Goal: Task Accomplishment & Management: Use online tool/utility

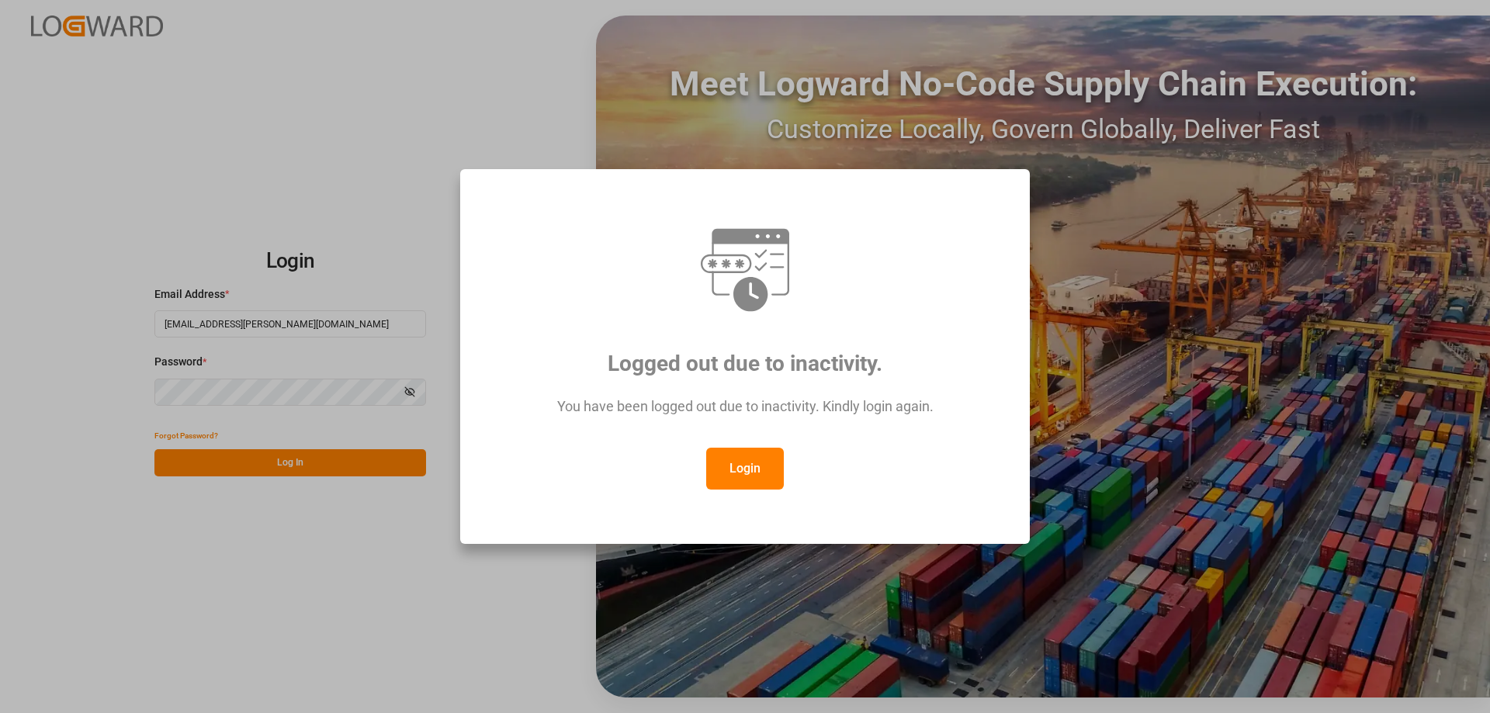
click at [724, 473] on button "Login" at bounding box center [745, 469] width 78 height 42
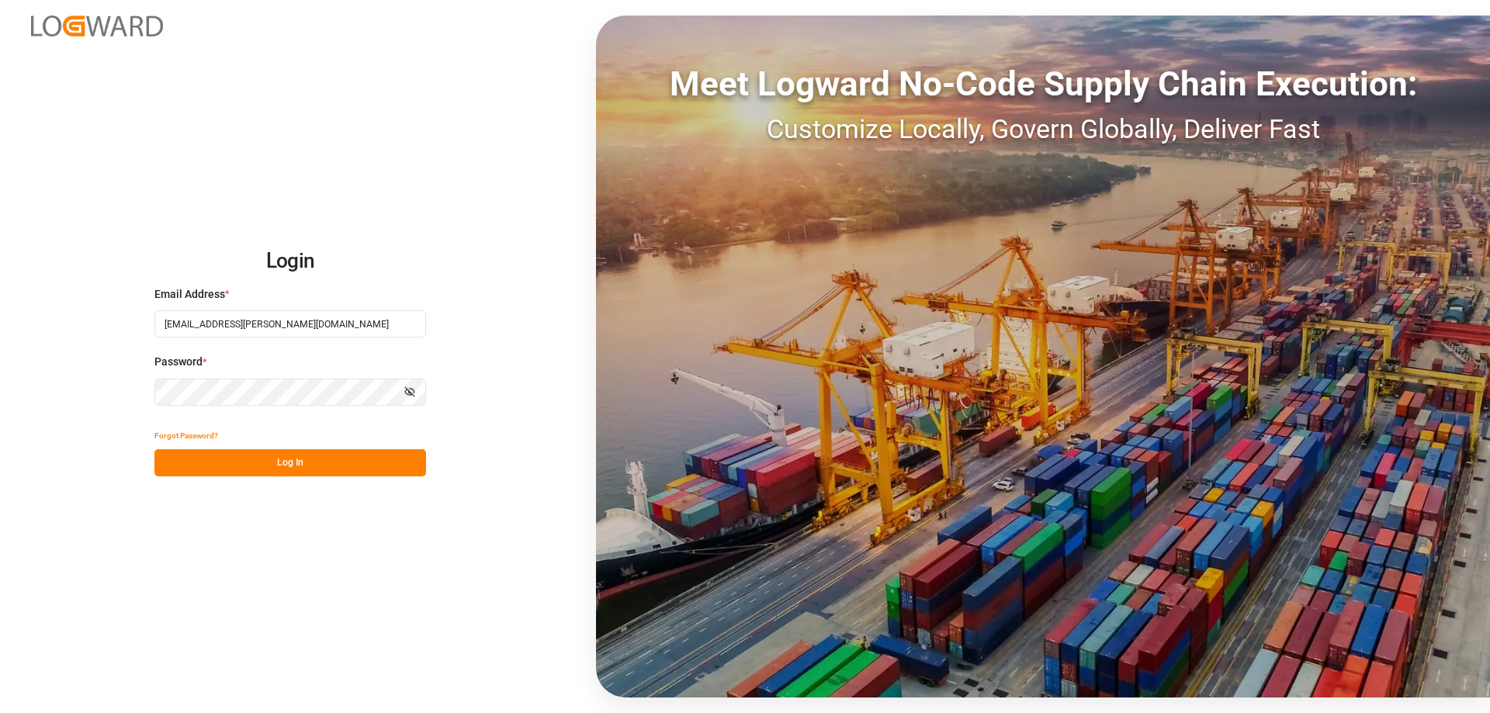
click at [331, 455] on button "Log In" at bounding box center [290, 462] width 272 height 27
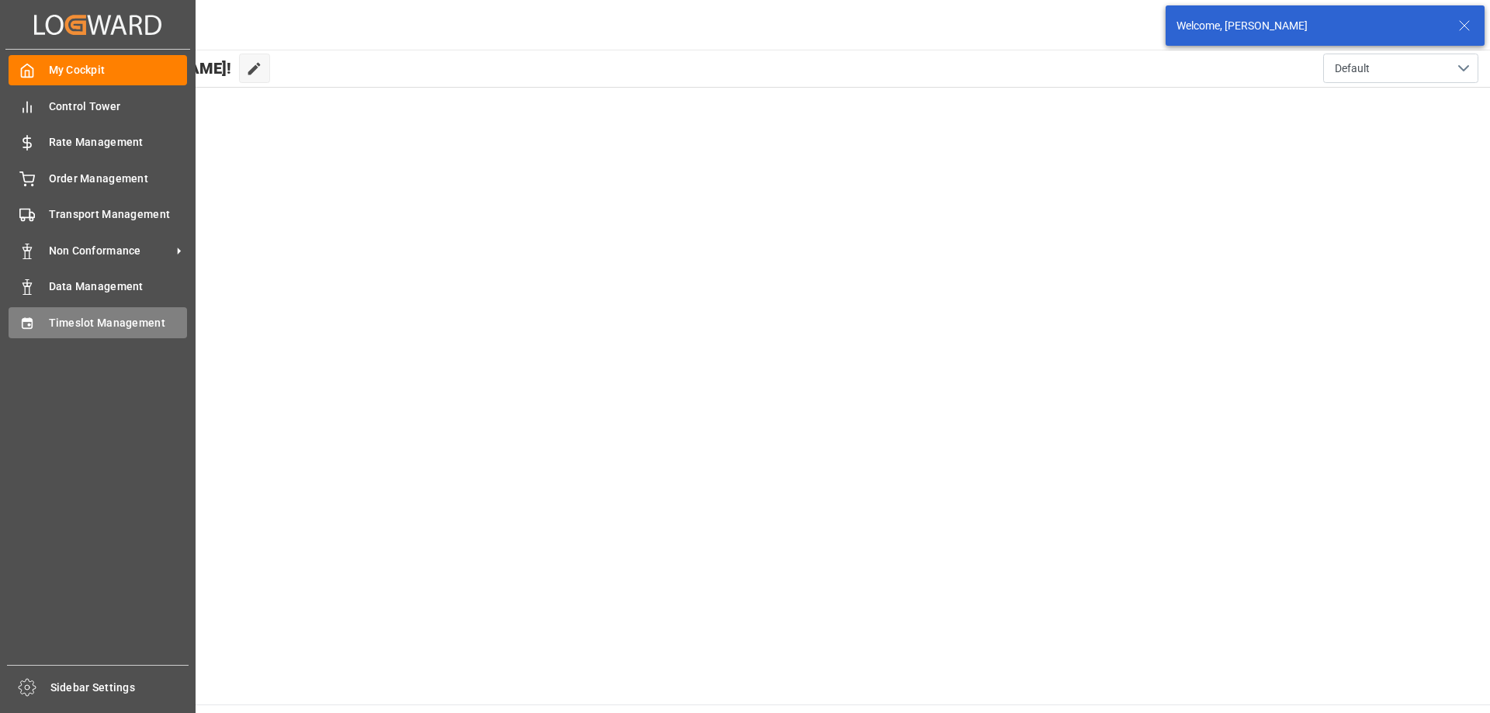
click at [43, 323] on div "Timeslot Management Timeslot Management" at bounding box center [98, 322] width 178 height 30
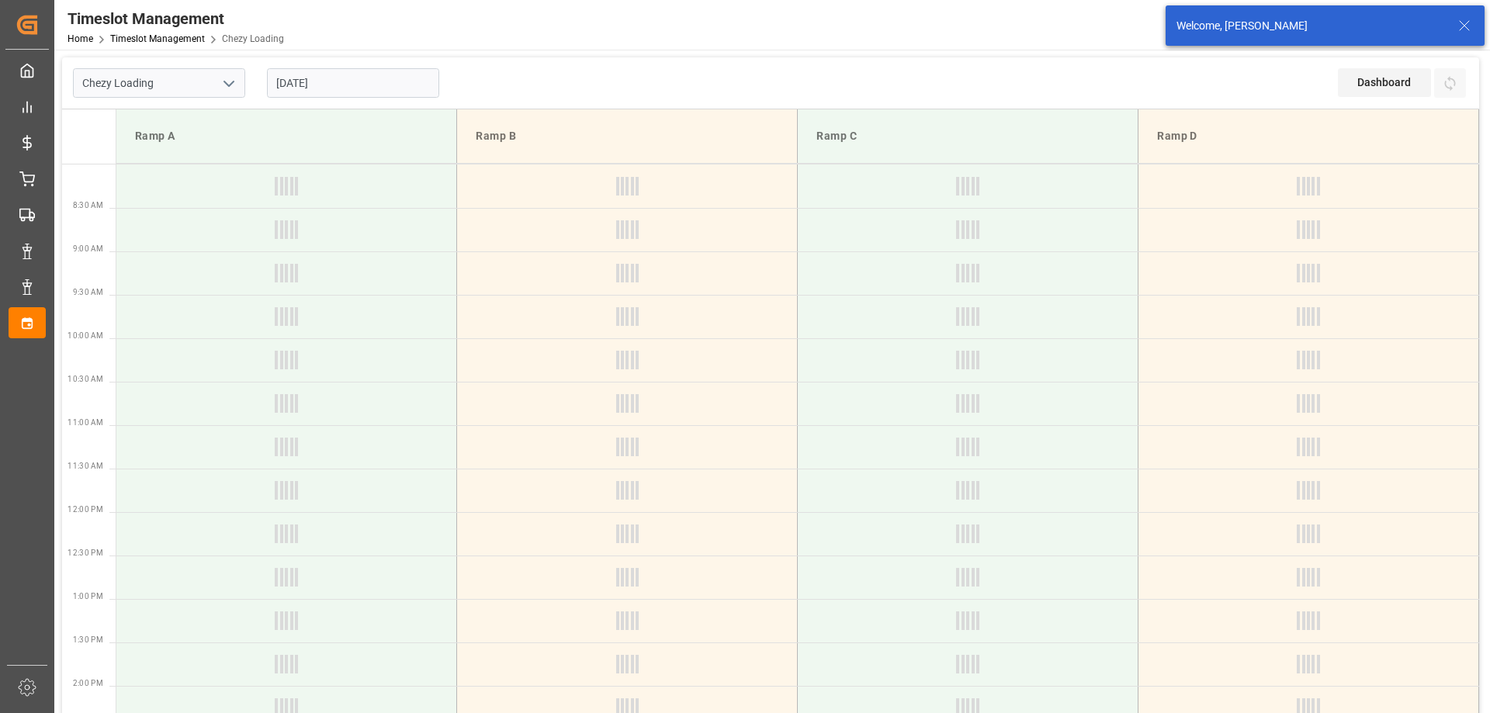
type input "Chezy Loading"
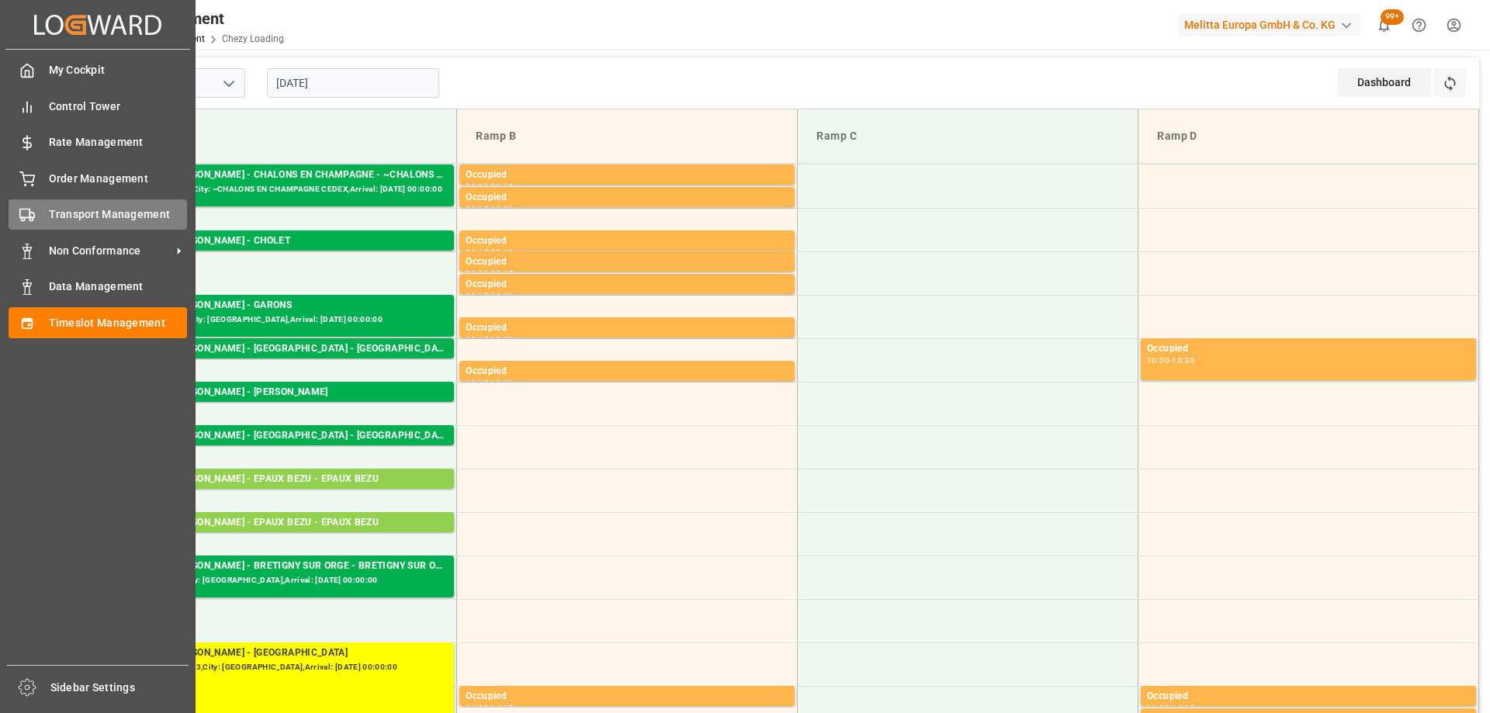
click at [49, 209] on span "Transport Management" at bounding box center [118, 214] width 139 height 16
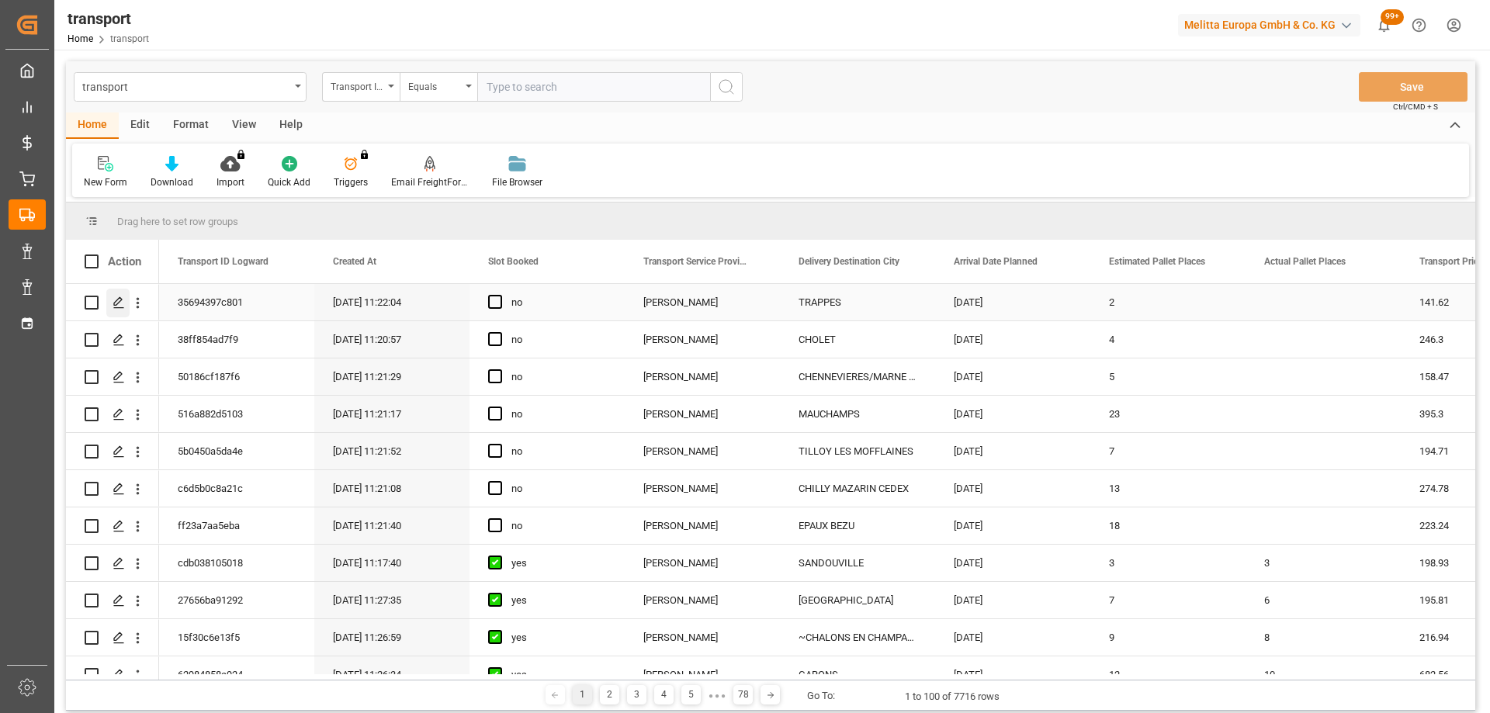
click at [124, 296] on div "Press SPACE to select this row." at bounding box center [117, 303] width 23 height 29
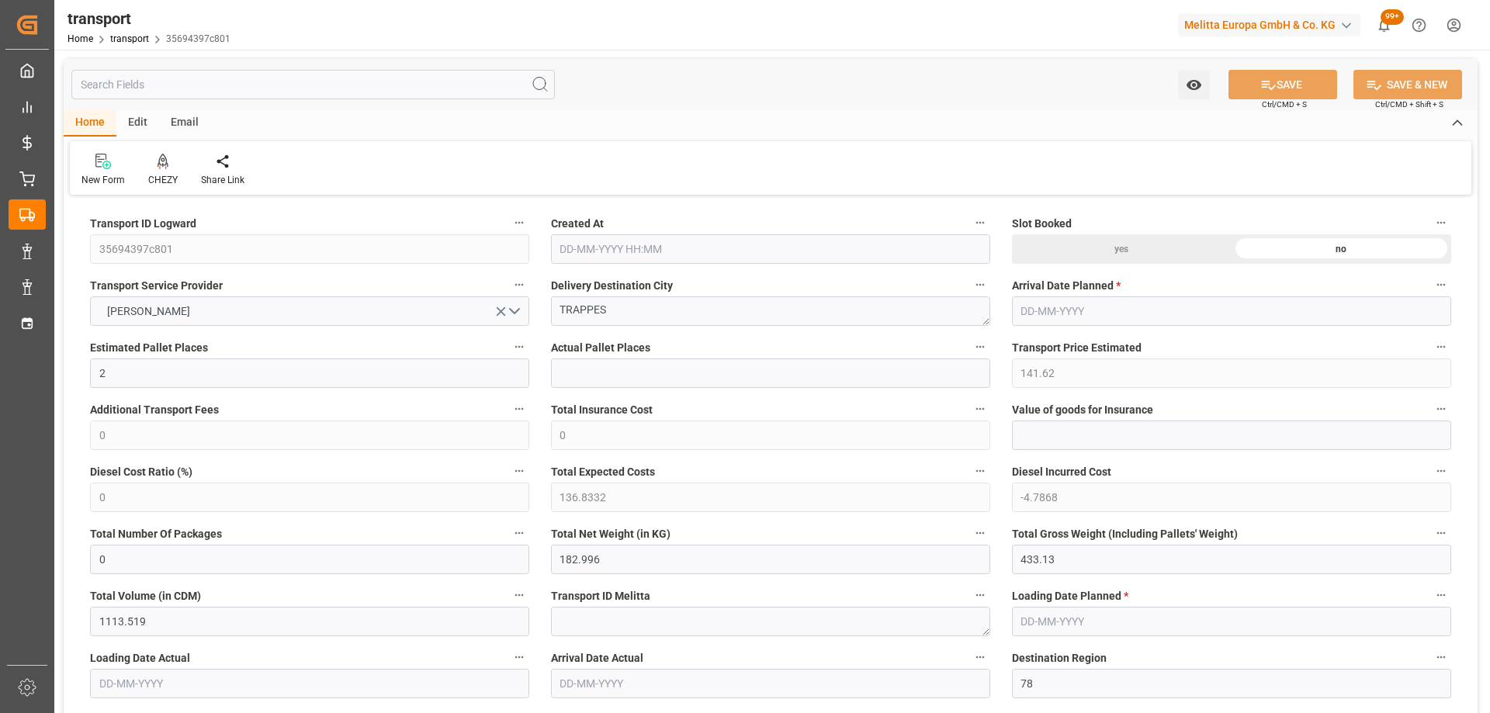
type input "13-10-2025 11:22"
type input "[DATE]"
drag, startPoint x: 611, startPoint y: 311, endPoint x: 506, endPoint y: 324, distance: 106.3
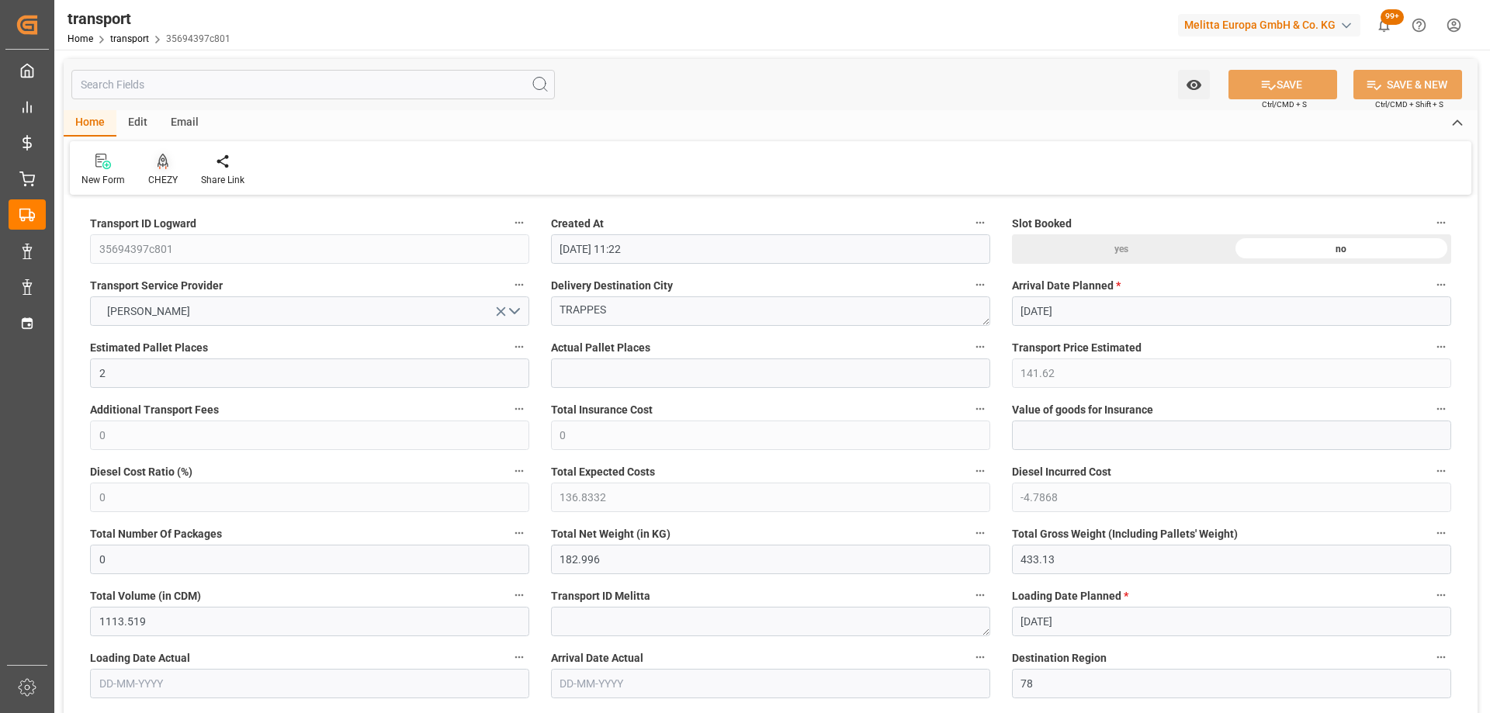
click at [164, 161] on icon at bounding box center [162, 160] width 11 height 13
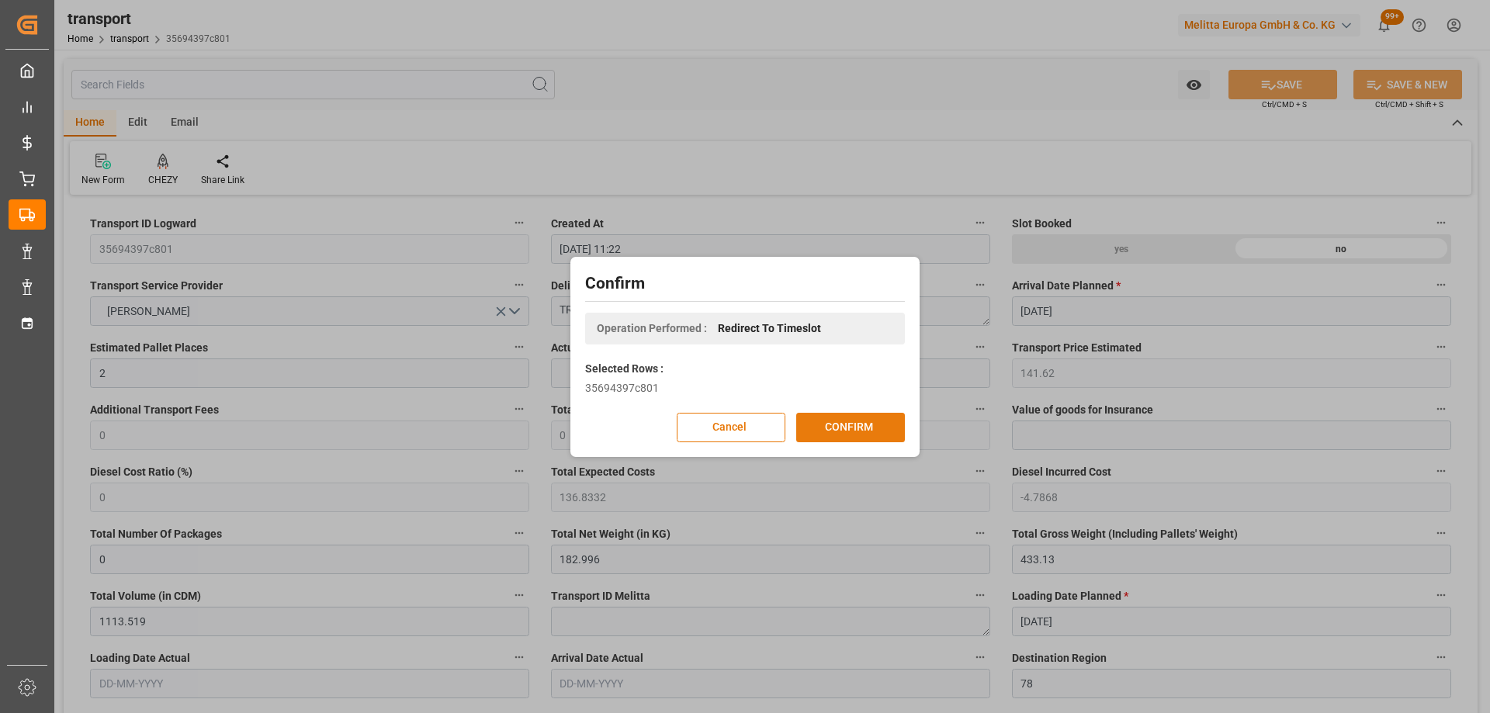
click at [844, 430] on button "CONFIRM" at bounding box center [850, 427] width 109 height 29
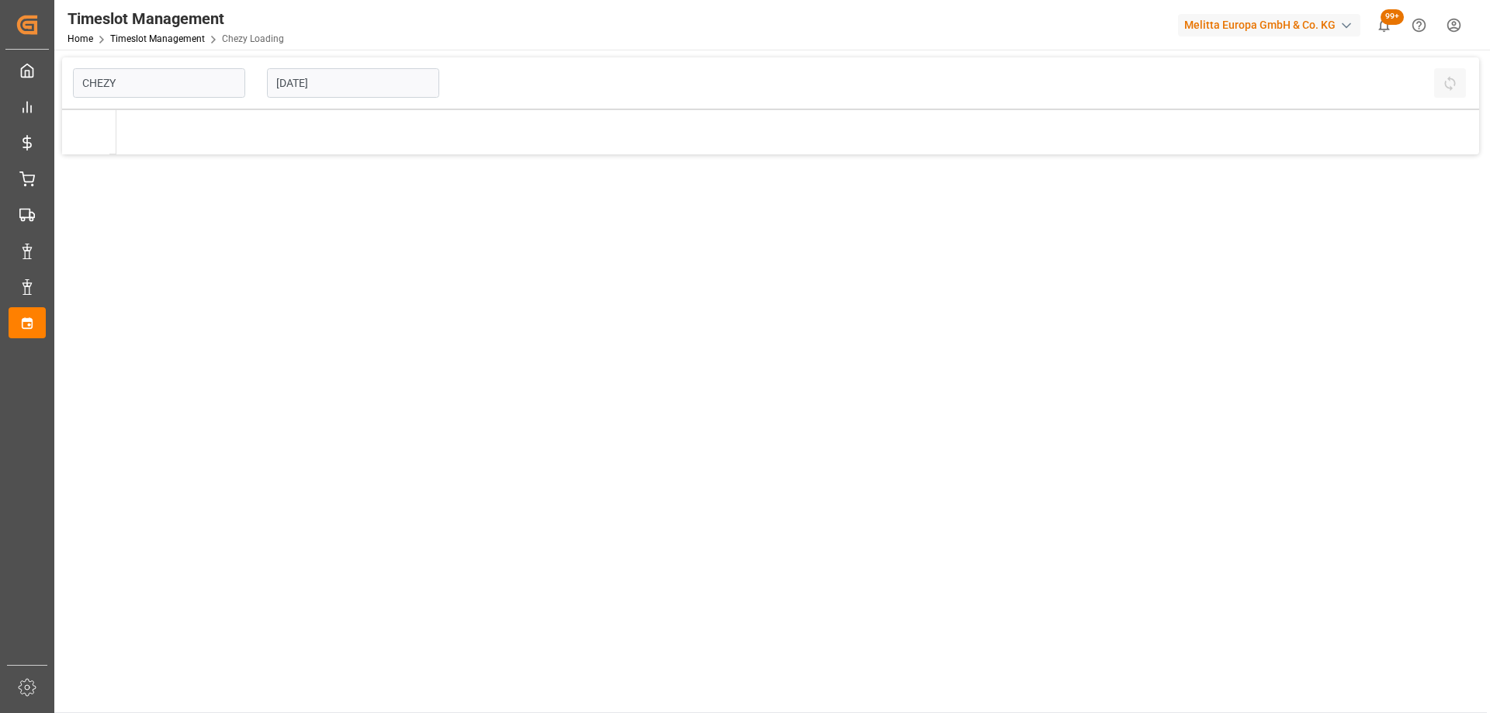
type input "Chezy Loading"
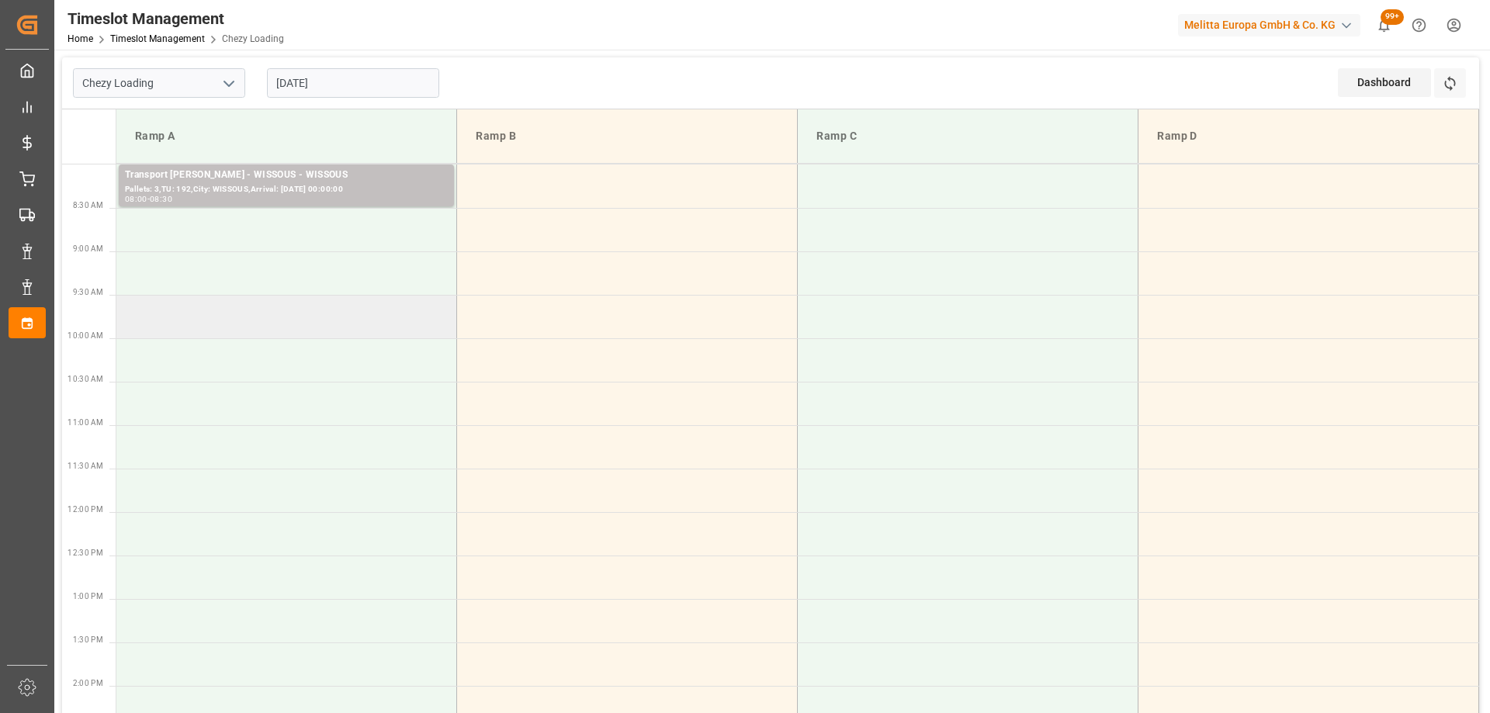
click at [344, 337] on td at bounding box center [286, 316] width 341 height 43
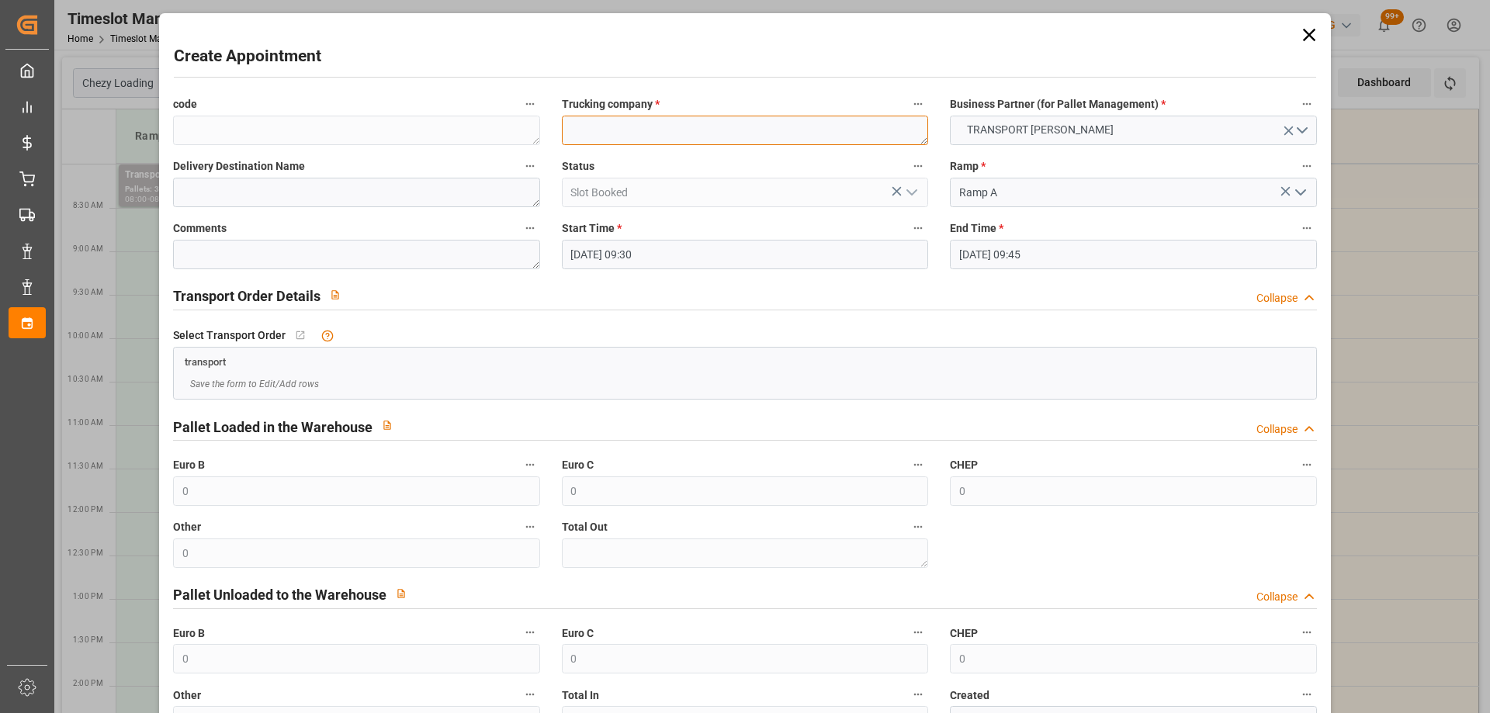
paste textarea "TRAPPES"
type textarea "TRAPPES"
click at [1070, 258] on input "17-10-2025 09:45" at bounding box center [1133, 254] width 366 height 29
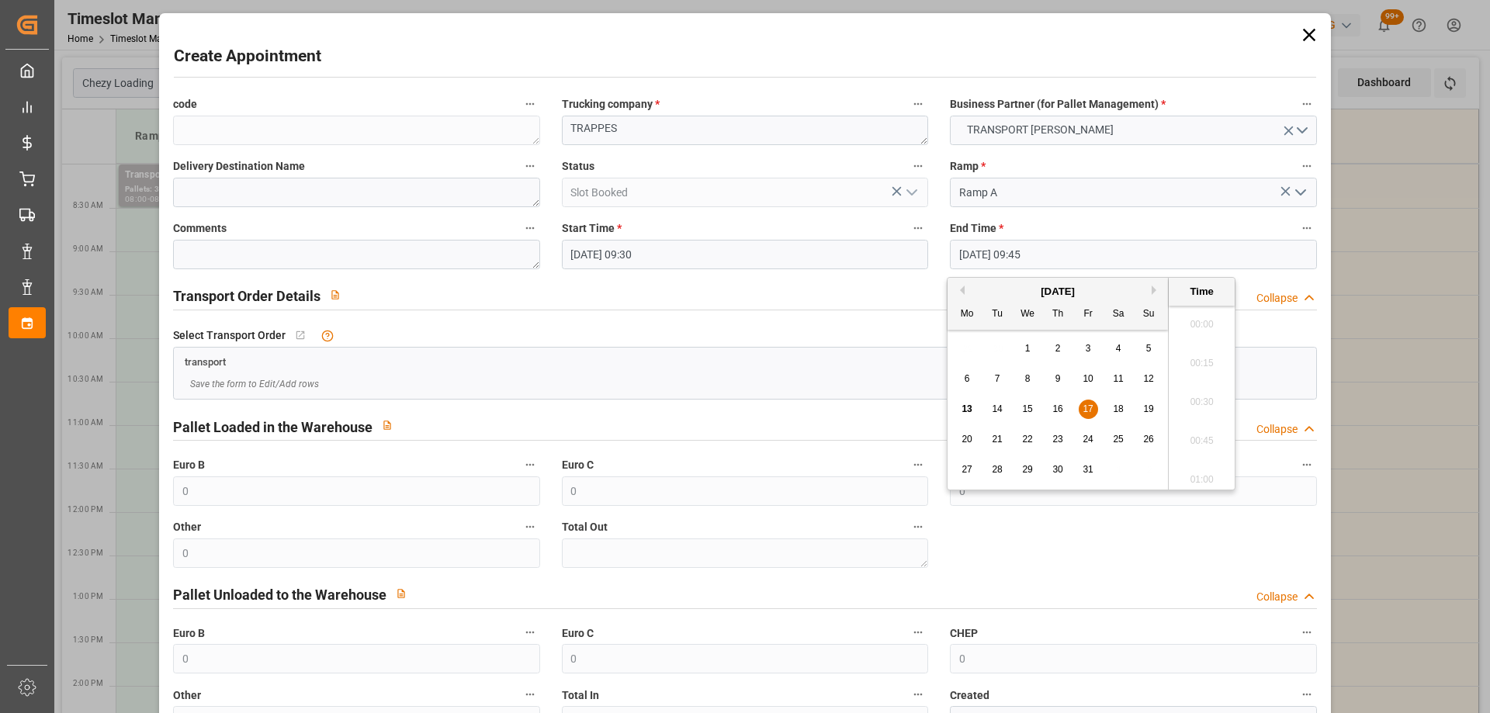
scroll to position [1441, 0]
click at [1085, 407] on span "17" at bounding box center [1087, 408] width 10 height 11
click at [1207, 417] on li "10:00" at bounding box center [1201, 436] width 66 height 39
type input "17-10-2025 10:00"
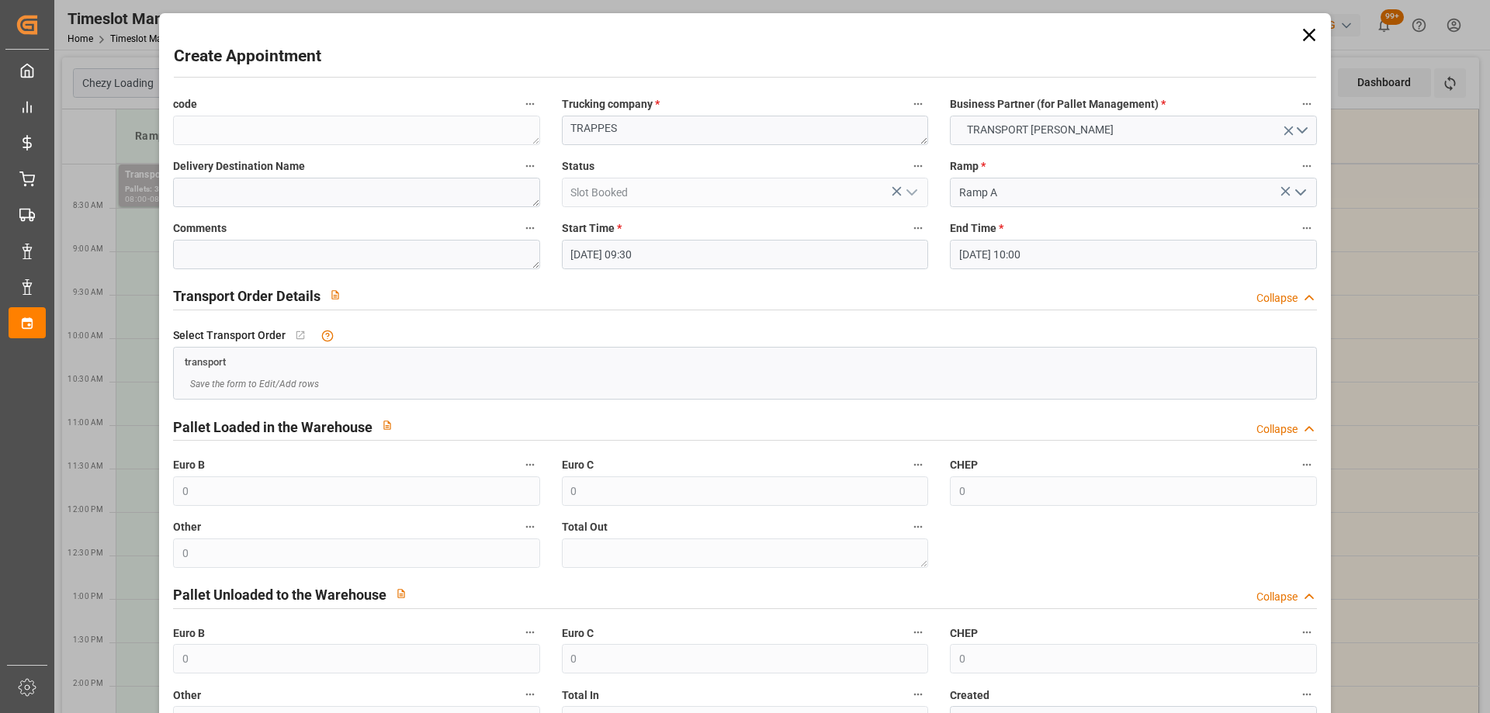
scroll to position [112, 0]
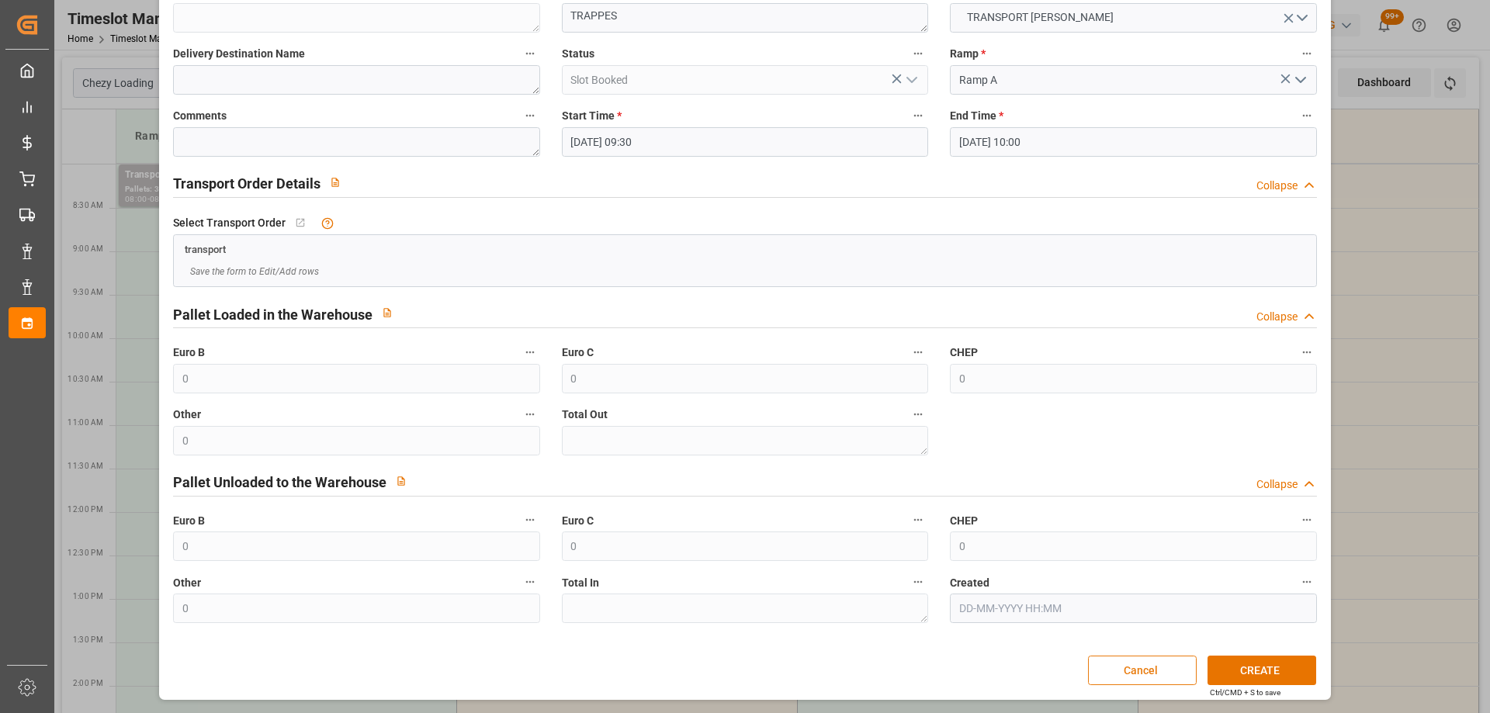
drag, startPoint x: 1274, startPoint y: 667, endPoint x: 1168, endPoint y: 667, distance: 106.3
click at [1273, 668] on button "CREATE" at bounding box center [1261, 670] width 109 height 29
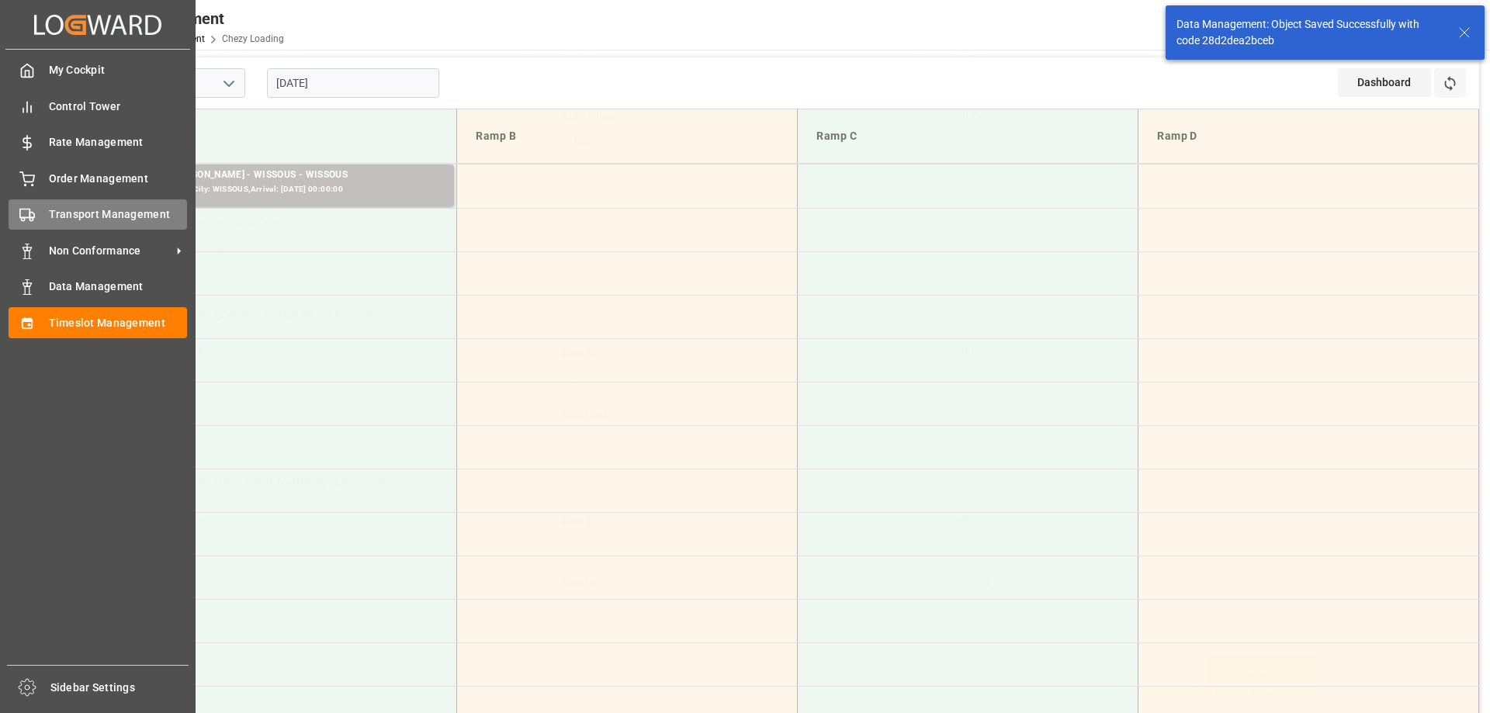
click at [51, 217] on span "Transport Management" at bounding box center [118, 214] width 139 height 16
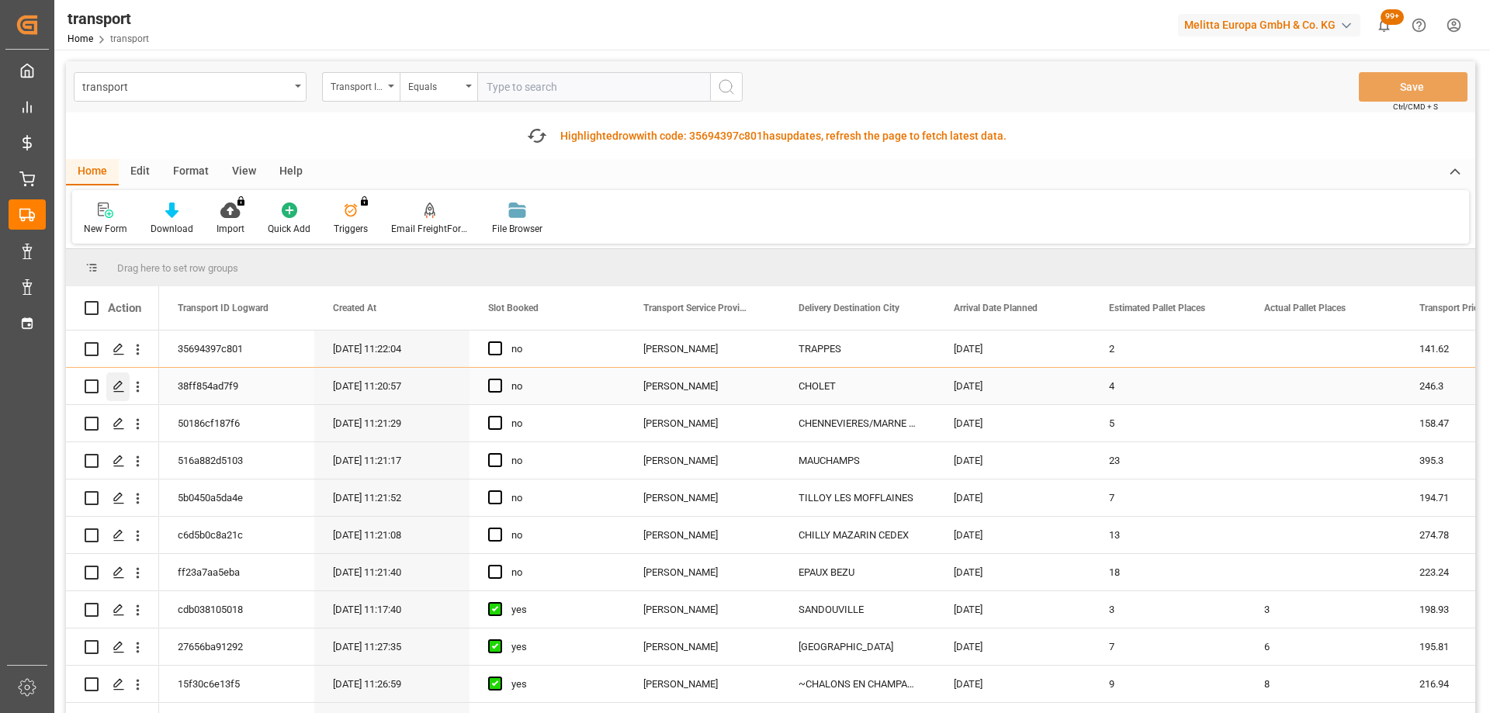
click at [112, 382] on div "Press SPACE to select this row." at bounding box center [117, 386] width 23 height 29
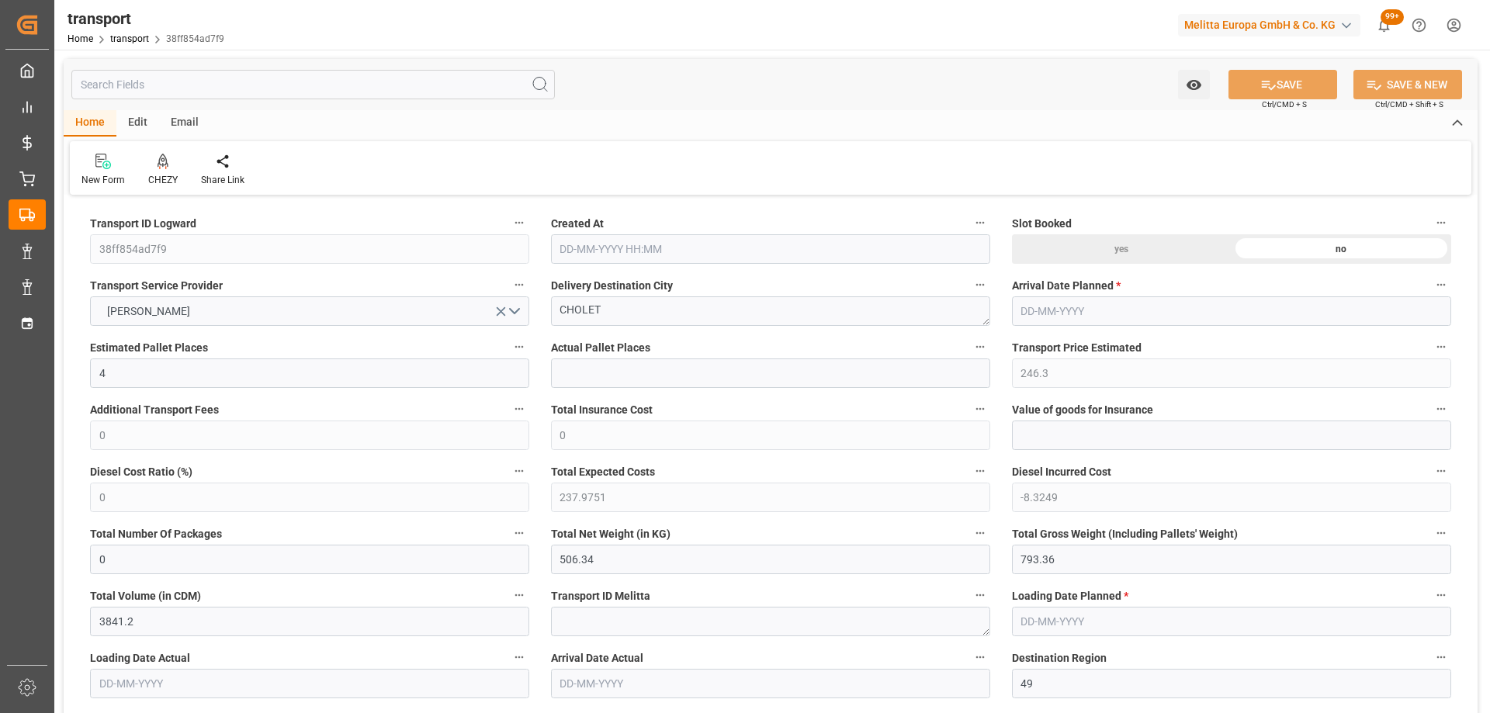
type input "13-10-2025 11:20"
type input "[DATE]"
drag, startPoint x: 615, startPoint y: 319, endPoint x: 472, endPoint y: 325, distance: 143.7
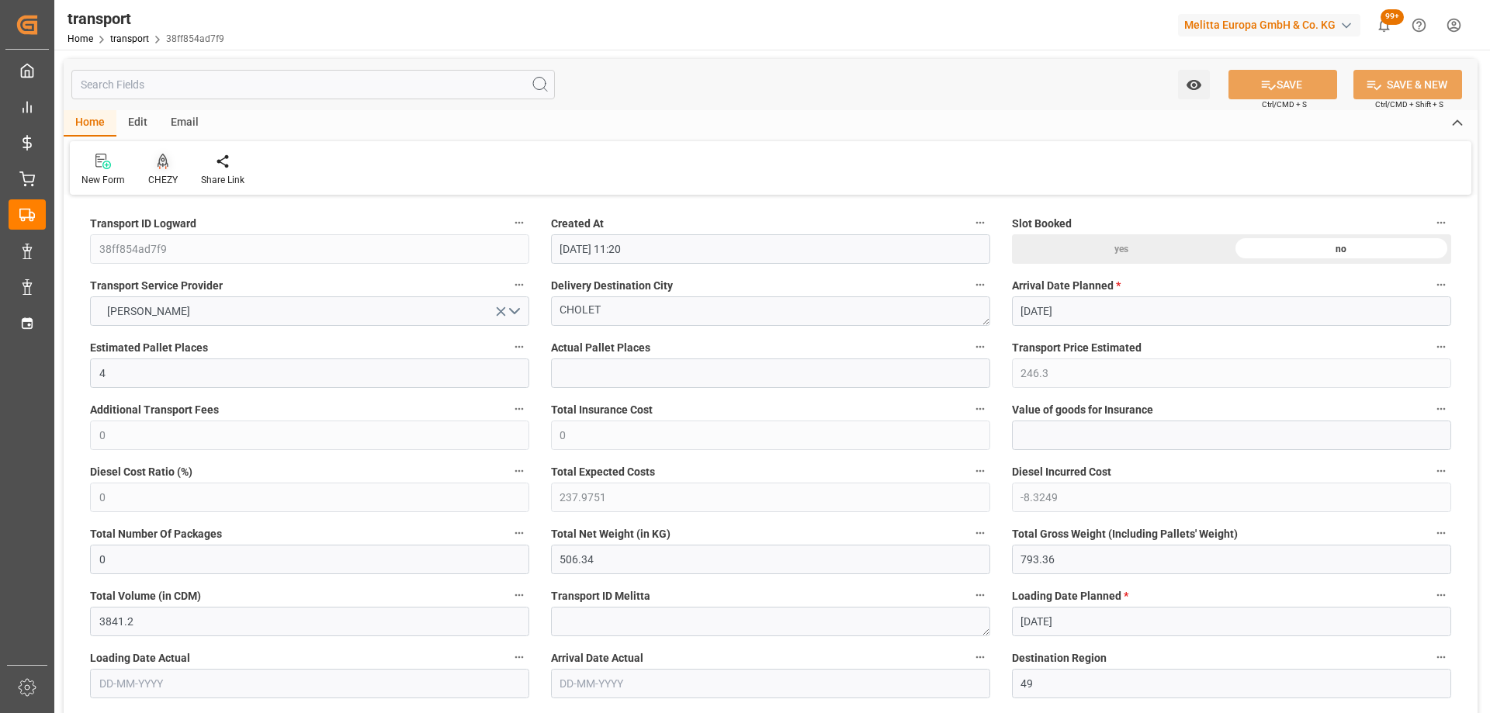
click at [160, 164] on icon at bounding box center [162, 162] width 11 height 16
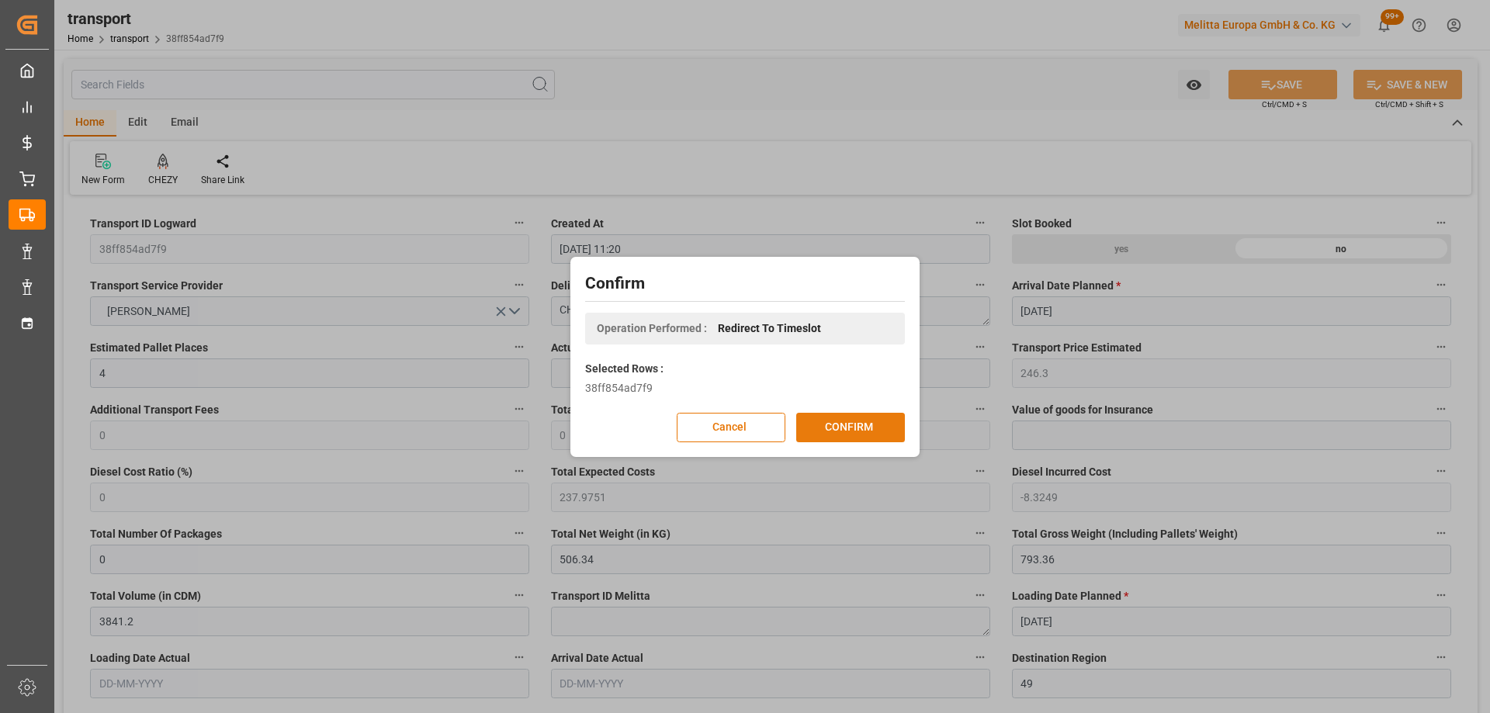
click at [874, 420] on button "CONFIRM" at bounding box center [850, 427] width 109 height 29
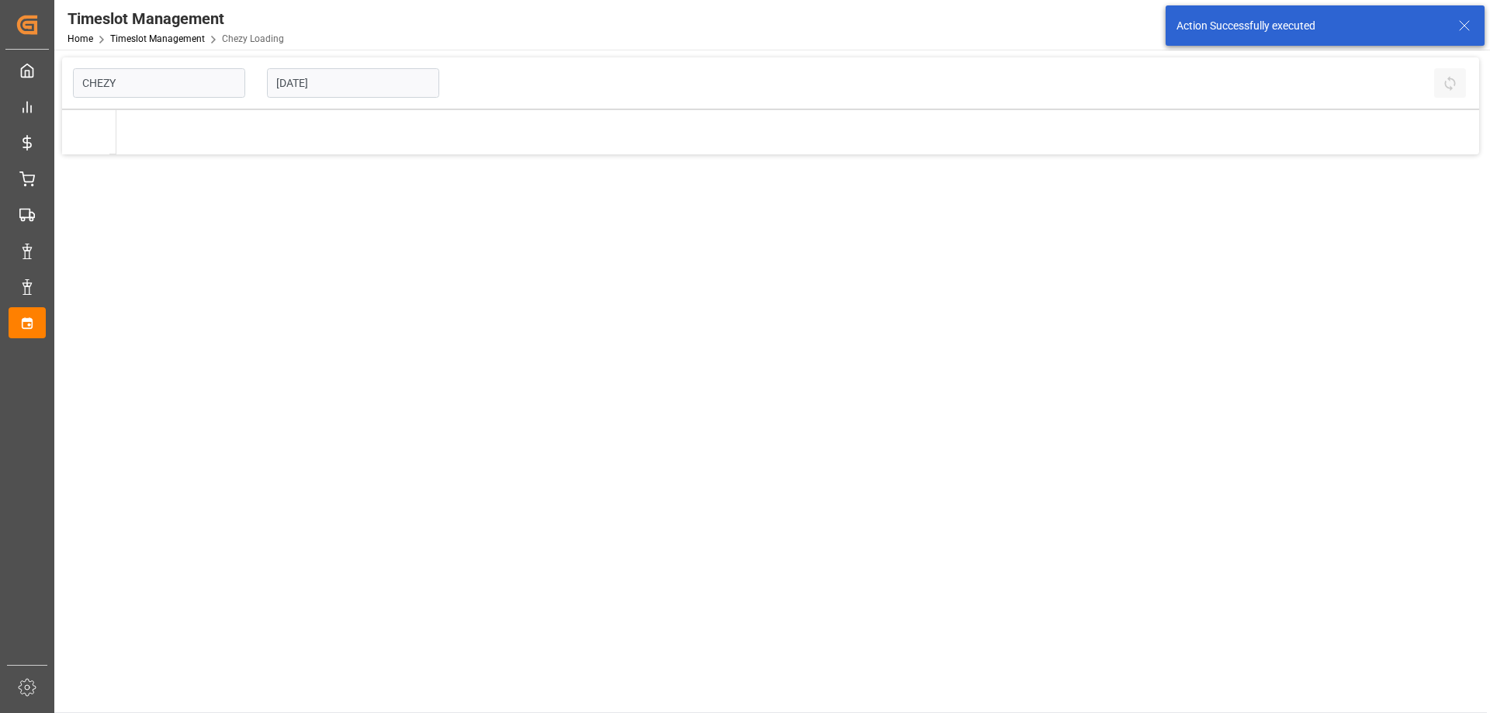
type input "Chezy Loading"
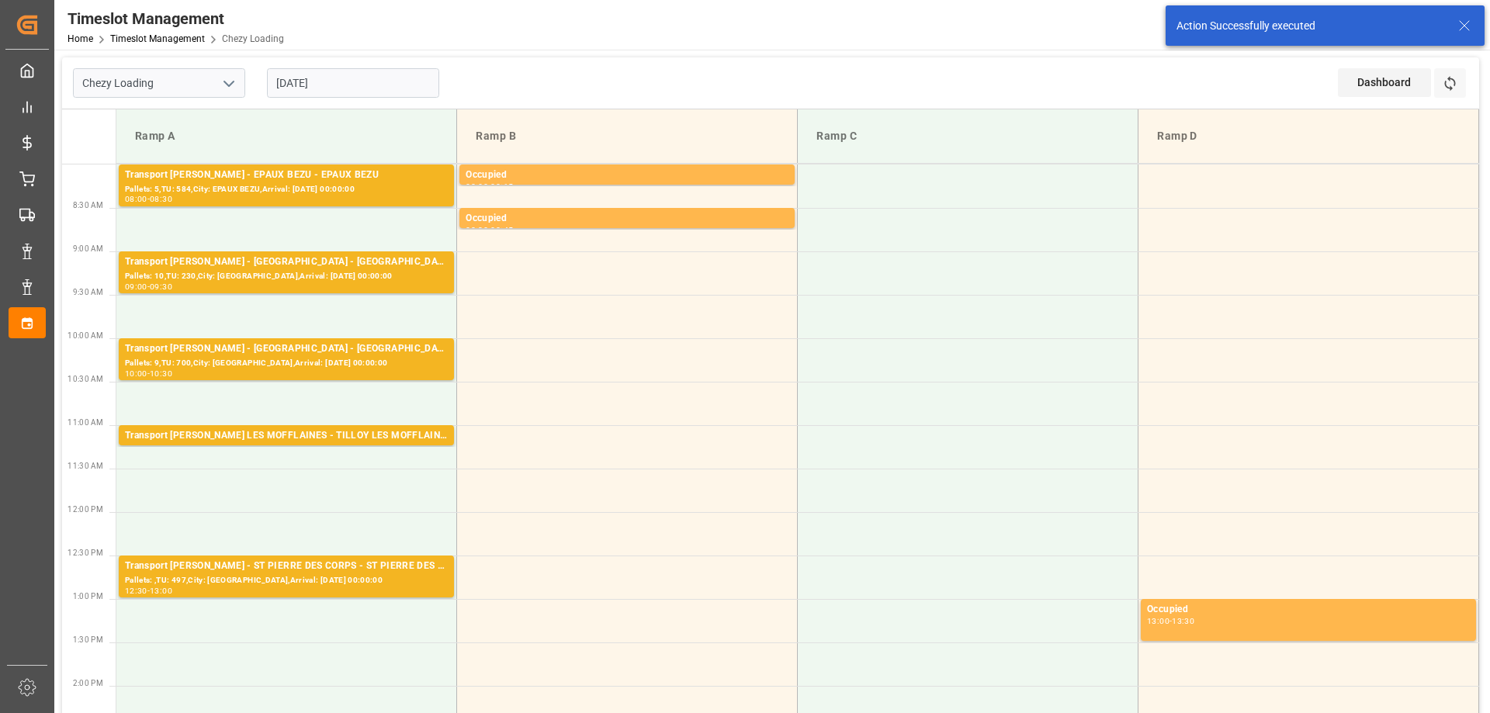
click at [373, 81] on input "[DATE]" at bounding box center [353, 82] width 172 height 29
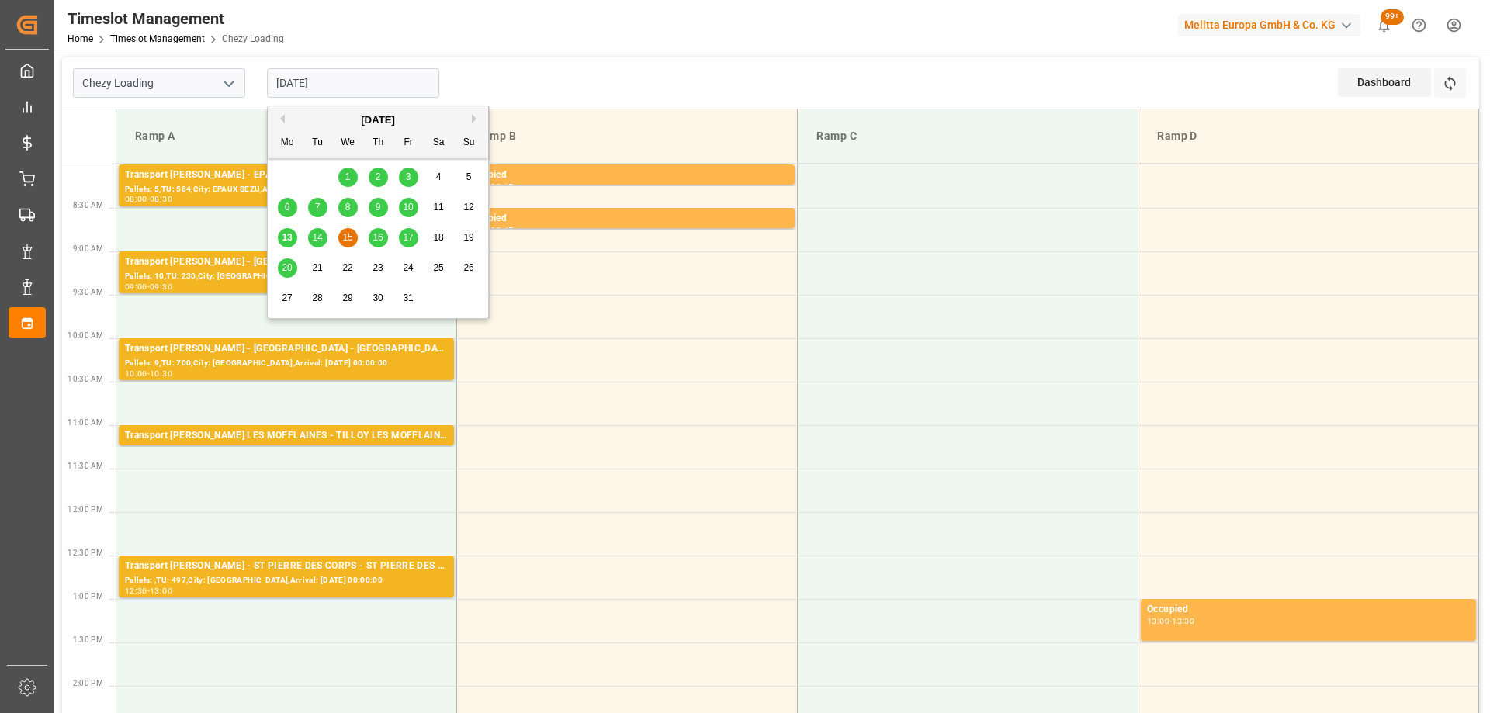
click at [316, 234] on span "14" at bounding box center [317, 237] width 10 height 11
type input "[DATE]"
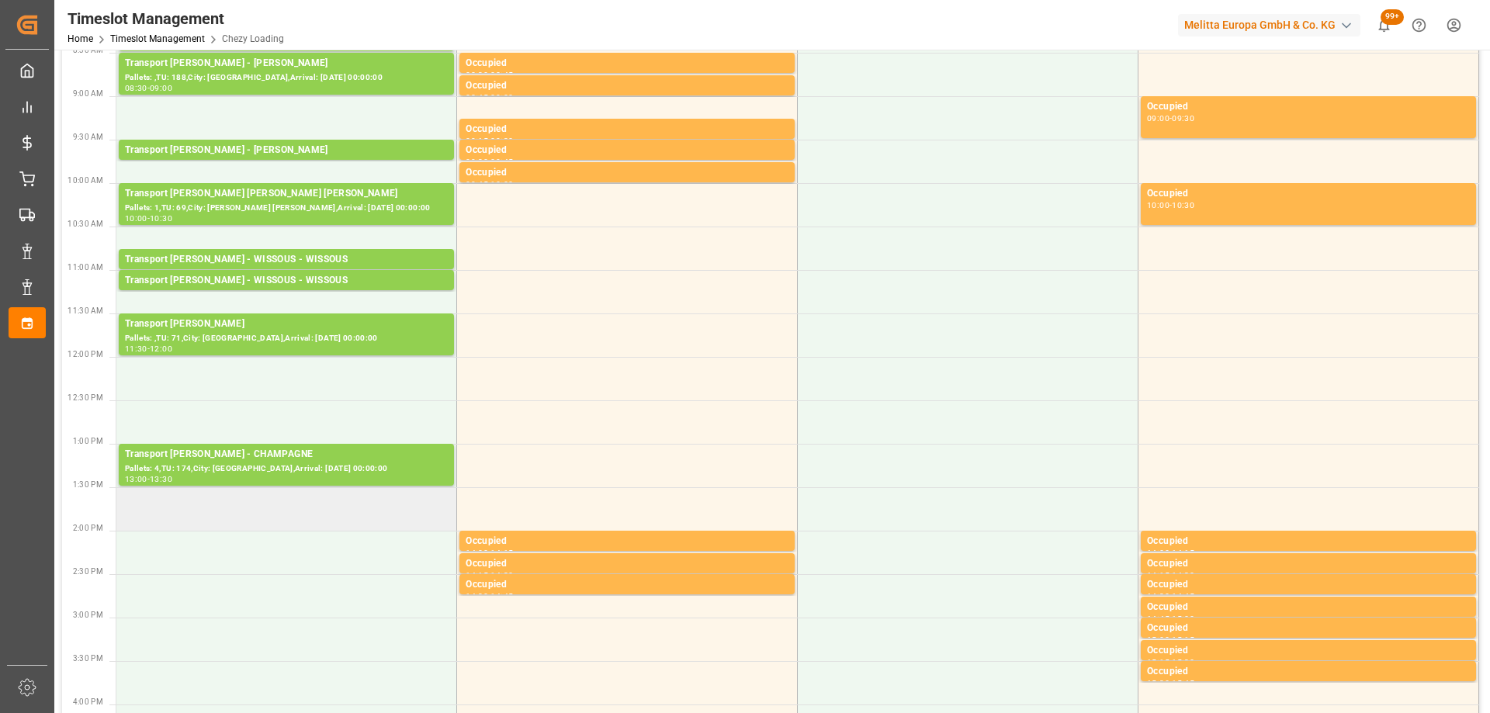
scroll to position [233, 0]
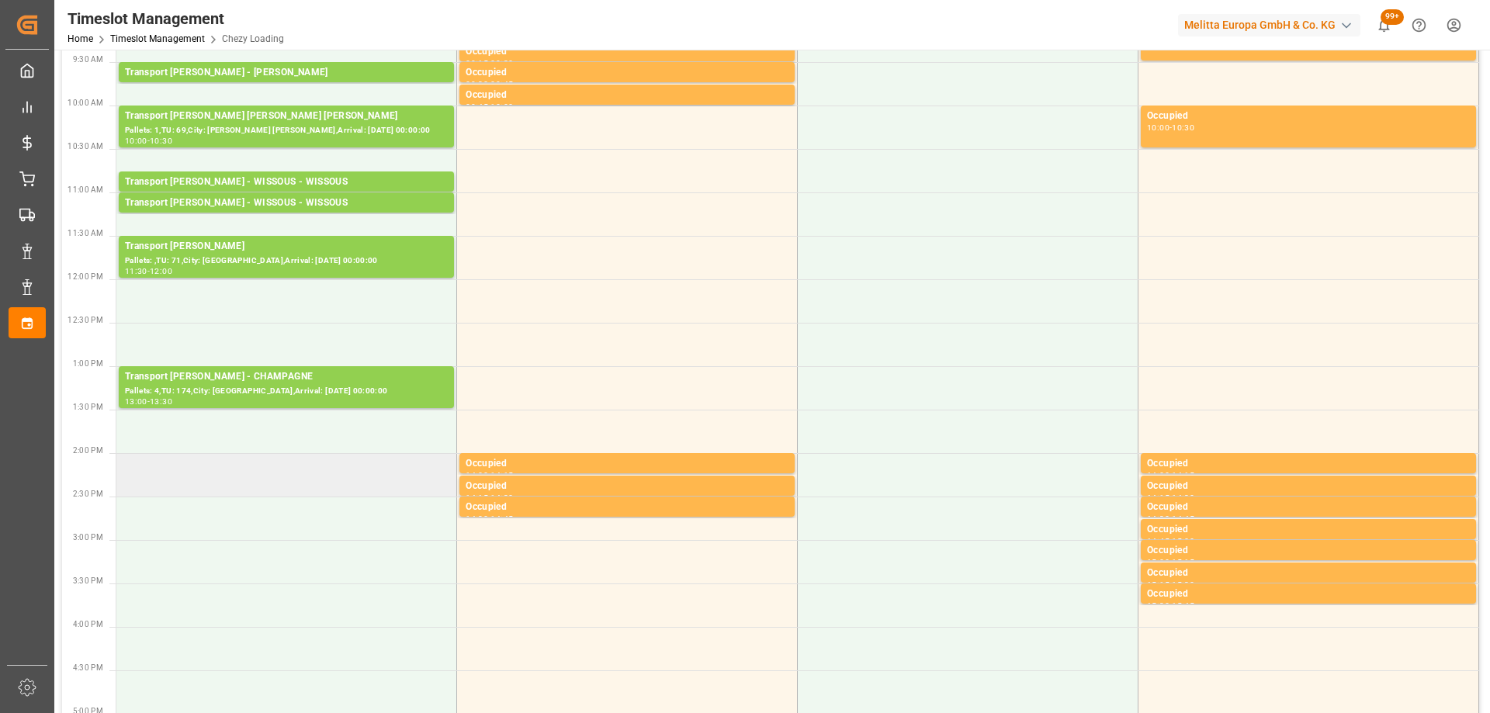
click at [304, 483] on td at bounding box center [286, 474] width 341 height 43
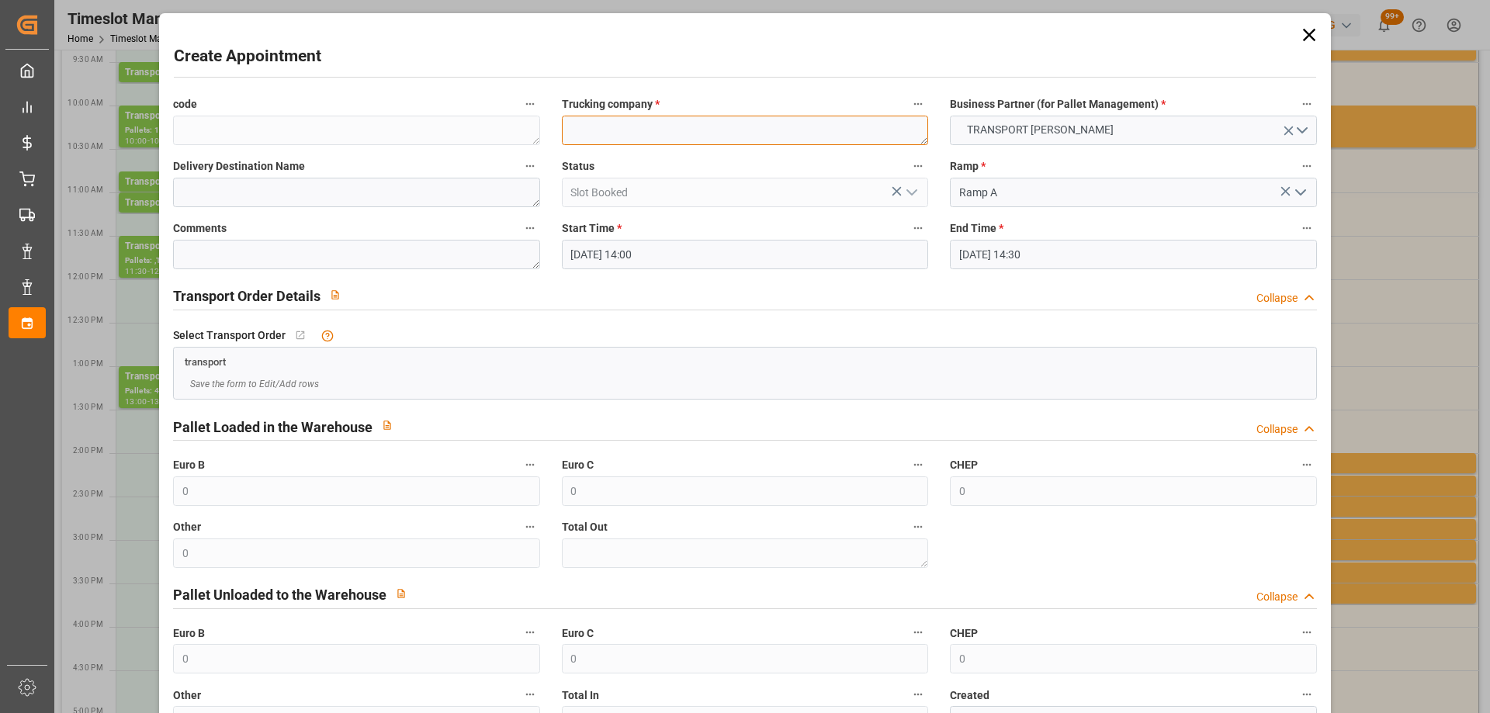
paste textarea "CHOLET"
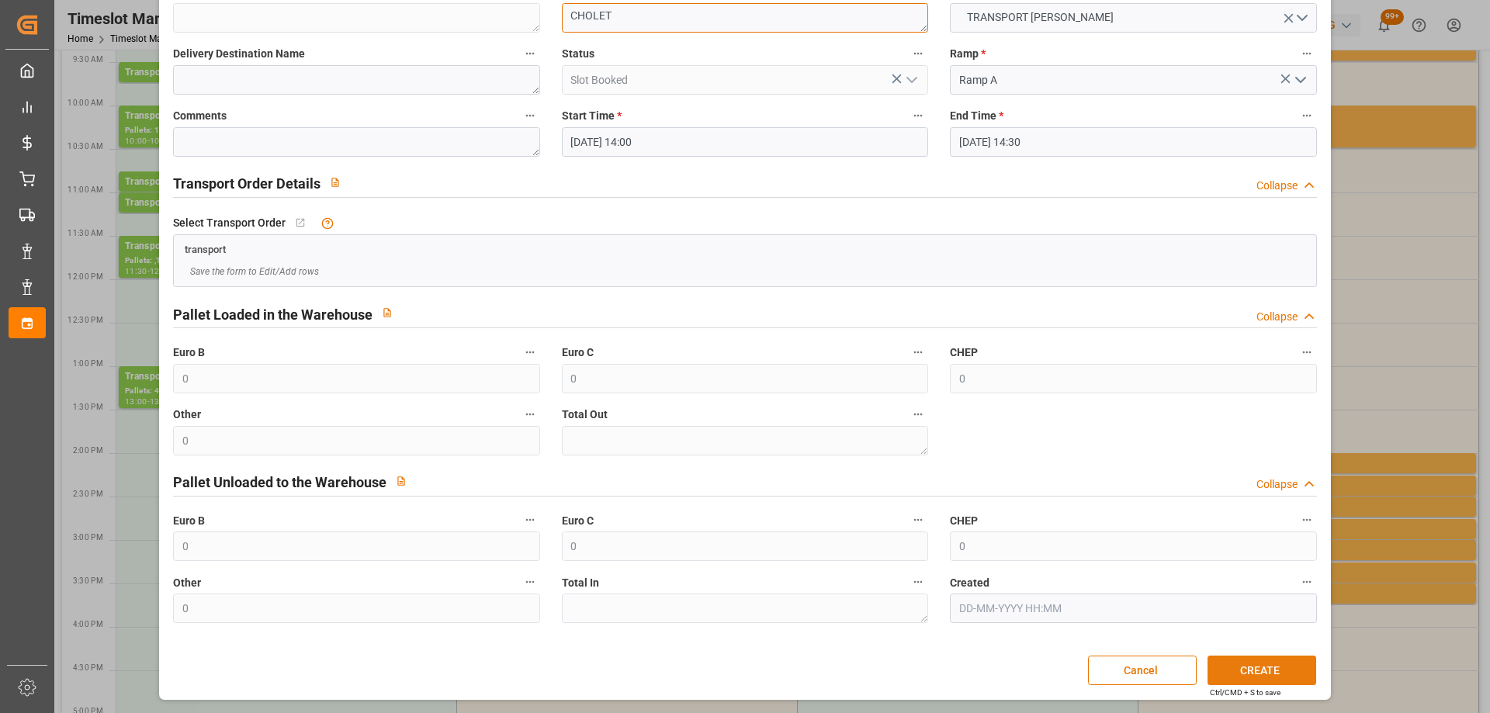
type textarea "CHOLET"
click at [1261, 674] on button "CREATE" at bounding box center [1261, 670] width 109 height 29
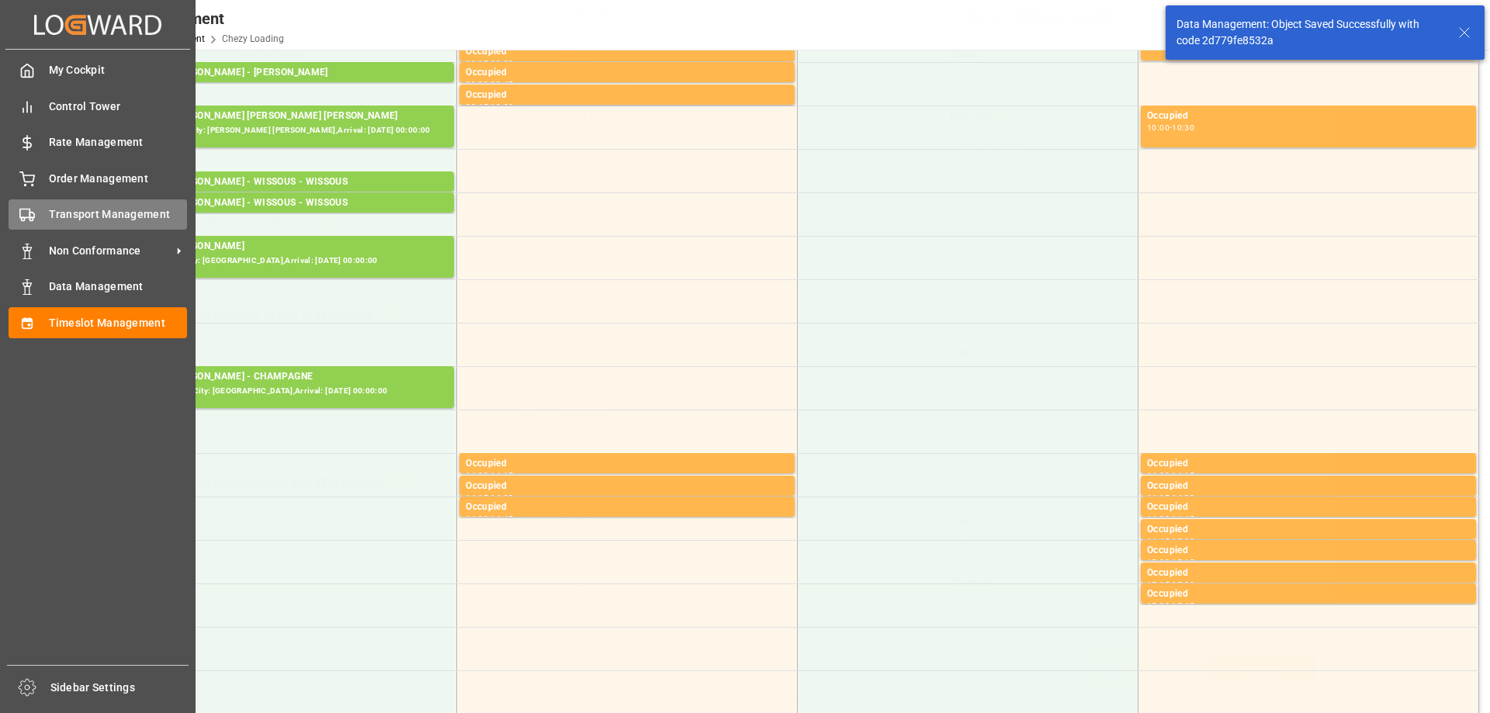
click at [36, 209] on div "Transport Management Transport Management" at bounding box center [98, 214] width 178 height 30
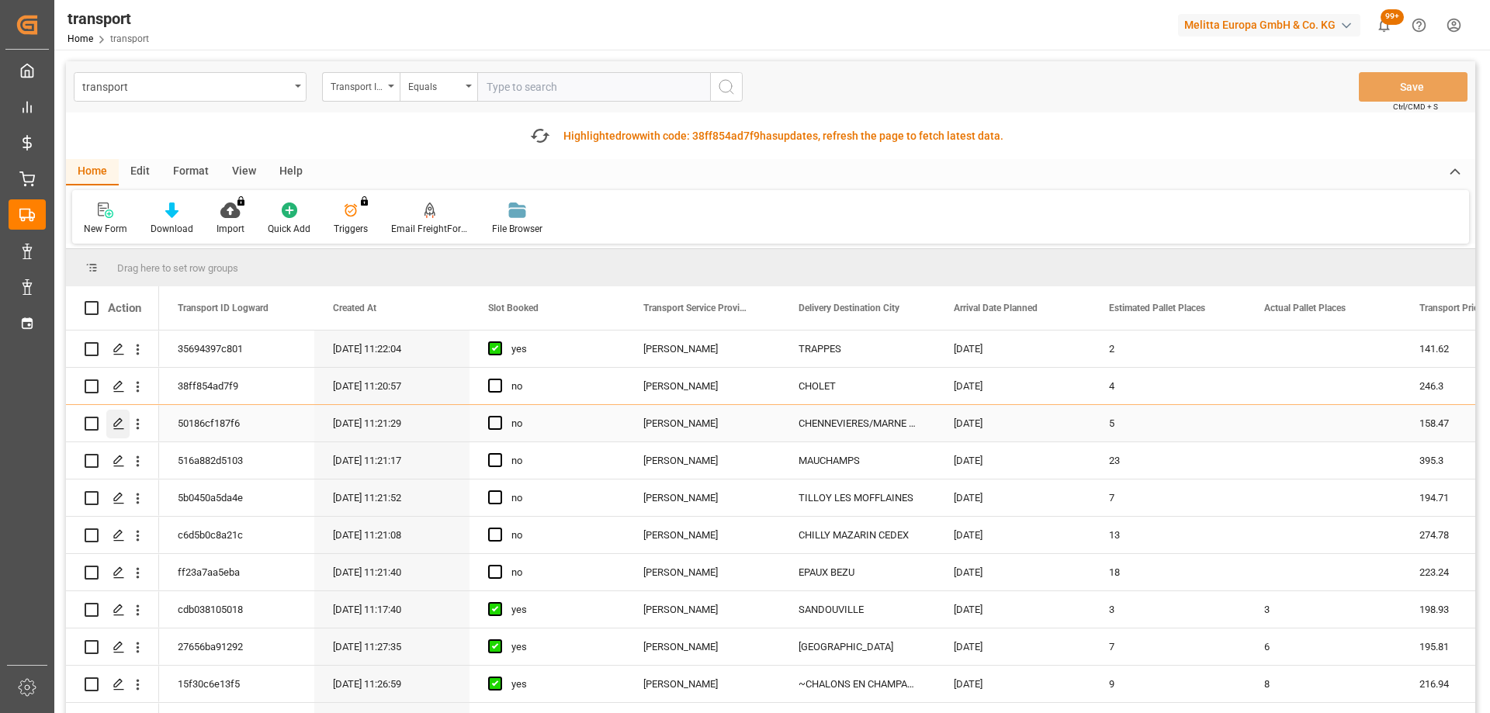
click at [123, 424] on icon "Press SPACE to select this row." at bounding box center [118, 423] width 12 height 12
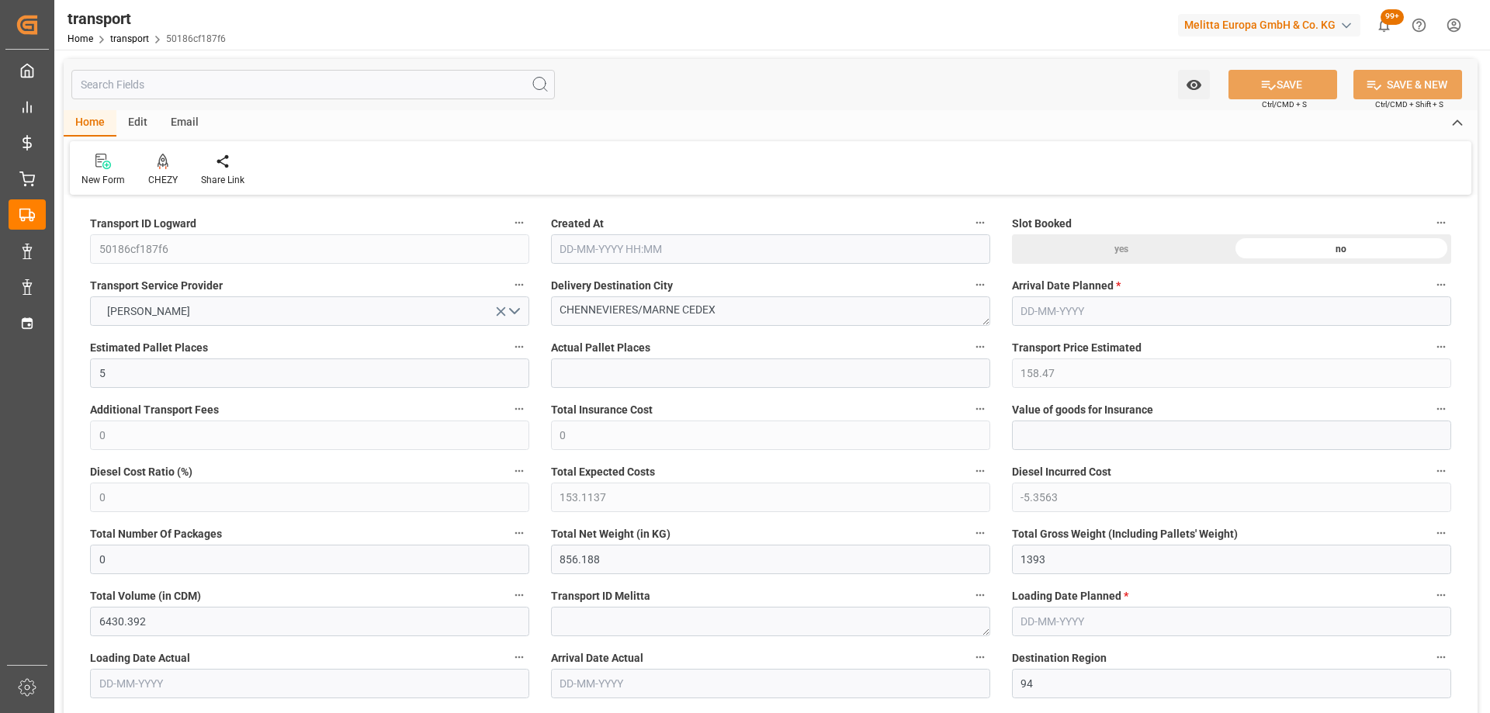
type input "[DATE] 11:21"
type input "[DATE]"
drag, startPoint x: 680, startPoint y: 317, endPoint x: 441, endPoint y: 317, distance: 239.7
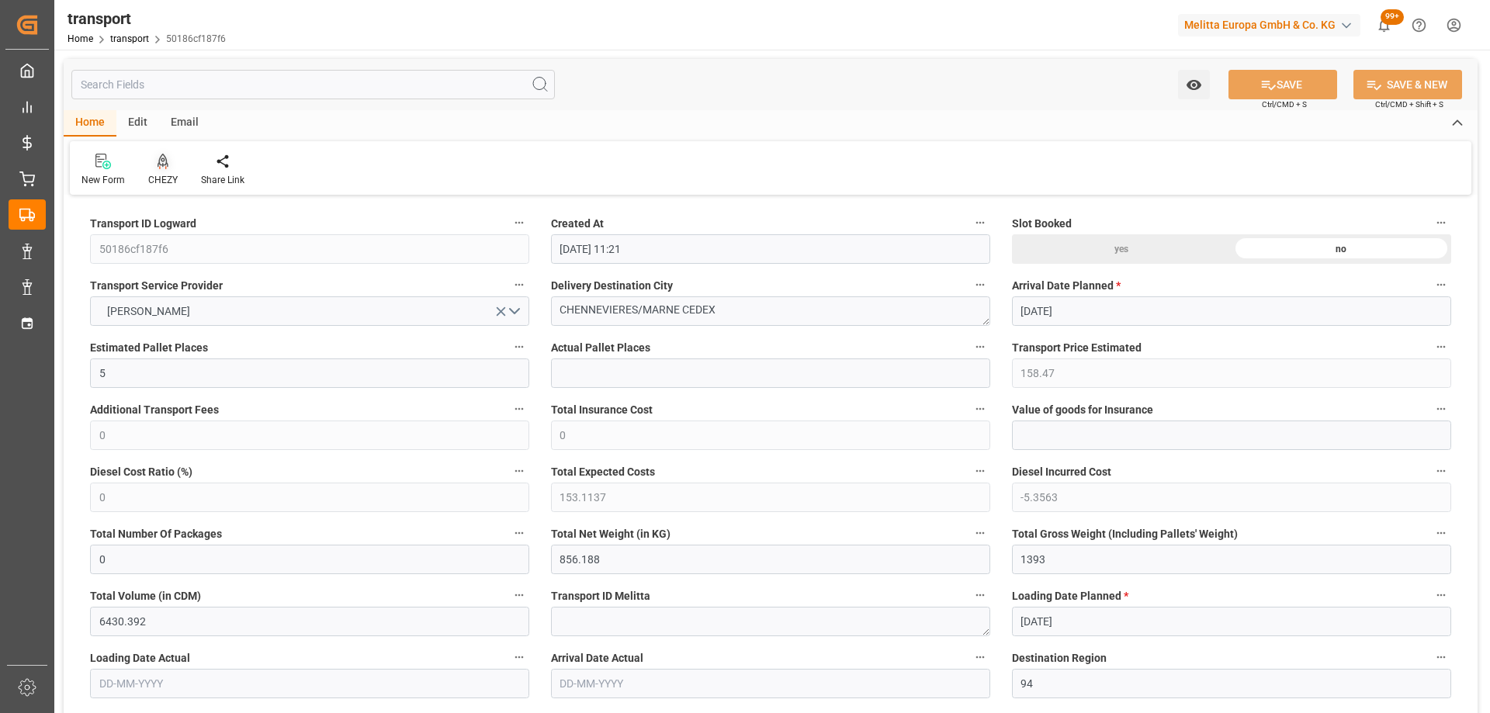
click at [161, 167] on icon at bounding box center [162, 160] width 11 height 13
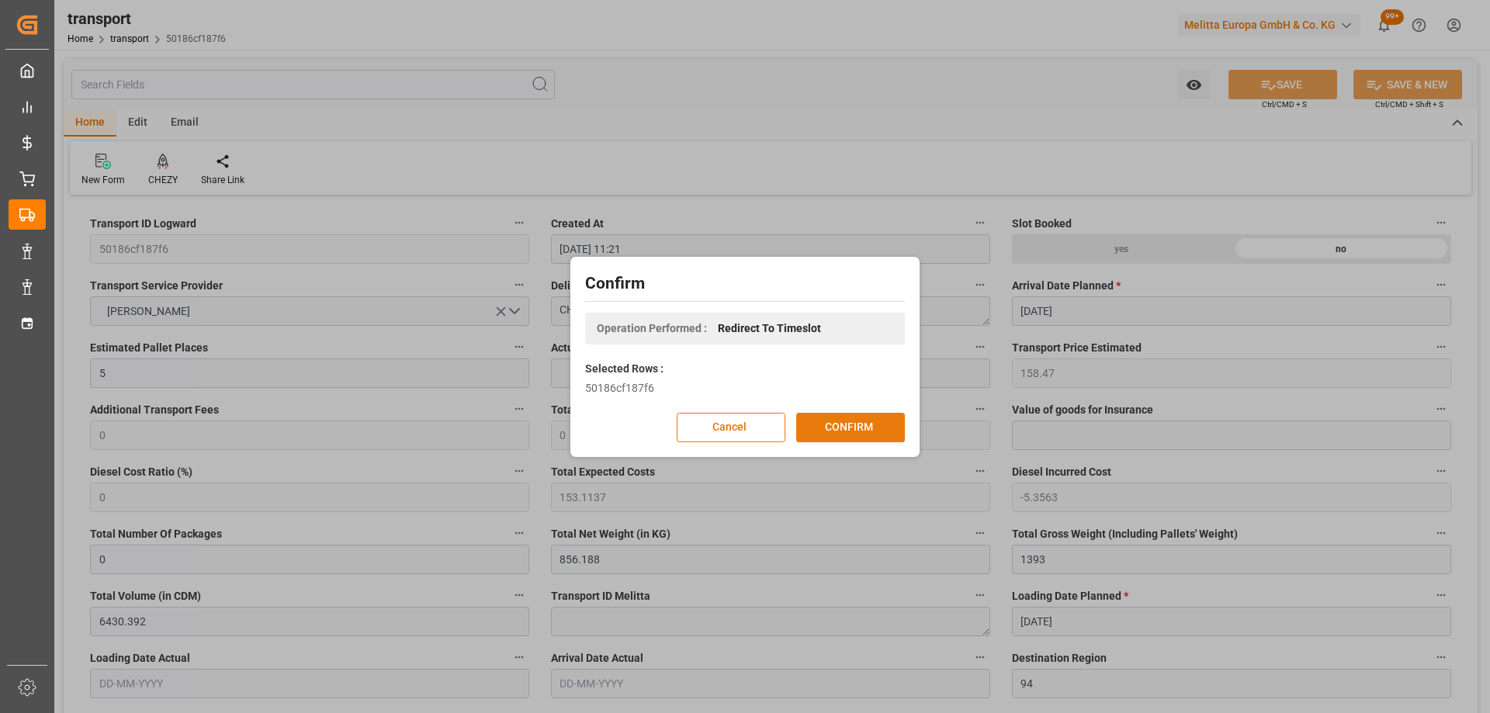
click at [851, 434] on button "CONFIRM" at bounding box center [850, 427] width 109 height 29
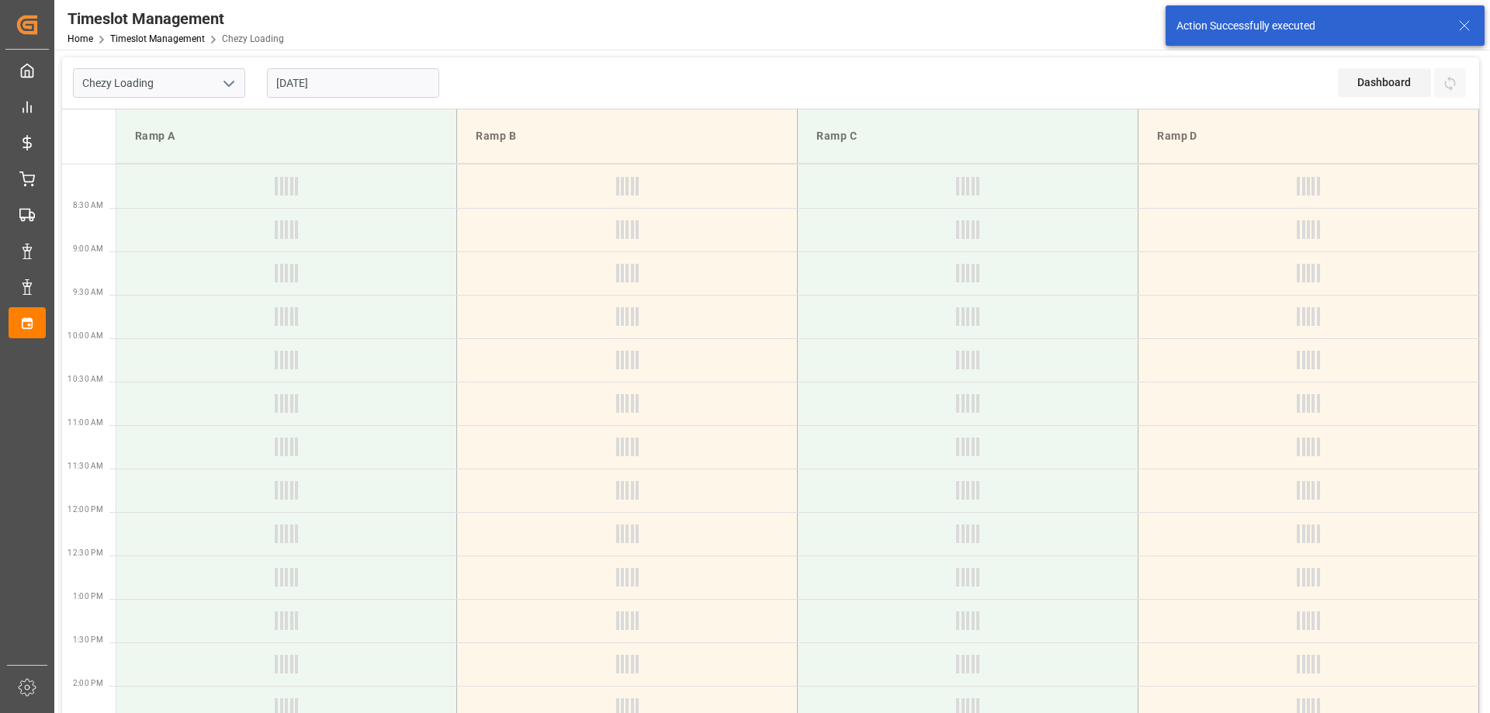
type input "Chezy Loading"
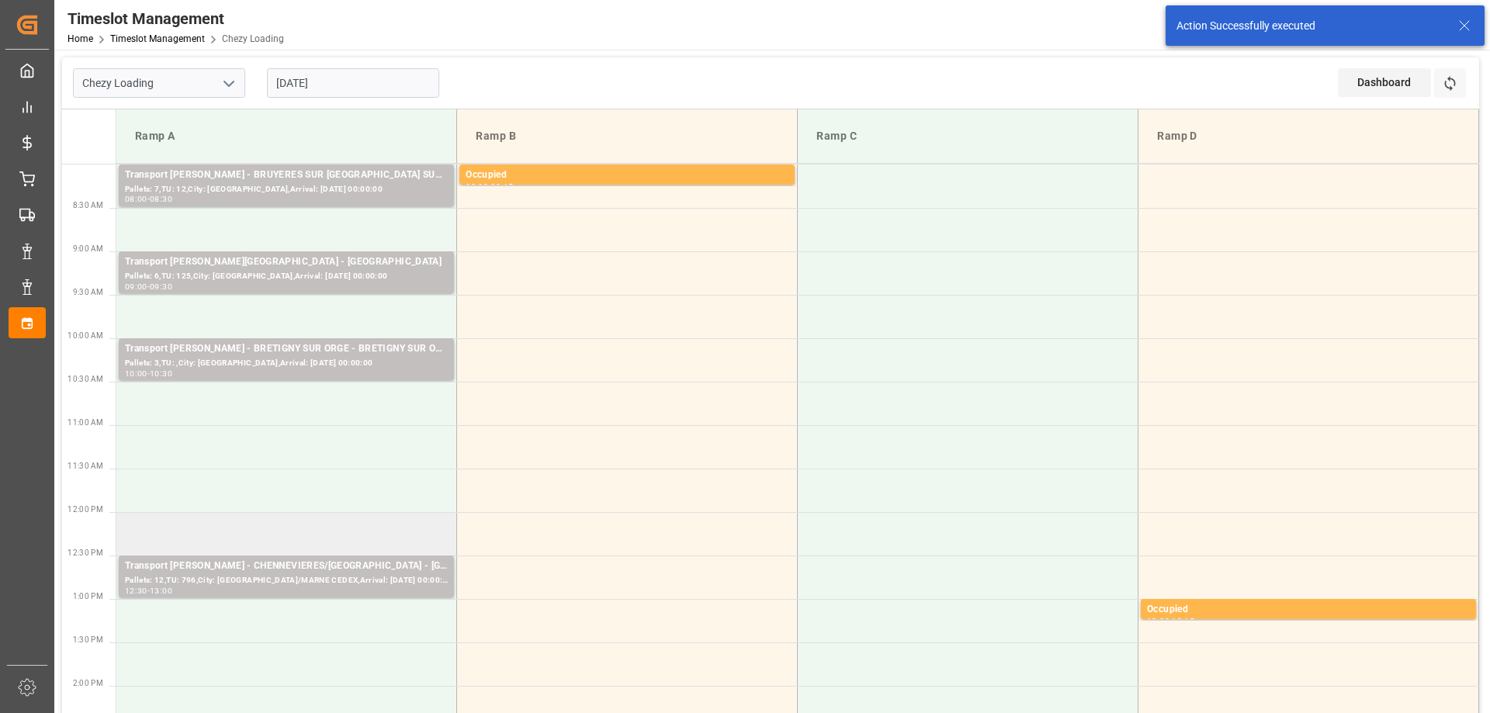
click at [337, 540] on td at bounding box center [286, 533] width 341 height 43
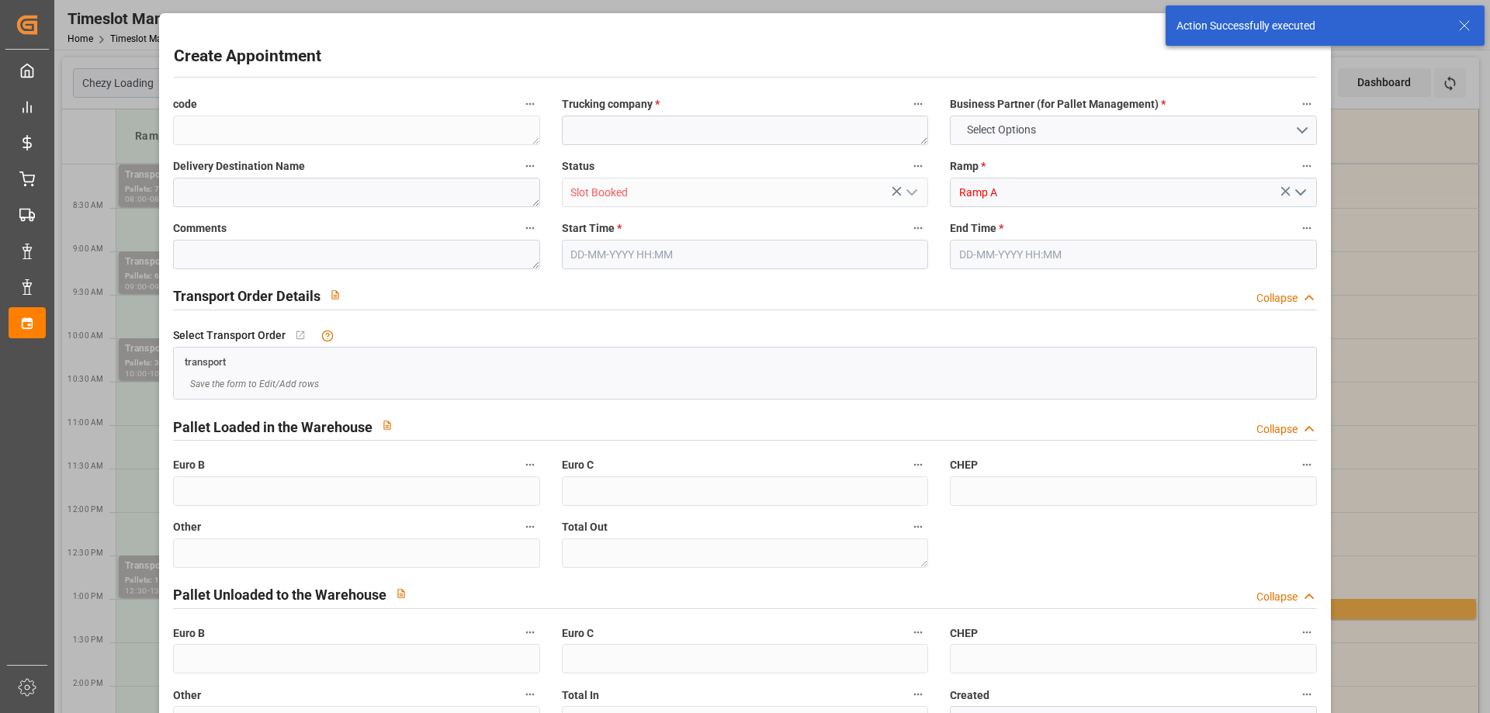
type input "0"
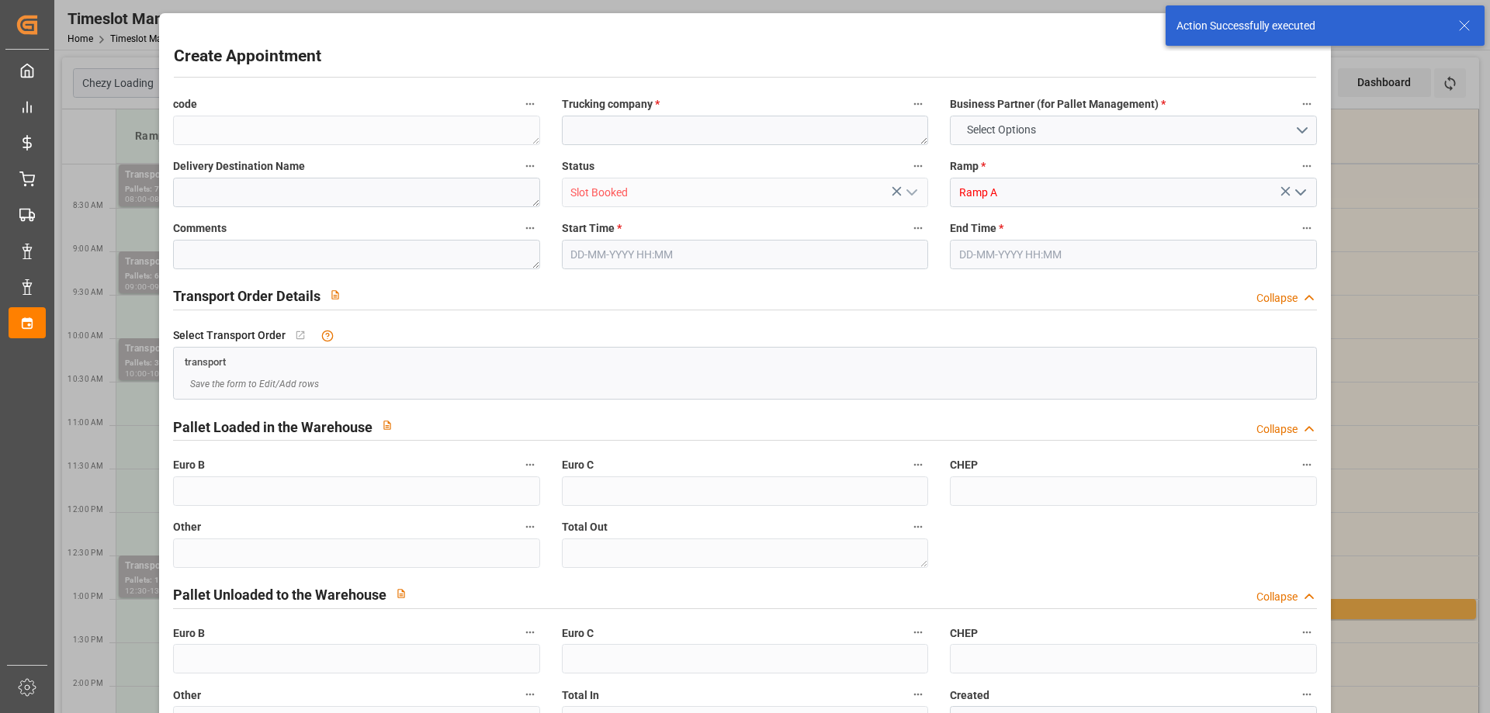
type input "0"
type input "16-10-2025 12:00"
type input "16-10-2025 12:30"
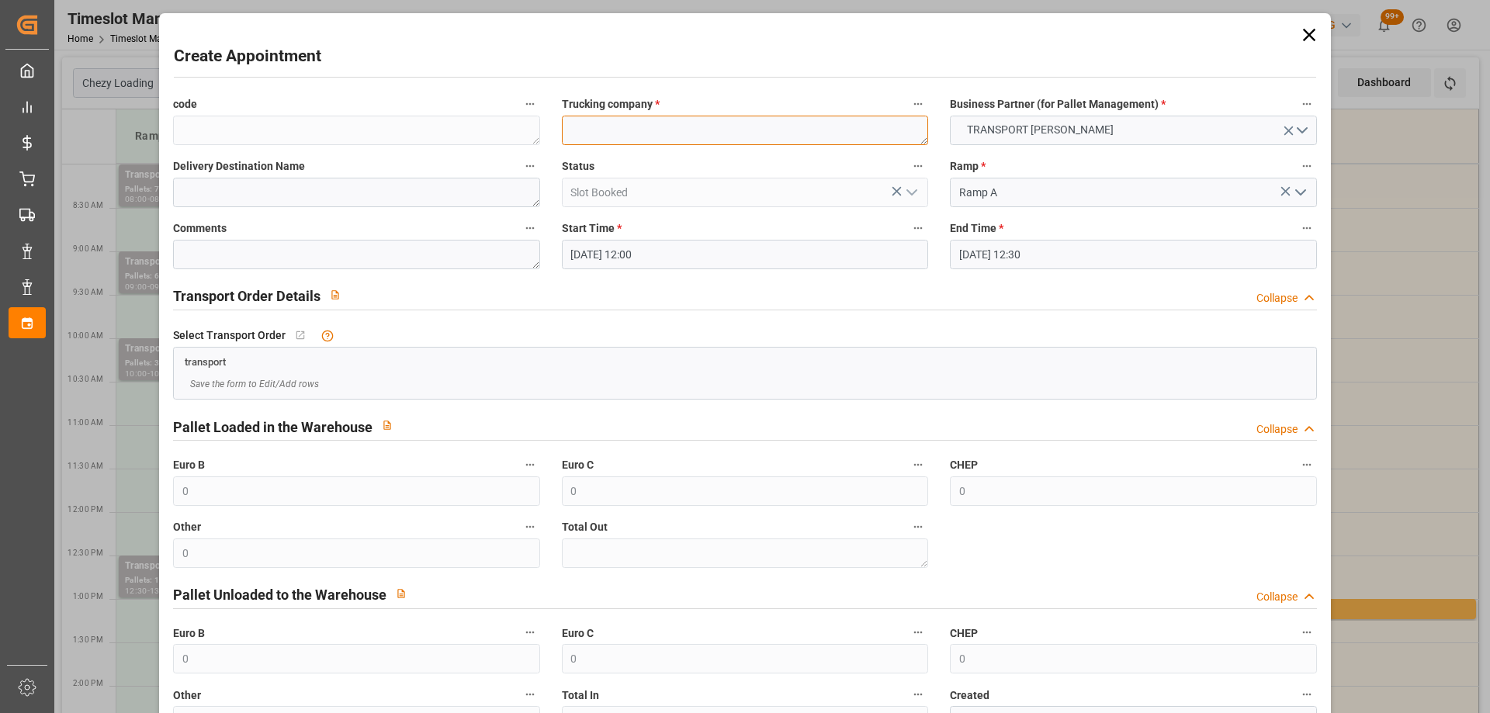
paste textarea "CHENNEVIERES/MARNE"
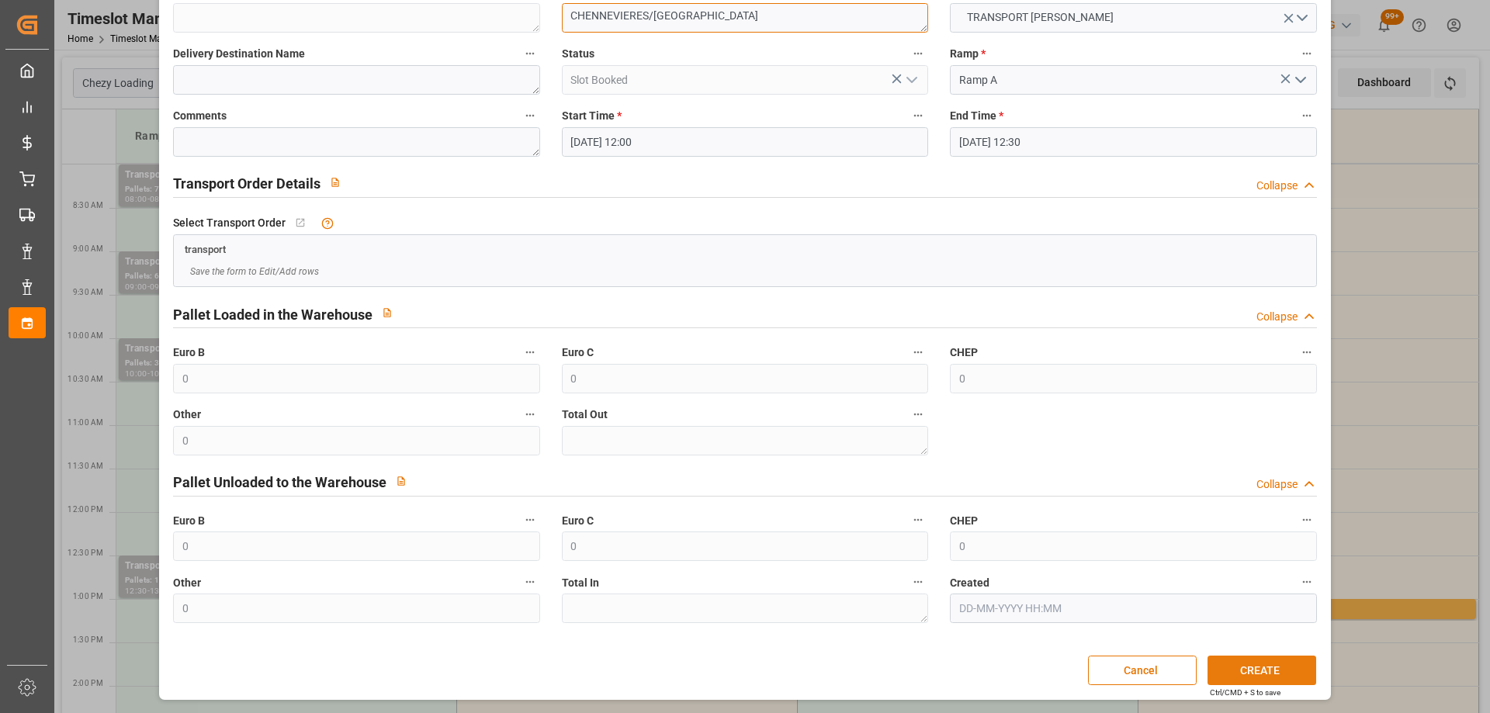
type textarea "CHENNEVIERES/MARNE"
click at [1275, 670] on button "CREATE" at bounding box center [1261, 670] width 109 height 29
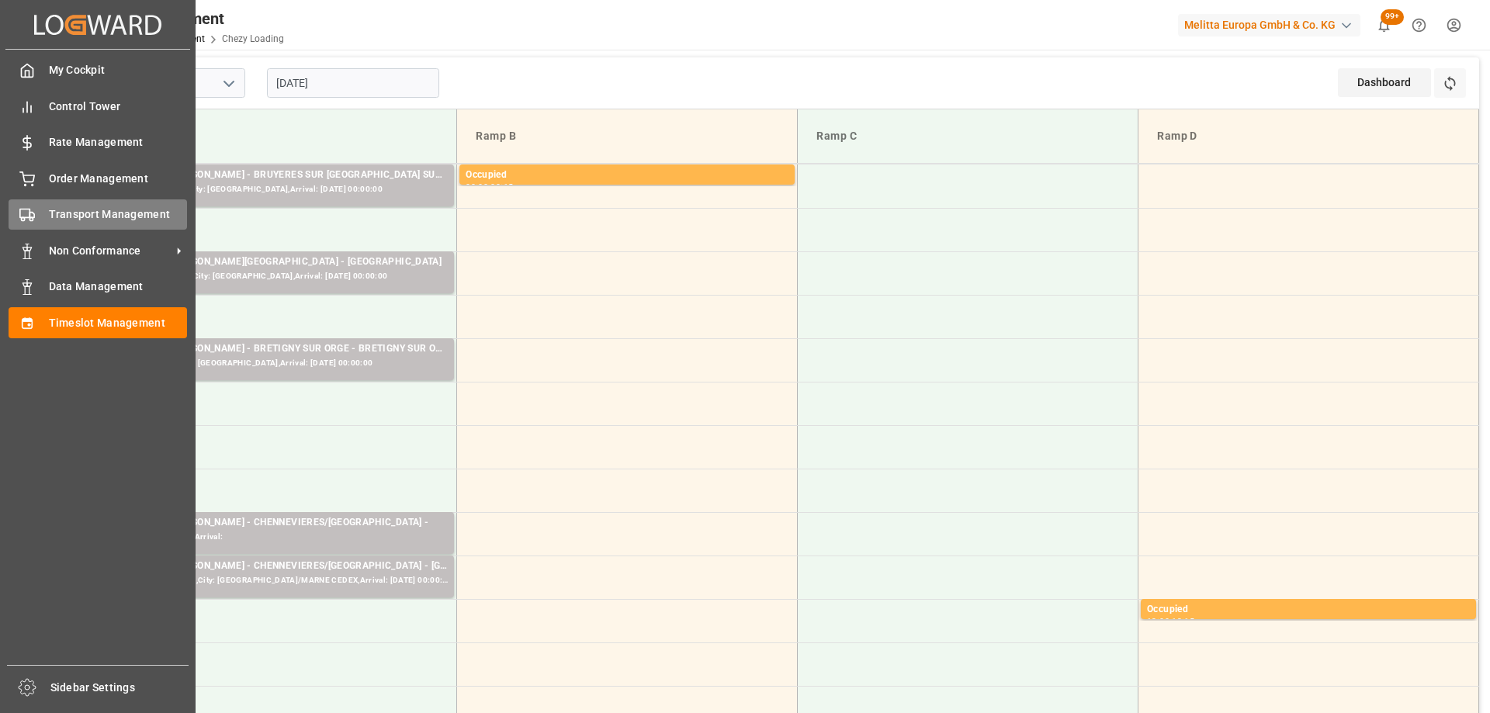
click at [32, 226] on div "Transport Management Transport Management" at bounding box center [98, 214] width 178 height 30
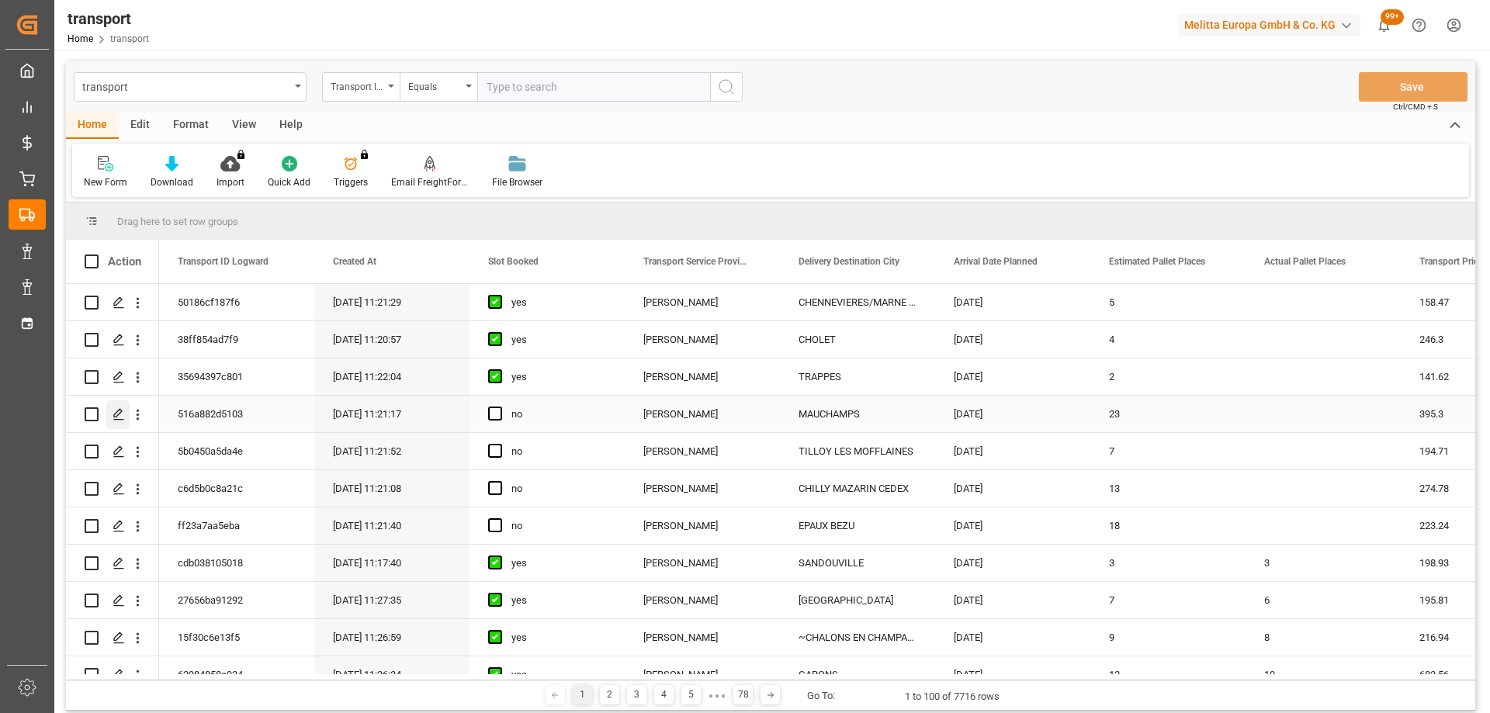
click at [115, 415] on icon "Press SPACE to select this row." at bounding box center [118, 414] width 12 height 12
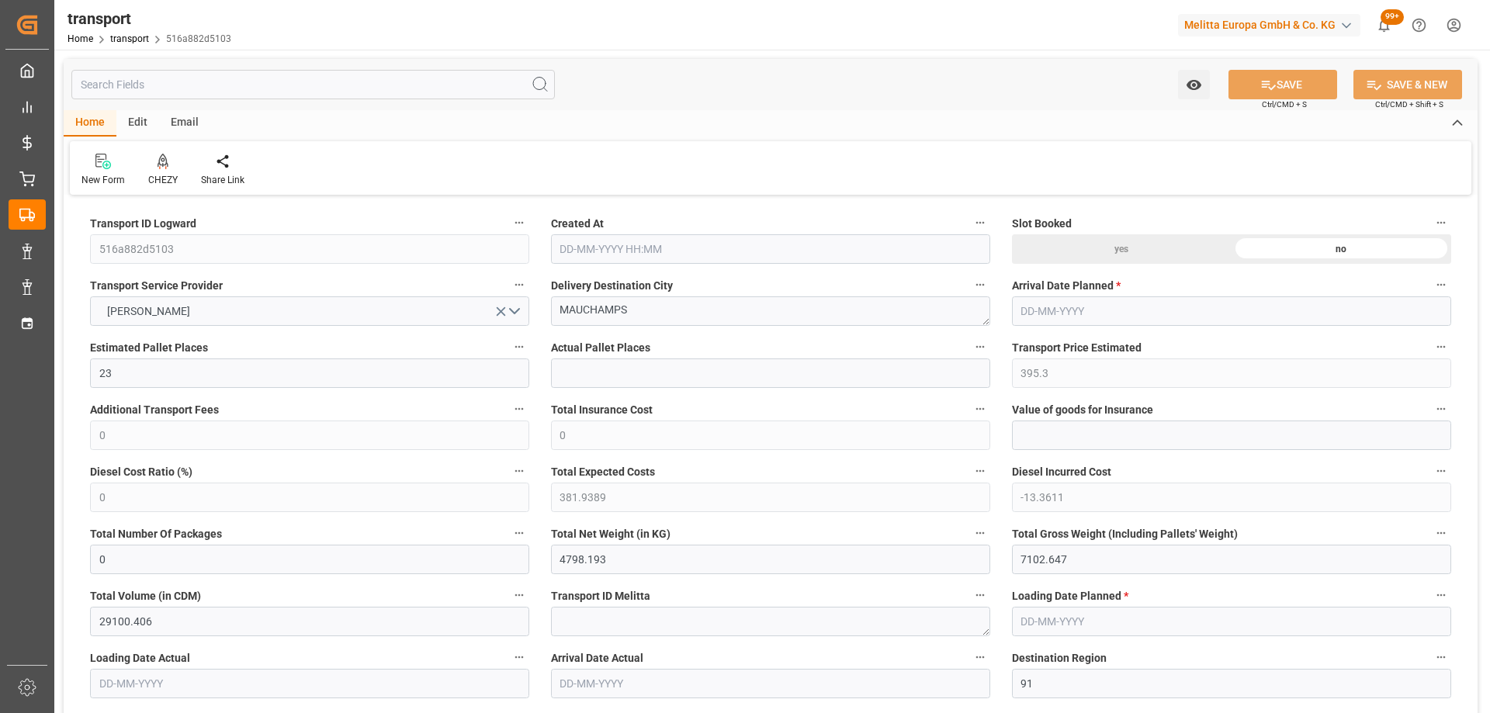
type input "23"
type input "395.3"
type input "0"
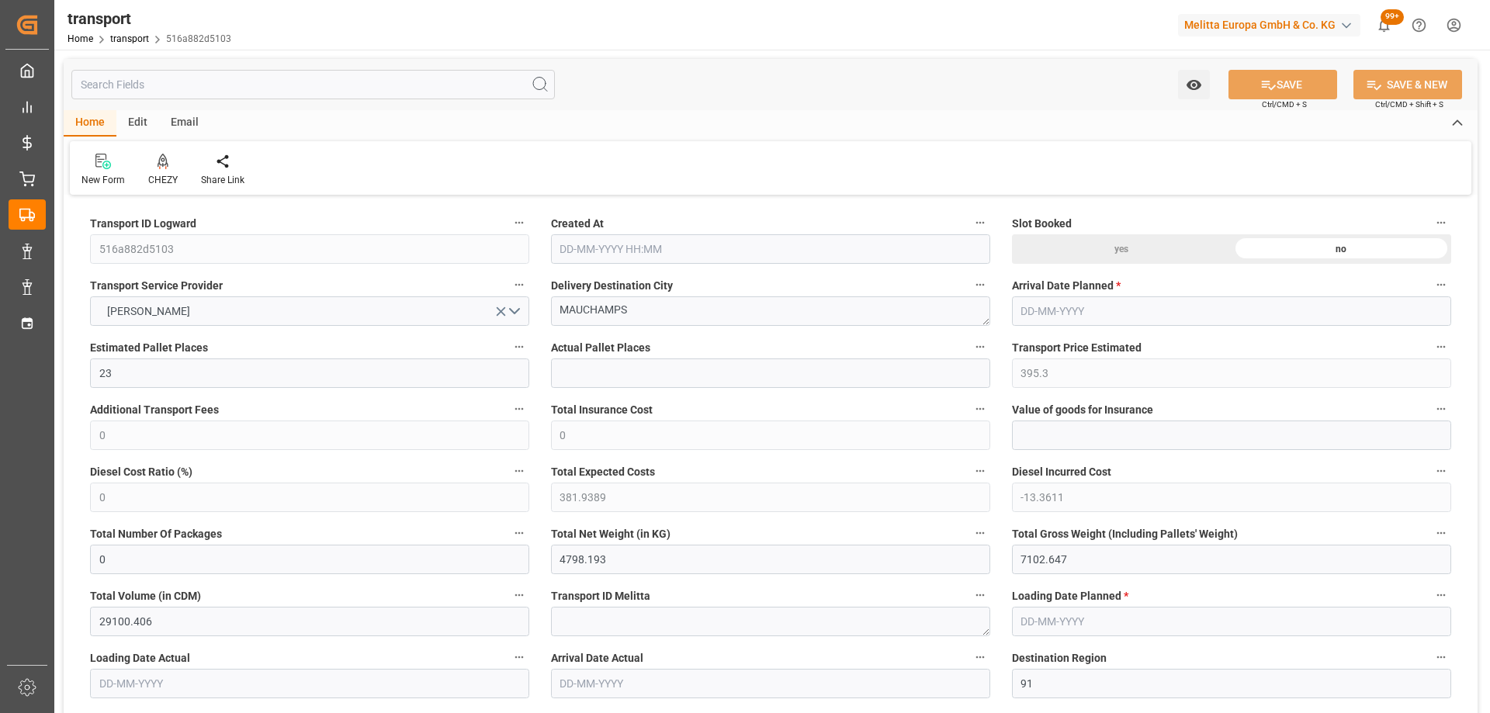
type input "381.9389"
type input "-13.3611"
type input "0"
type input "4798.193"
type input "7102.647"
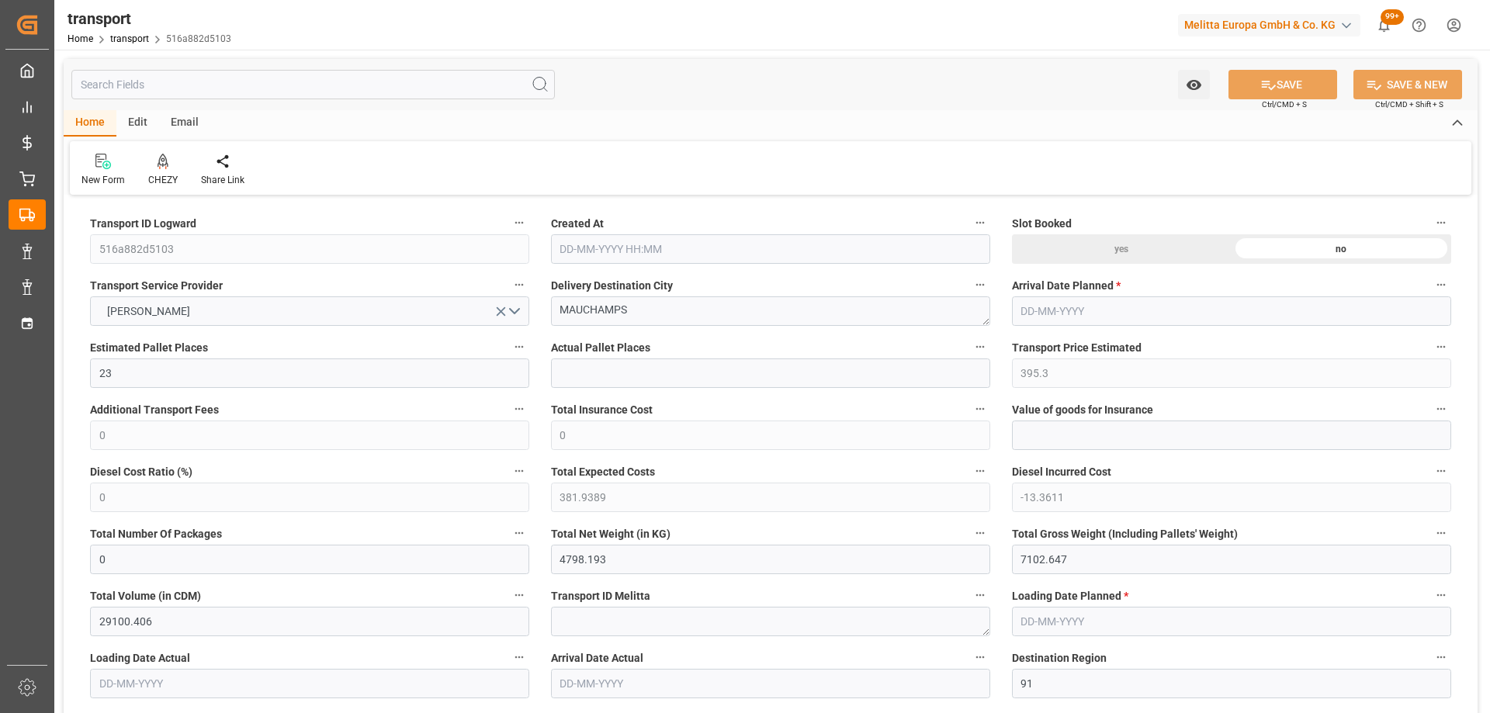
type input "29100.406"
type input "91"
type input "26"
type input "1466"
type input "41"
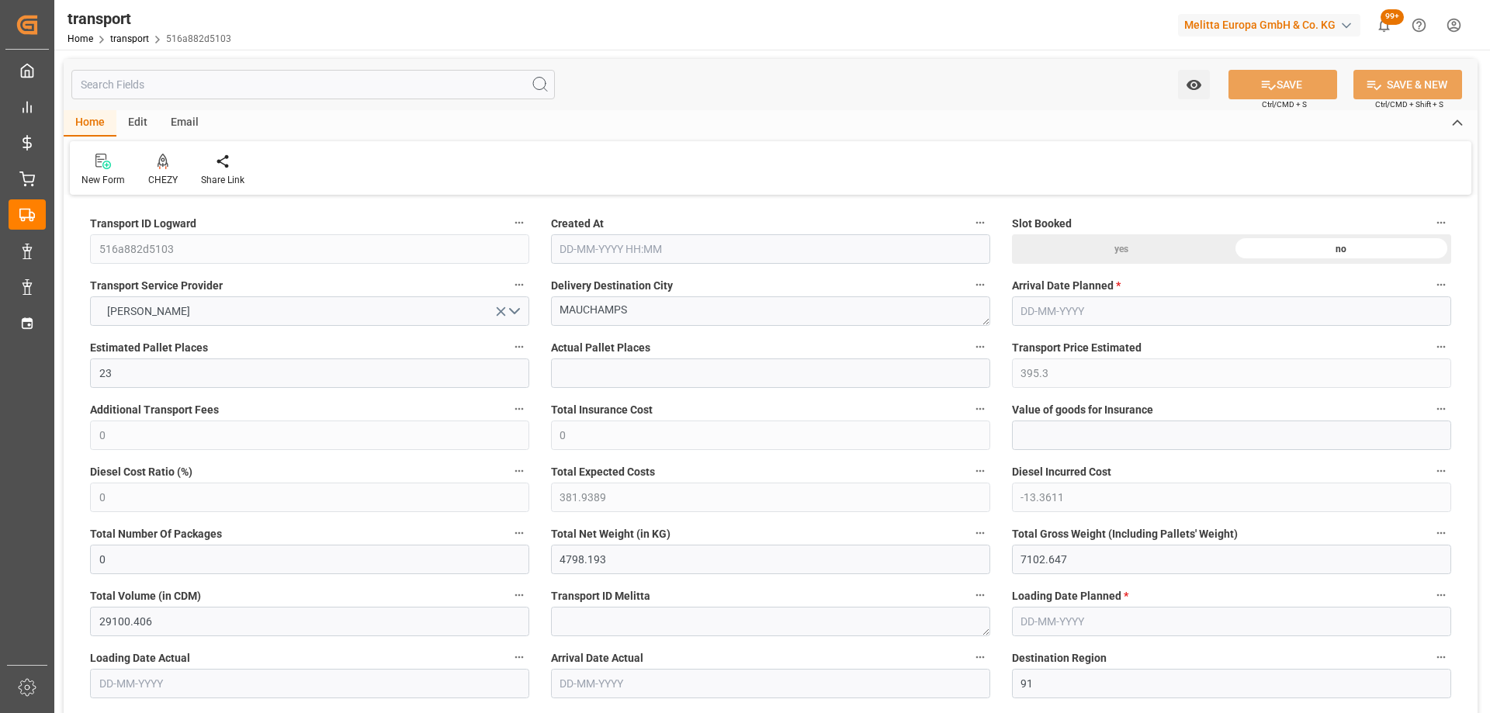
type input "101"
type input "5901.713"
type input "0"
type input "4710.8598"
type input "0"
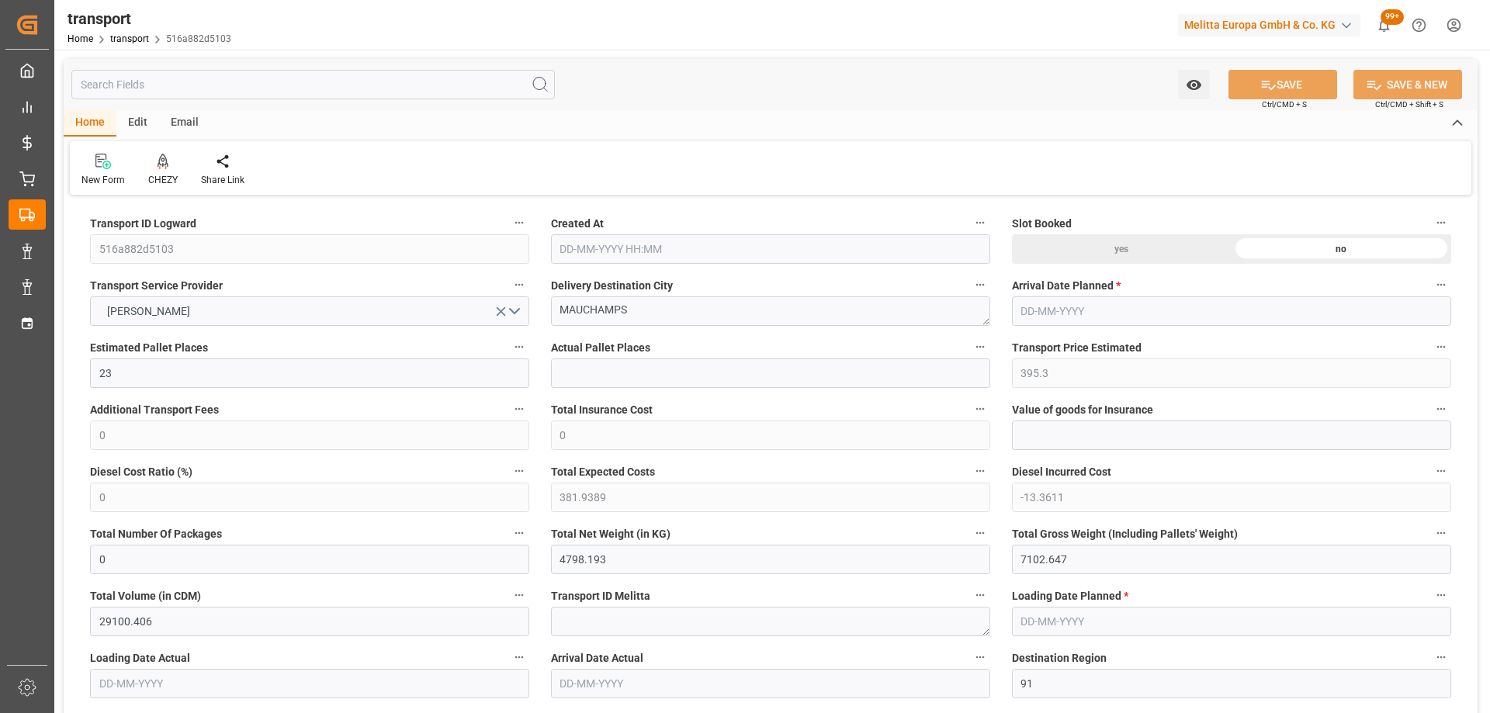
type input "0"
type input "21"
type input "35"
type input "13-10-2025 11:21"
type input "[DATE]"
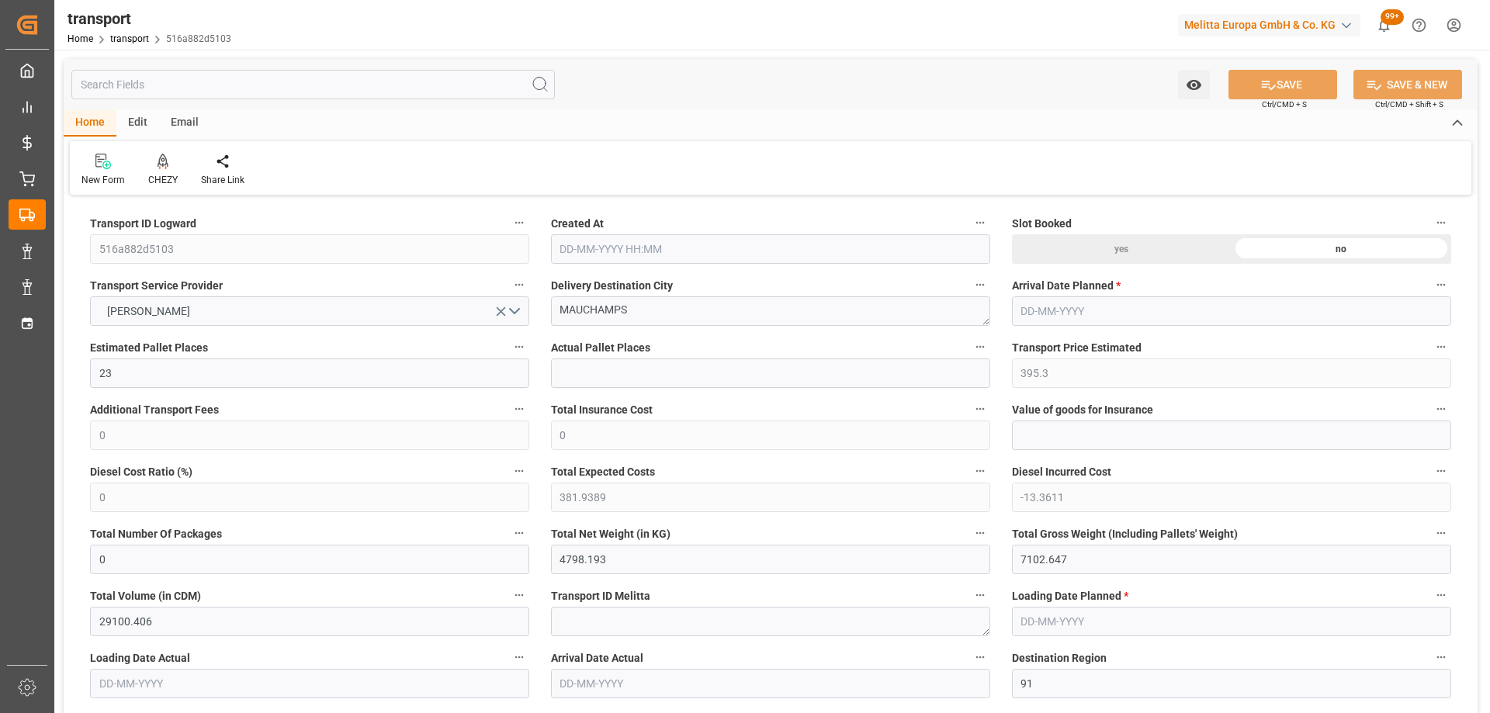
type input "[DATE]"
drag, startPoint x: 547, startPoint y: 314, endPoint x: 460, endPoint y: 324, distance: 87.5
click at [157, 168] on icon at bounding box center [162, 162] width 11 height 16
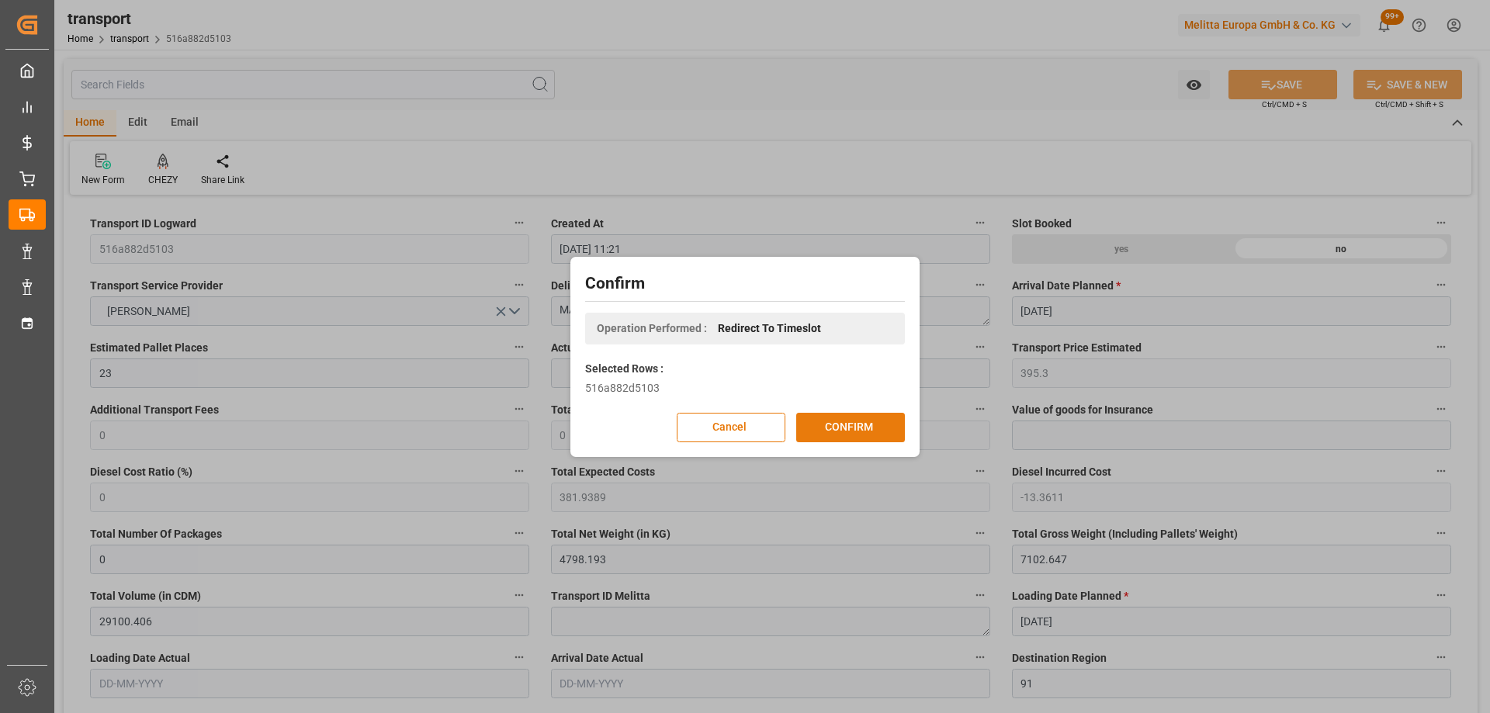
click at [861, 428] on button "CONFIRM" at bounding box center [850, 427] width 109 height 29
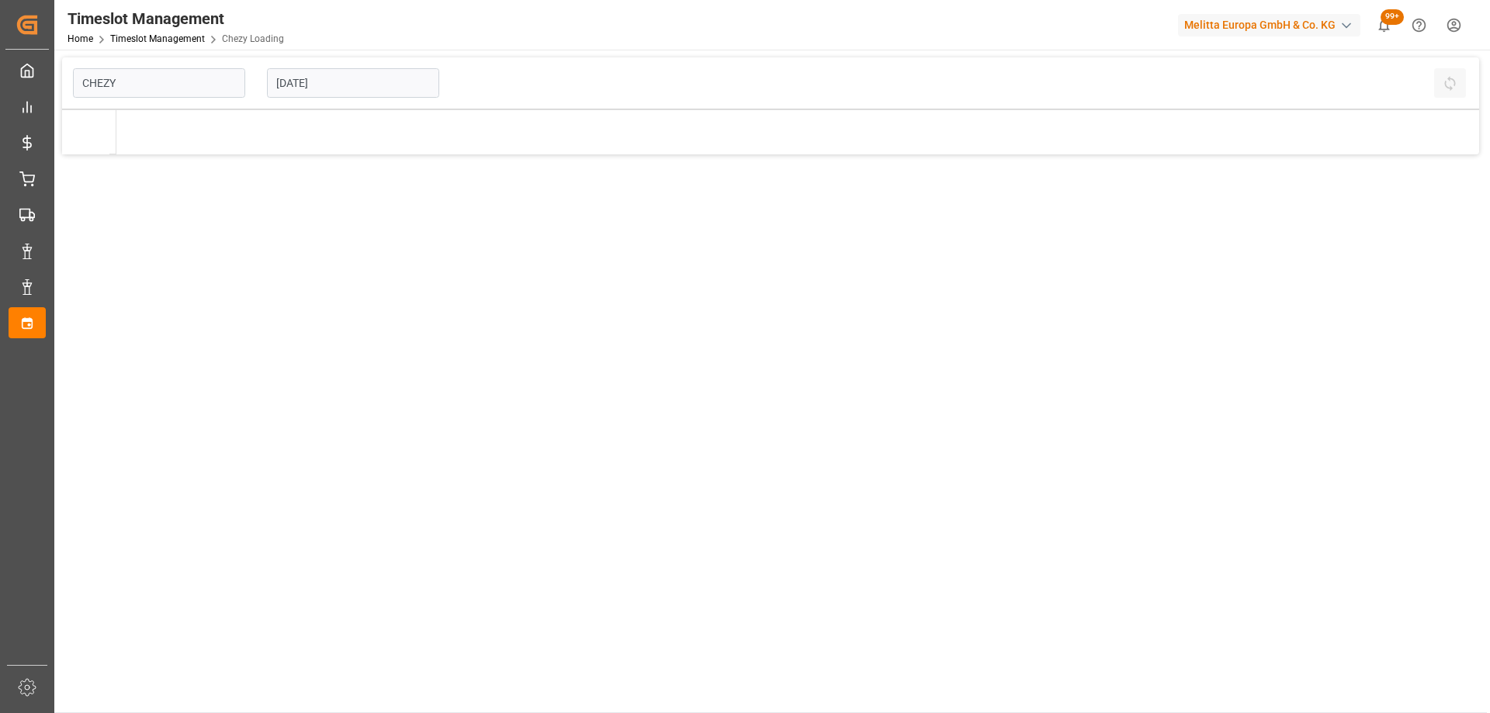
type input "Chezy Loading"
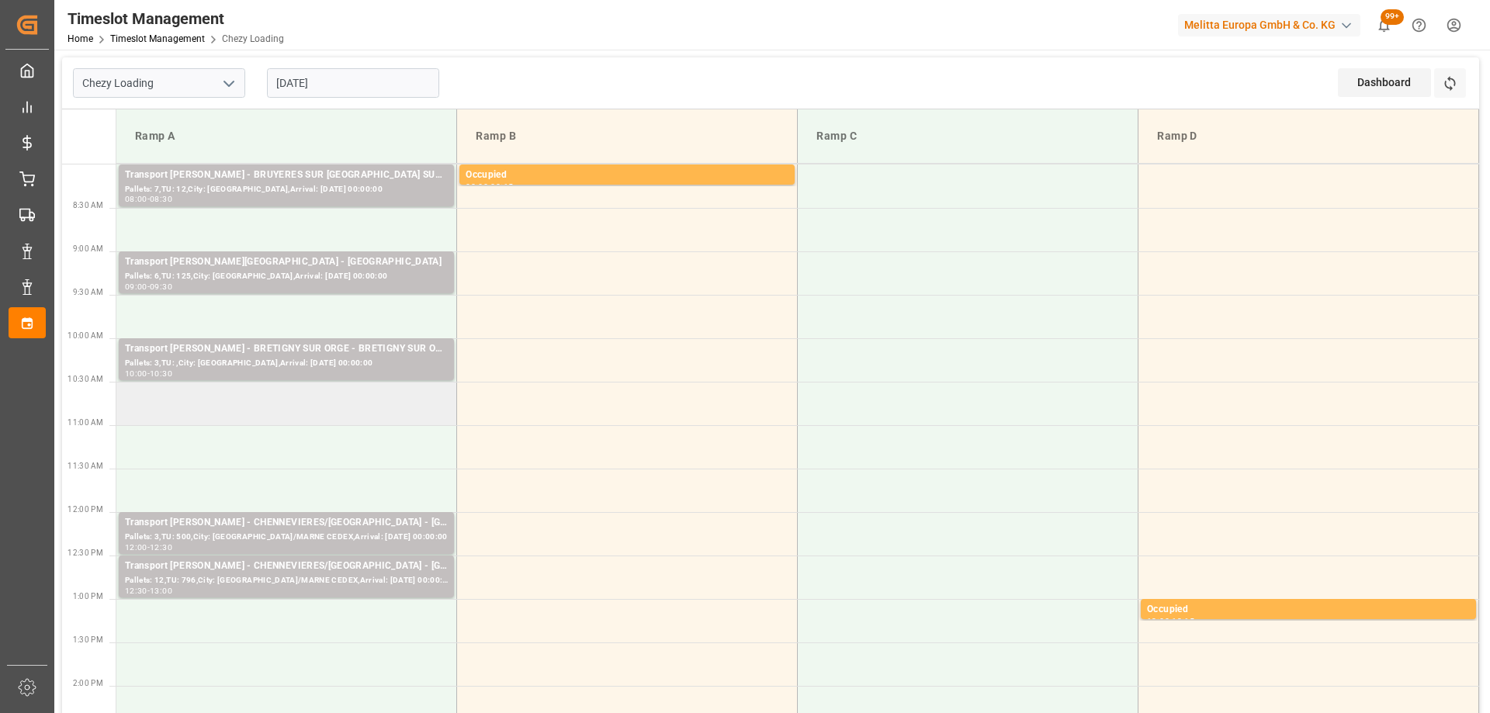
click at [344, 398] on td at bounding box center [286, 403] width 341 height 43
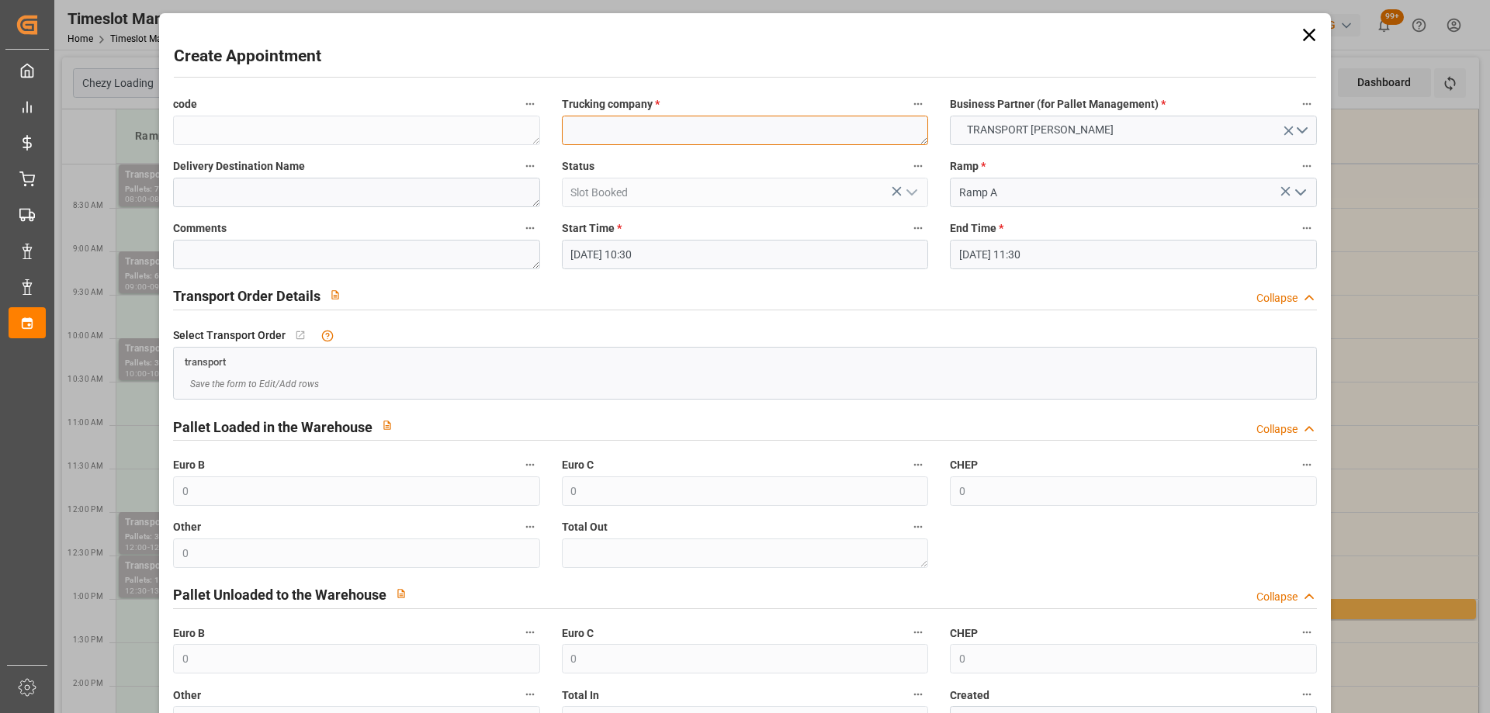
paste textarea "MAUCHAMPS"
type textarea "MAUCHAMPS"
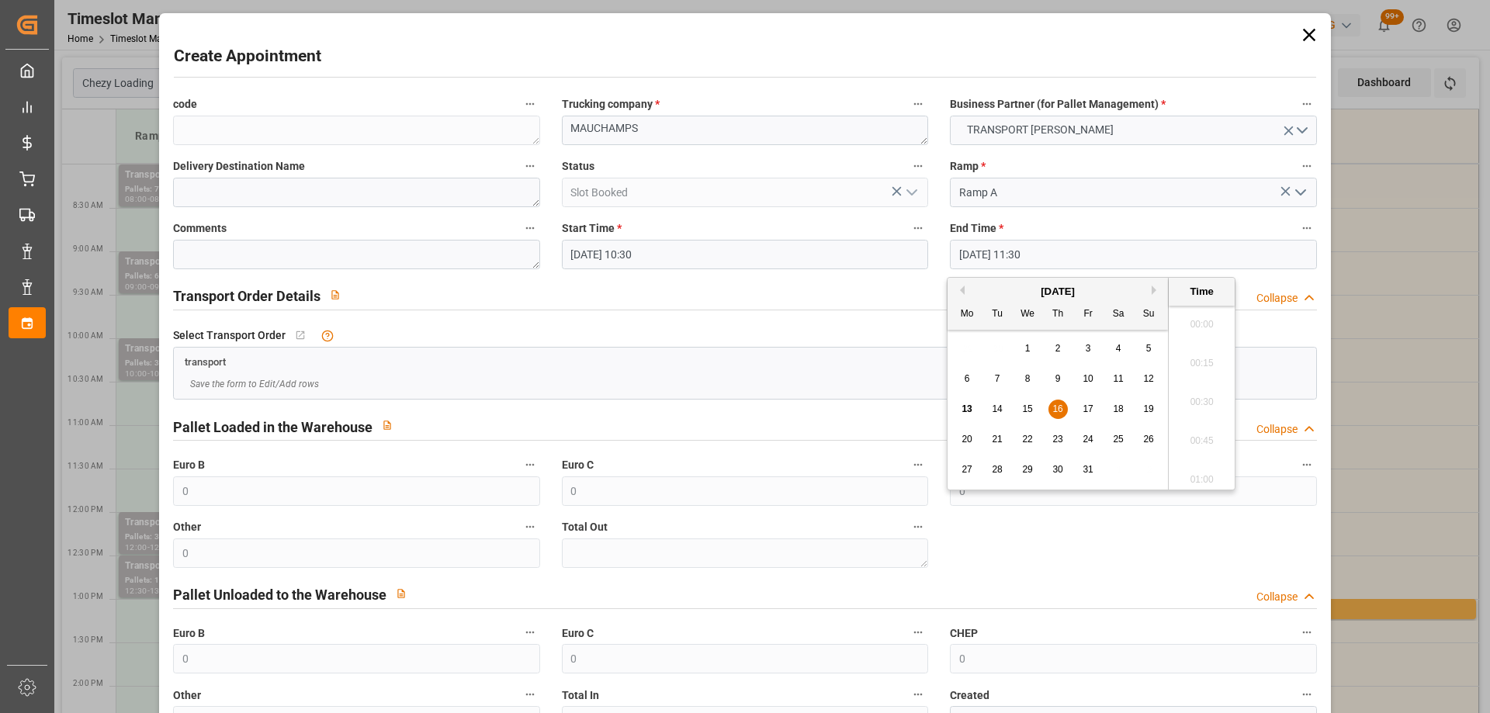
click at [1120, 251] on input "[DATE] 11:30" at bounding box center [1133, 254] width 366 height 29
click at [1060, 401] on div "16" at bounding box center [1057, 409] width 19 height 19
click at [1220, 318] on li "11:00" at bounding box center [1201, 319] width 66 height 39
type input "[DATE] 11:00"
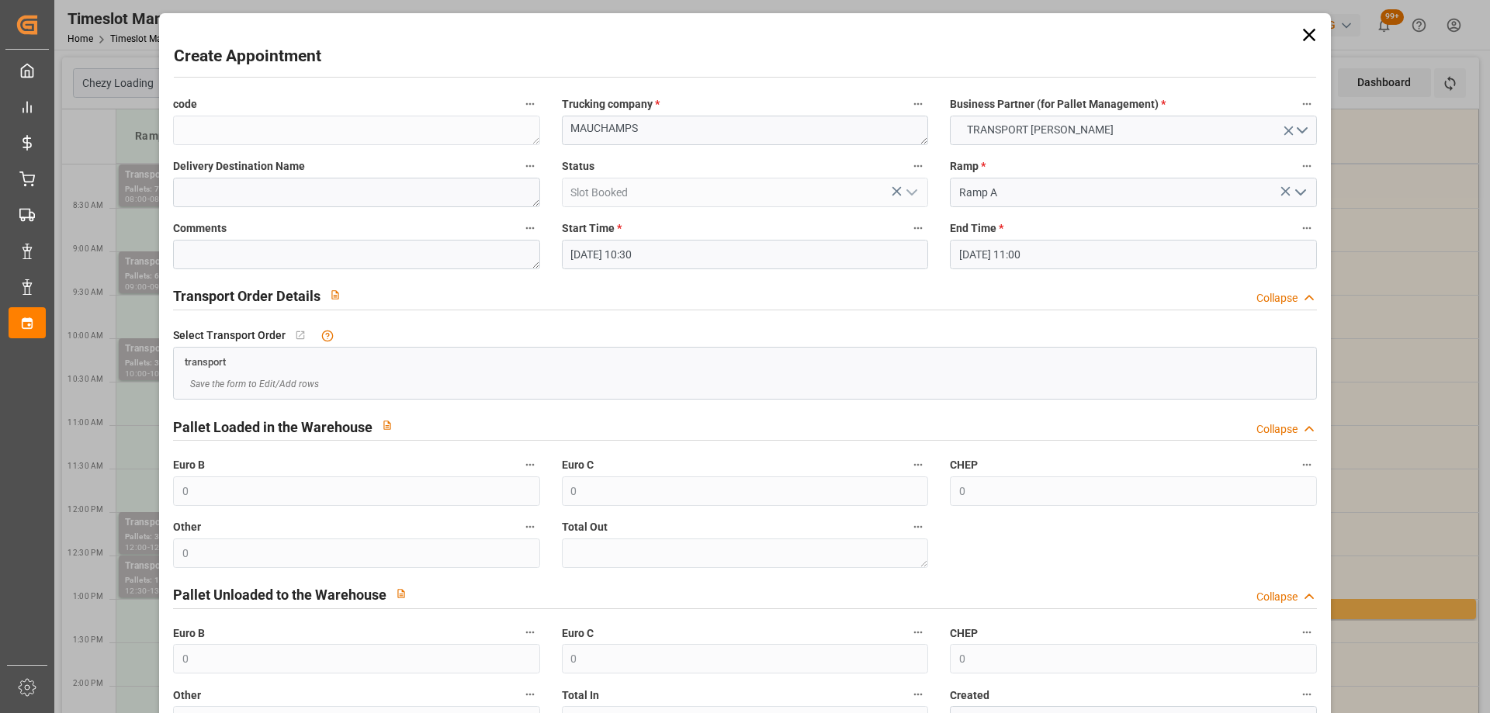
scroll to position [112, 0]
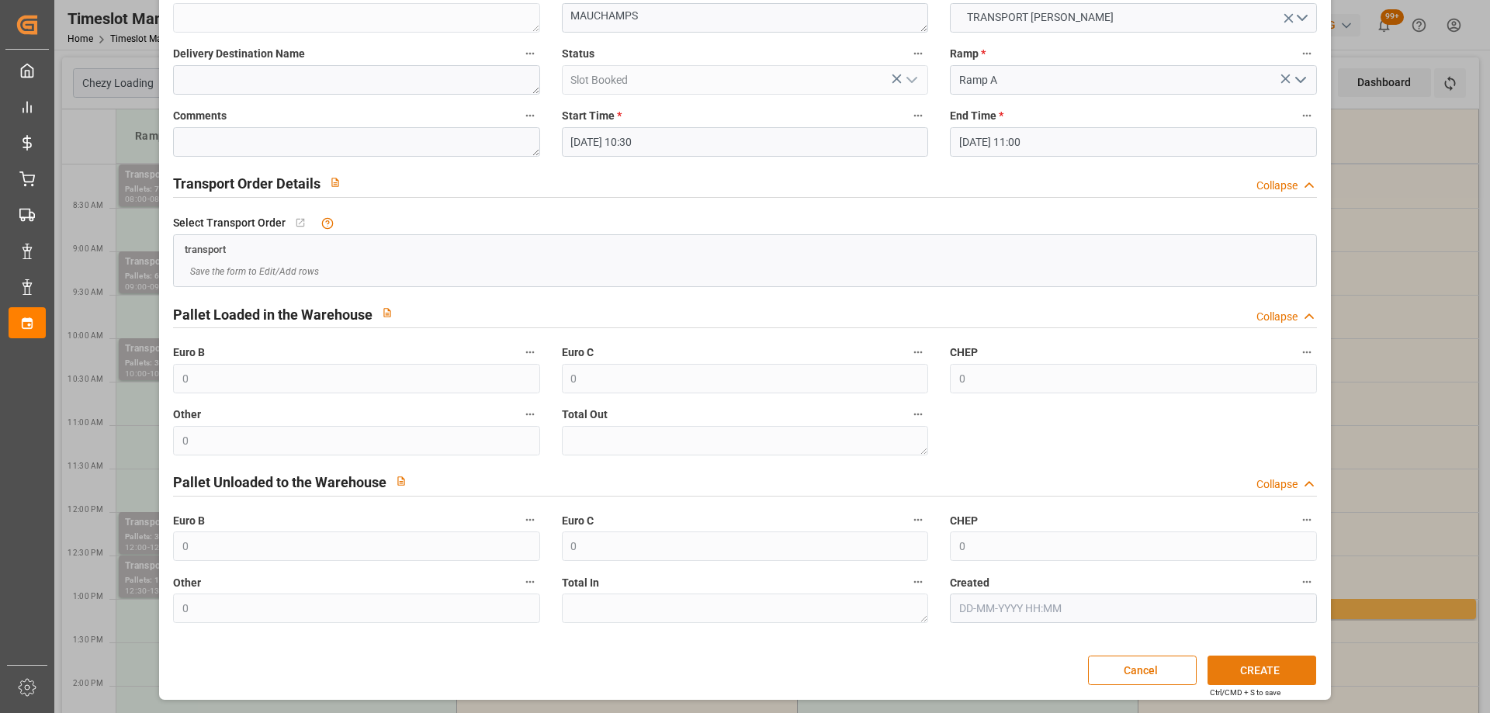
click at [1280, 657] on button "CREATE" at bounding box center [1261, 670] width 109 height 29
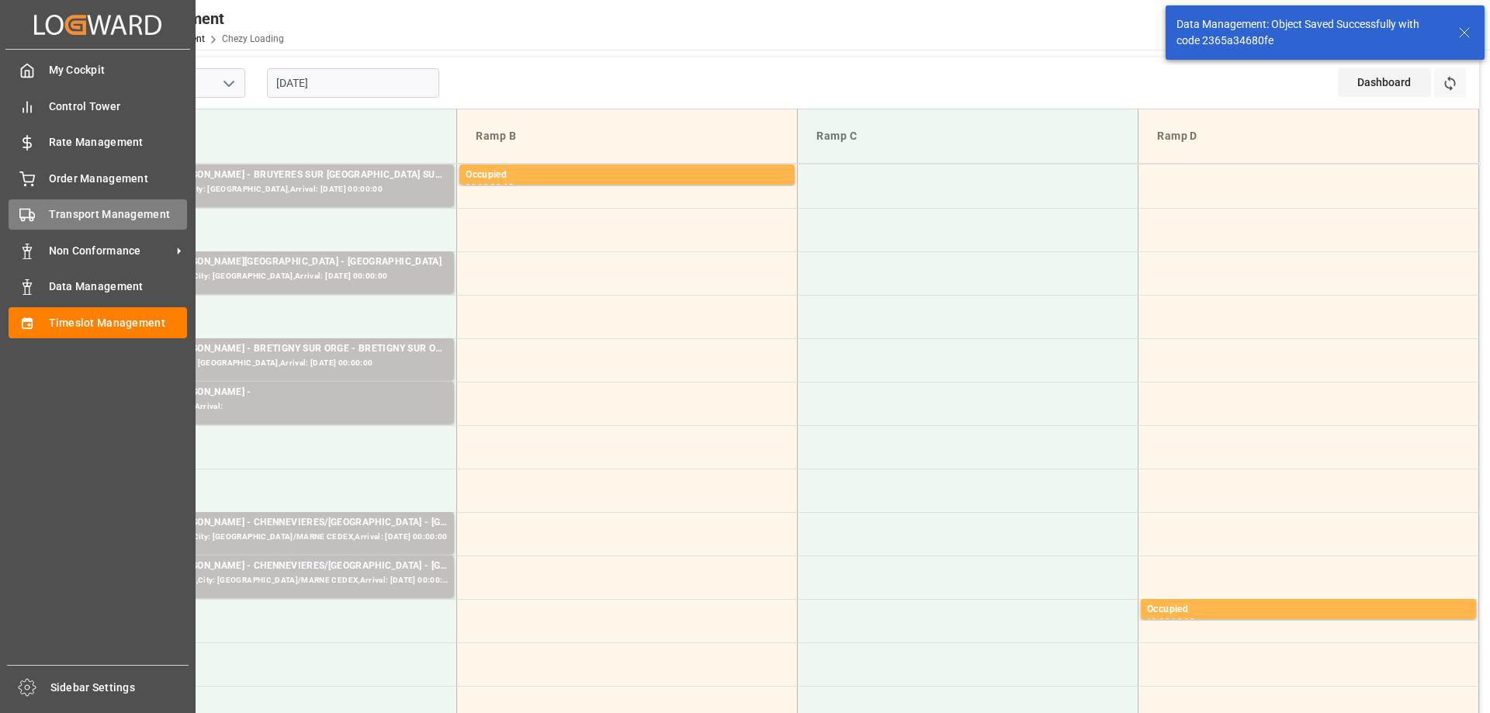
click at [50, 220] on span "Transport Management" at bounding box center [118, 214] width 139 height 16
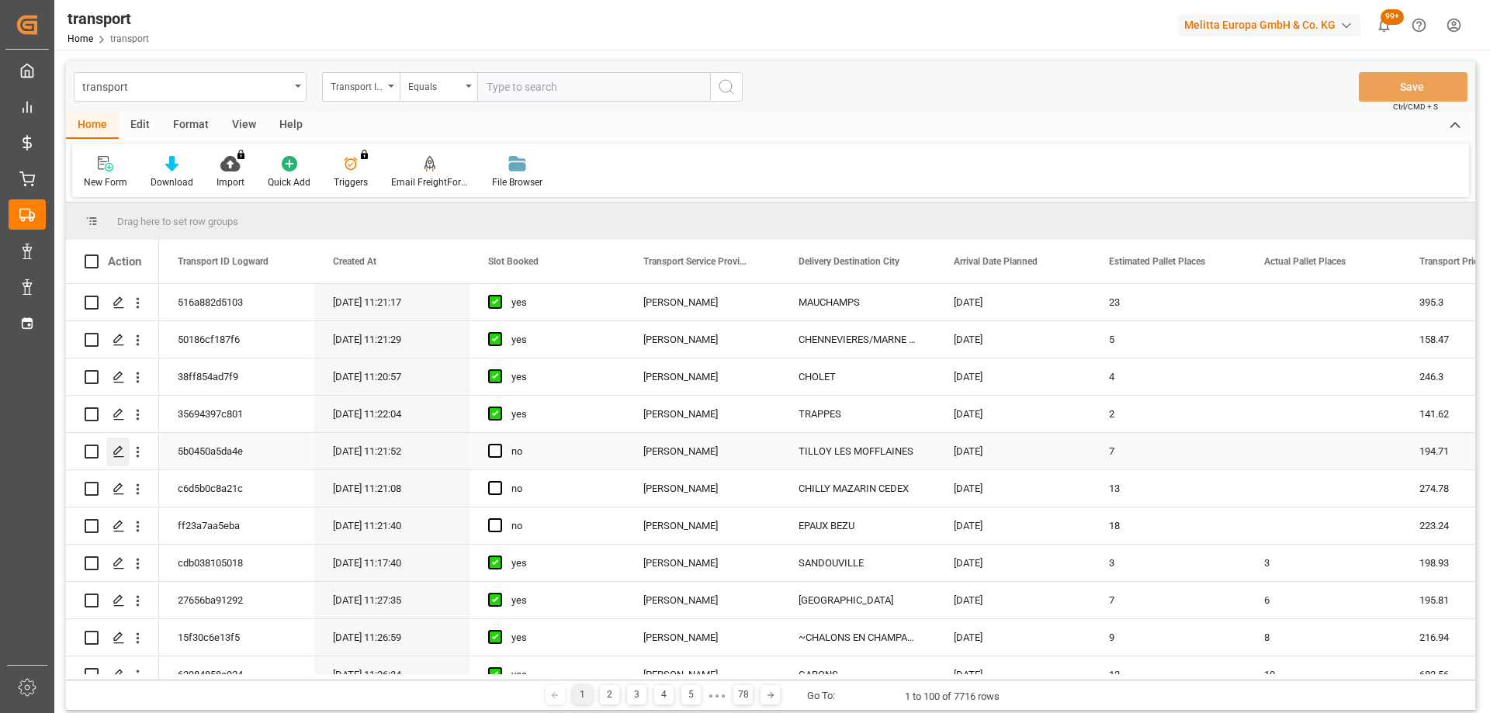
click at [113, 448] on icon "Press SPACE to select this row." at bounding box center [118, 451] width 12 height 12
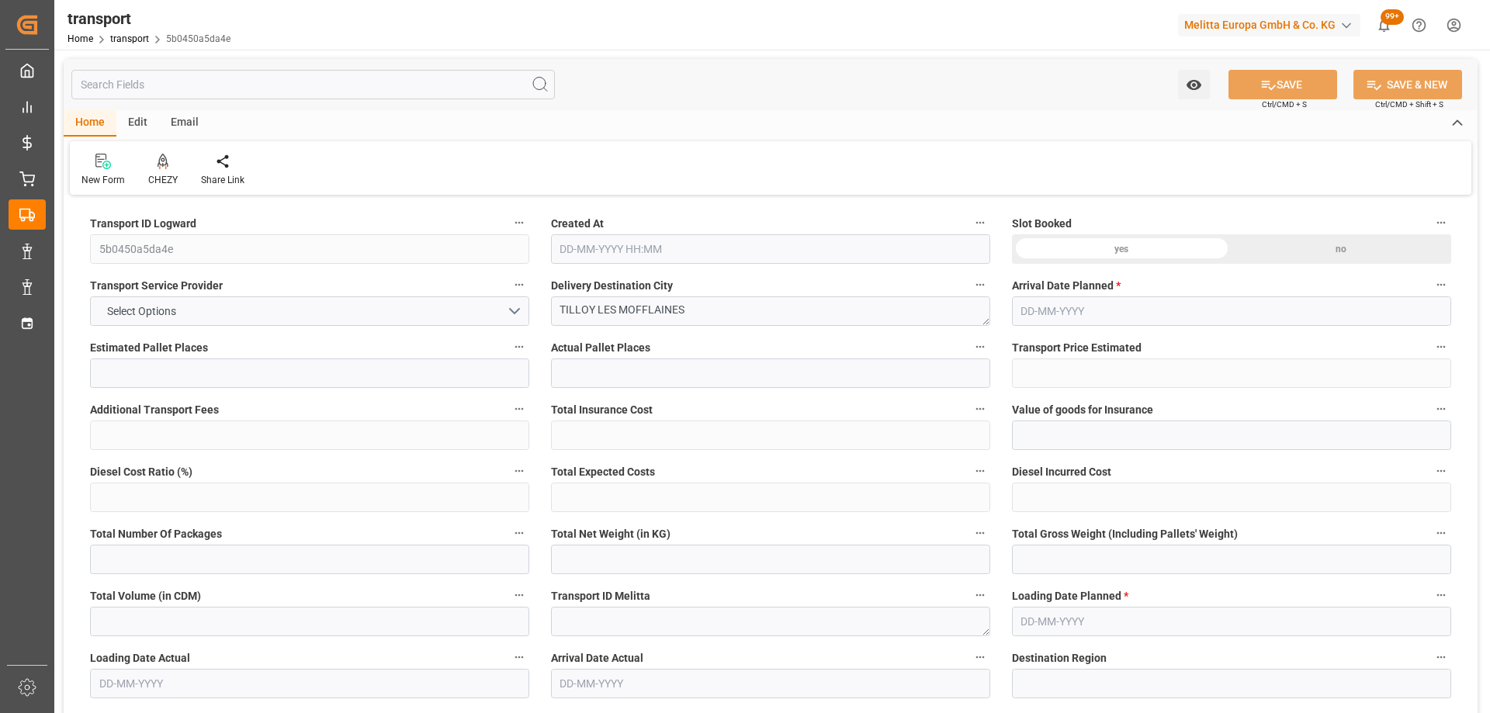
type input "7"
type input "194.71"
type input "0"
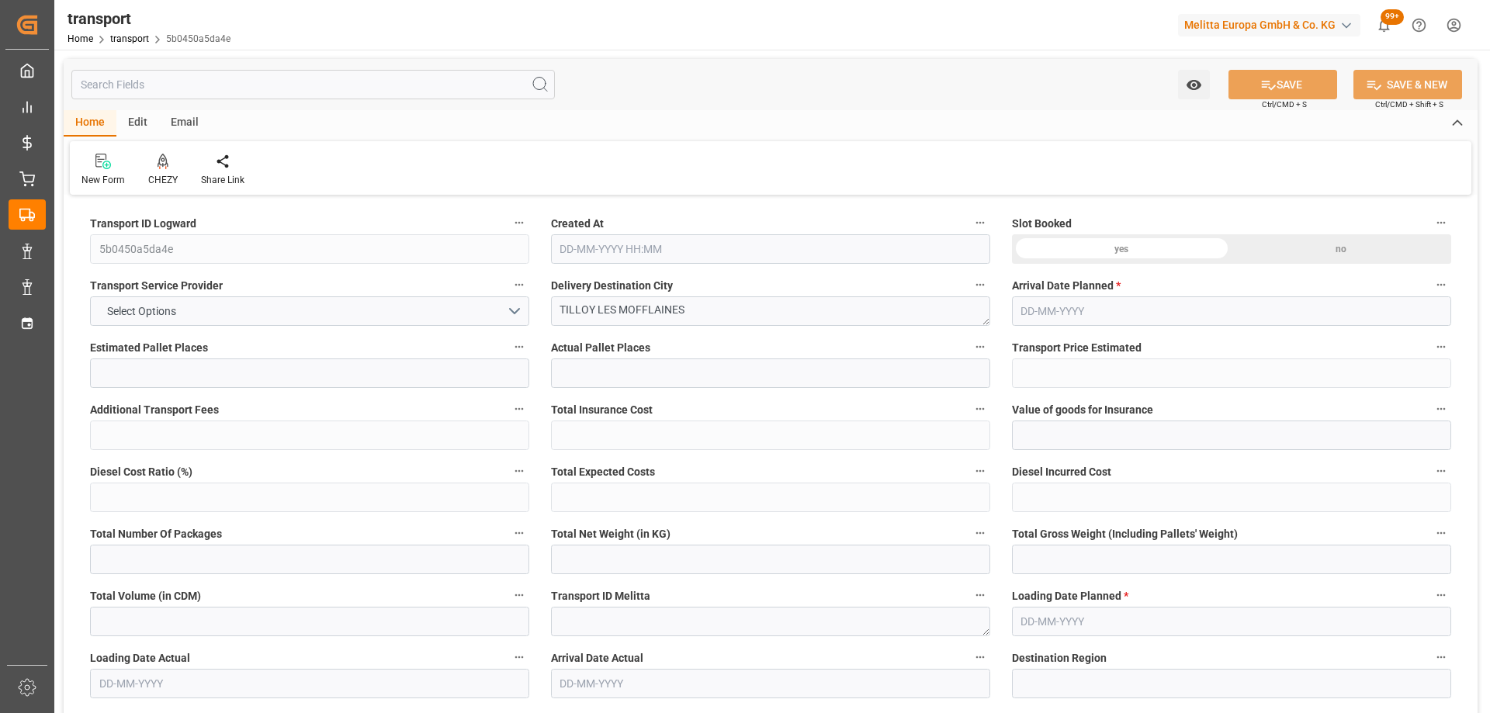
type input "188.1288"
type input "-6.5812"
type input "0"
type input "854.566"
type input "1767.808"
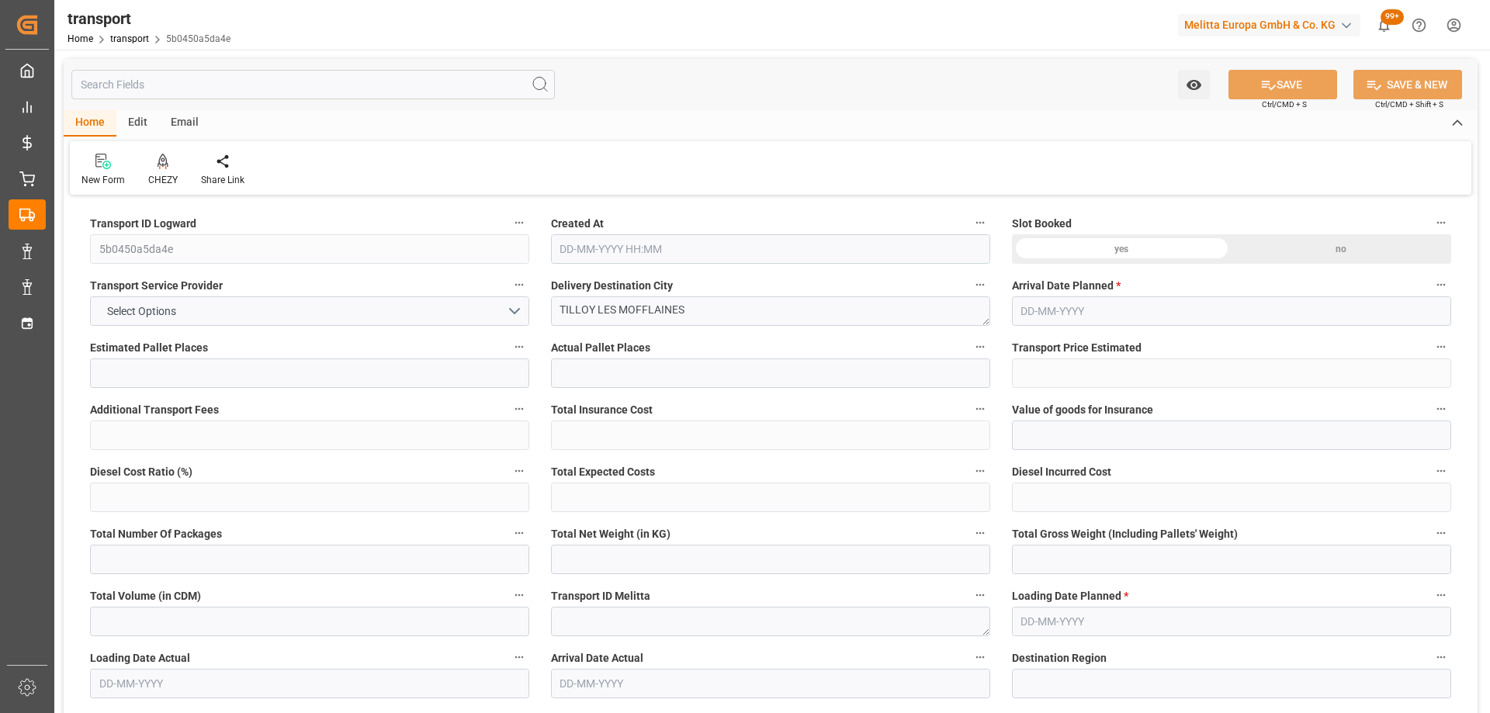
type input "3500.92"
type input "62"
type input "0"
type input "292"
type input "31"
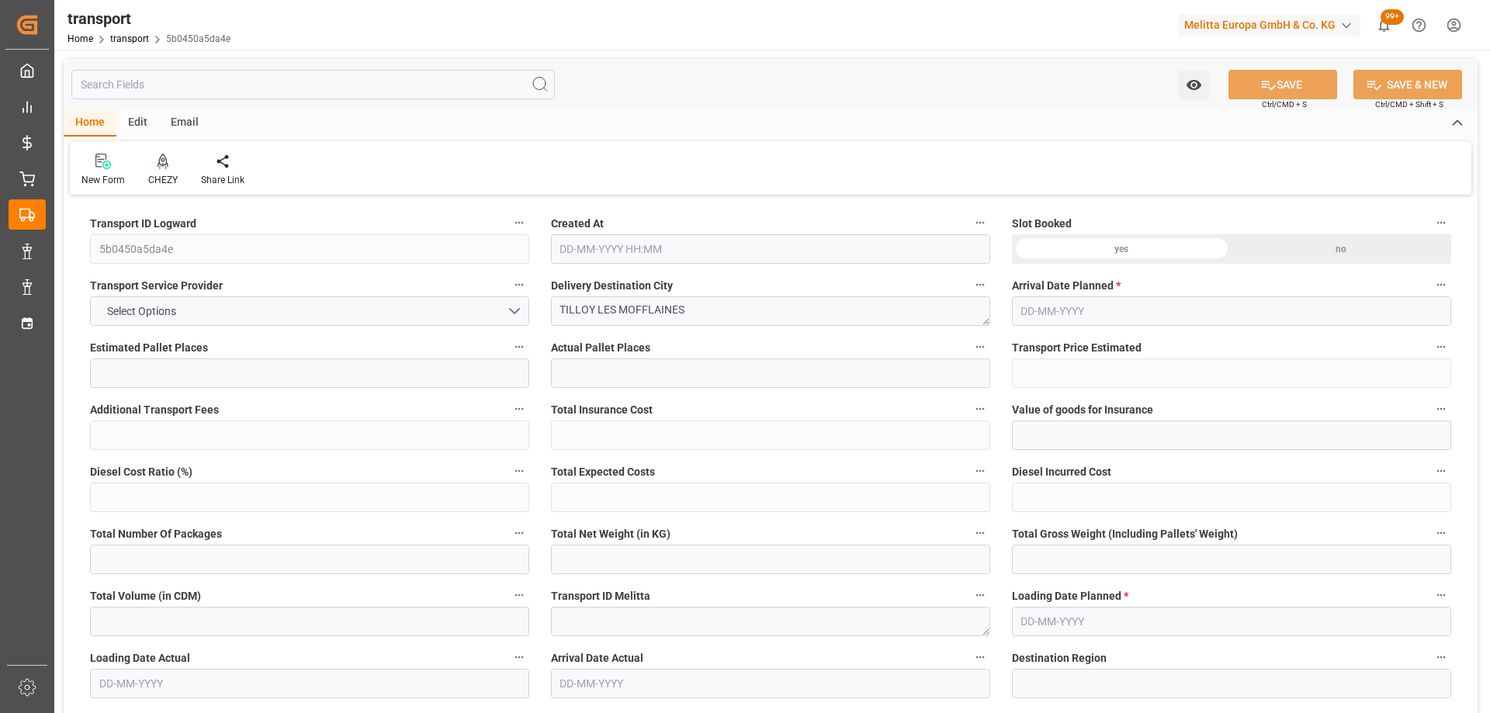
type input "101"
type input "1054.808"
type input "0"
type input "4710.8598"
type input "0"
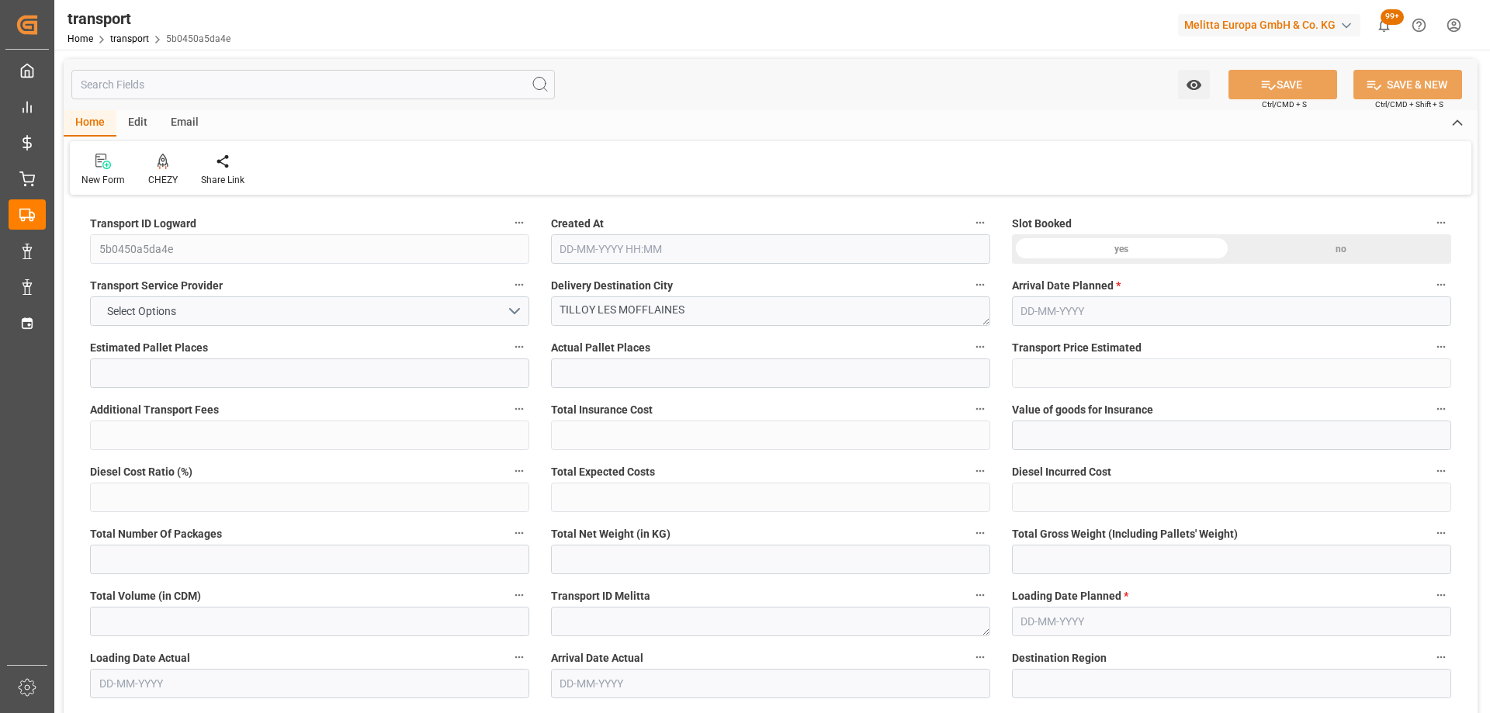
type input "0"
type input "21"
type input "35"
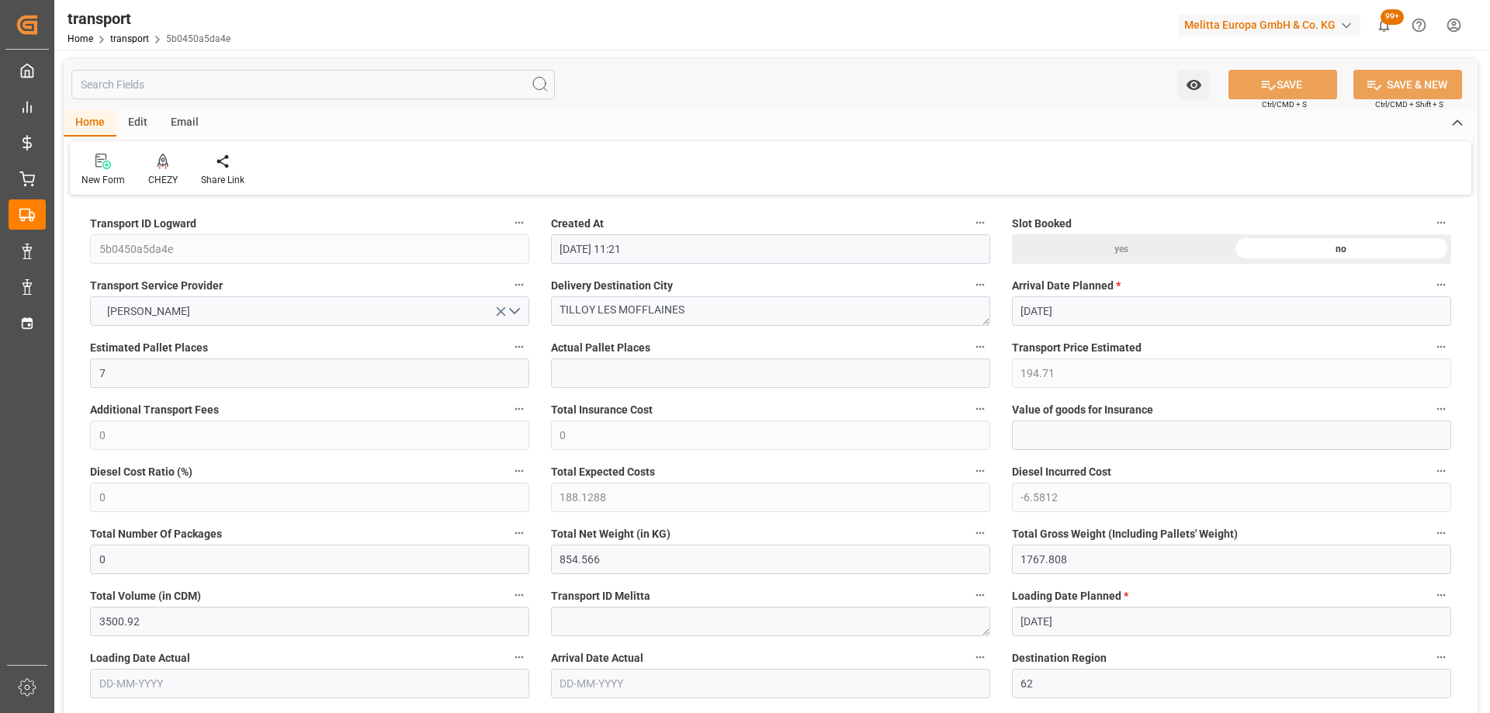
type input "[DATE] 11:21"
type input "[DATE]"
drag, startPoint x: 722, startPoint y: 310, endPoint x: 437, endPoint y: 321, distance: 285.7
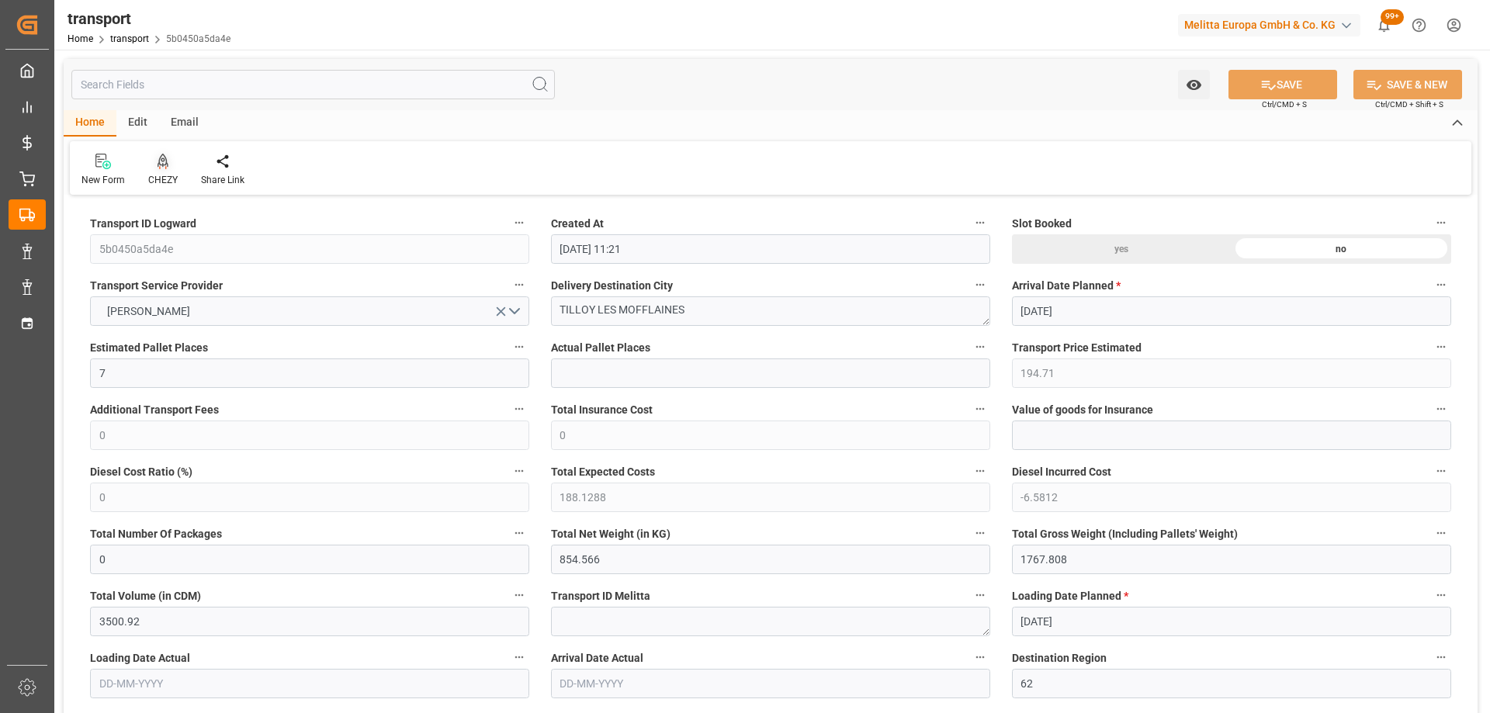
click at [158, 164] on icon at bounding box center [162, 162] width 11 height 16
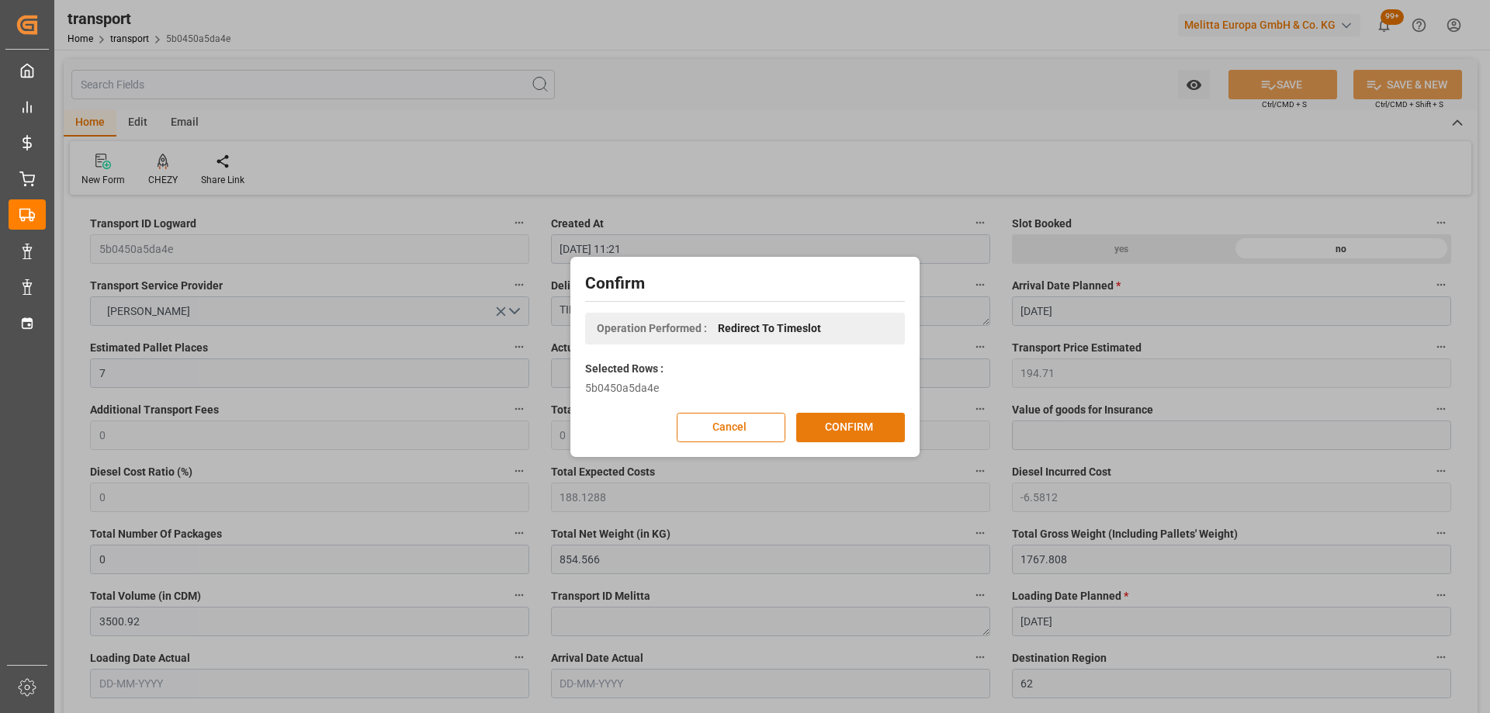
click at [850, 415] on button "CONFIRM" at bounding box center [850, 427] width 109 height 29
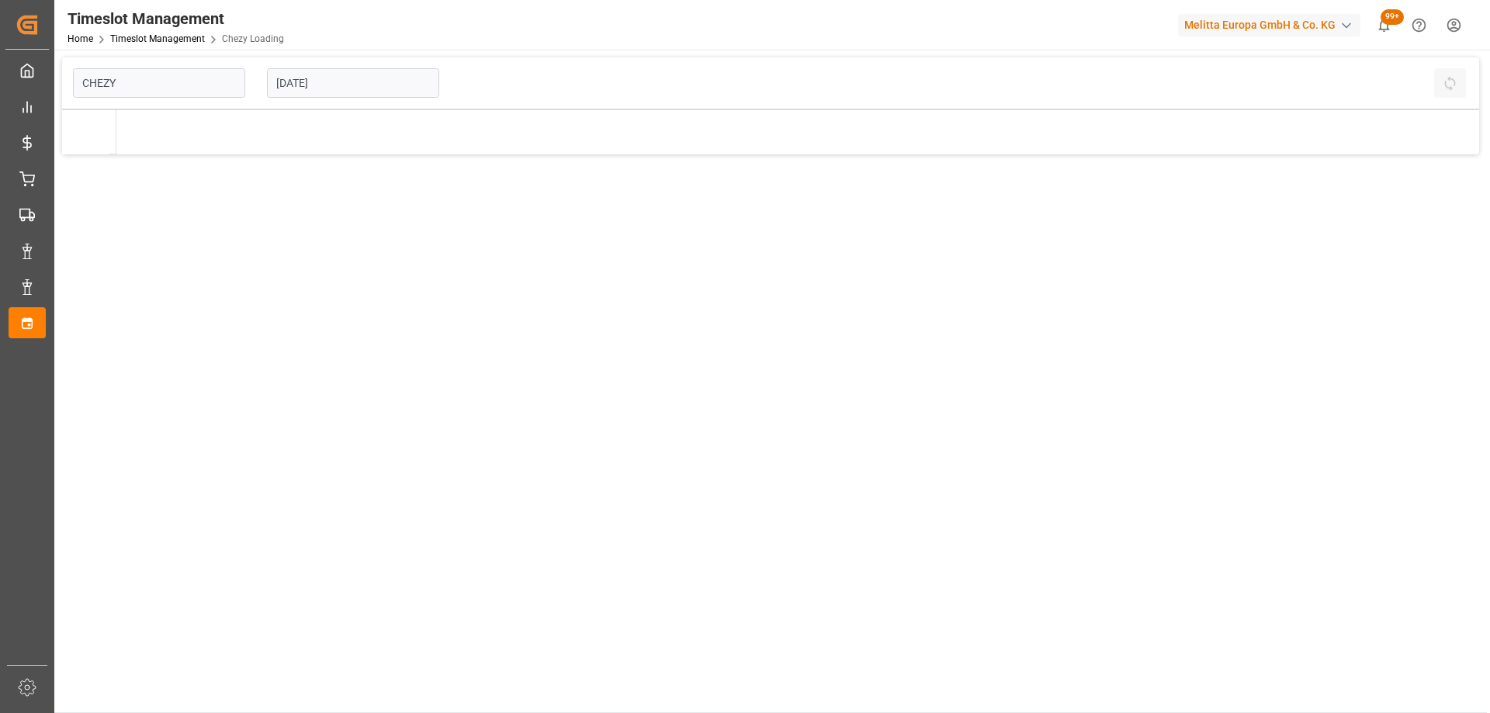
type input "Chezy Loading"
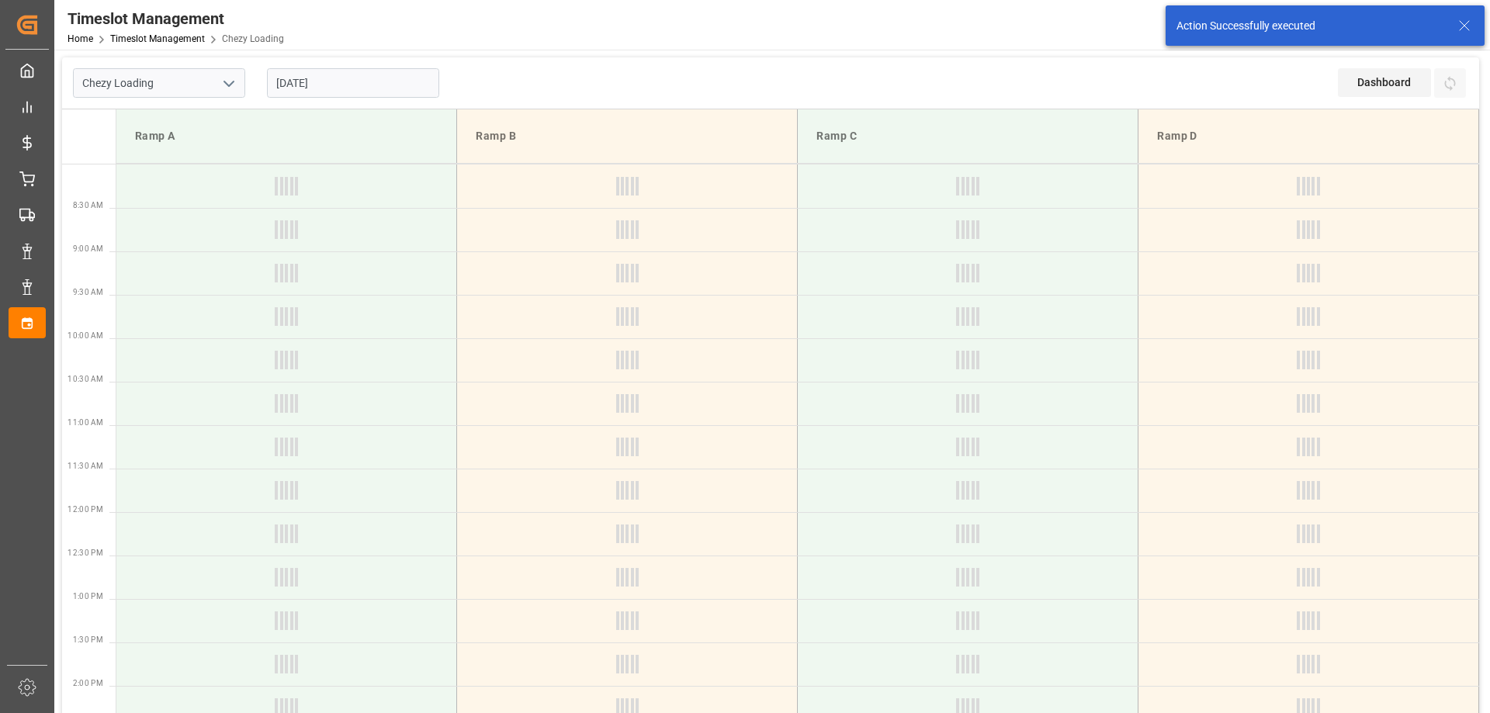
click at [372, 89] on input "[DATE]" at bounding box center [353, 82] width 172 height 29
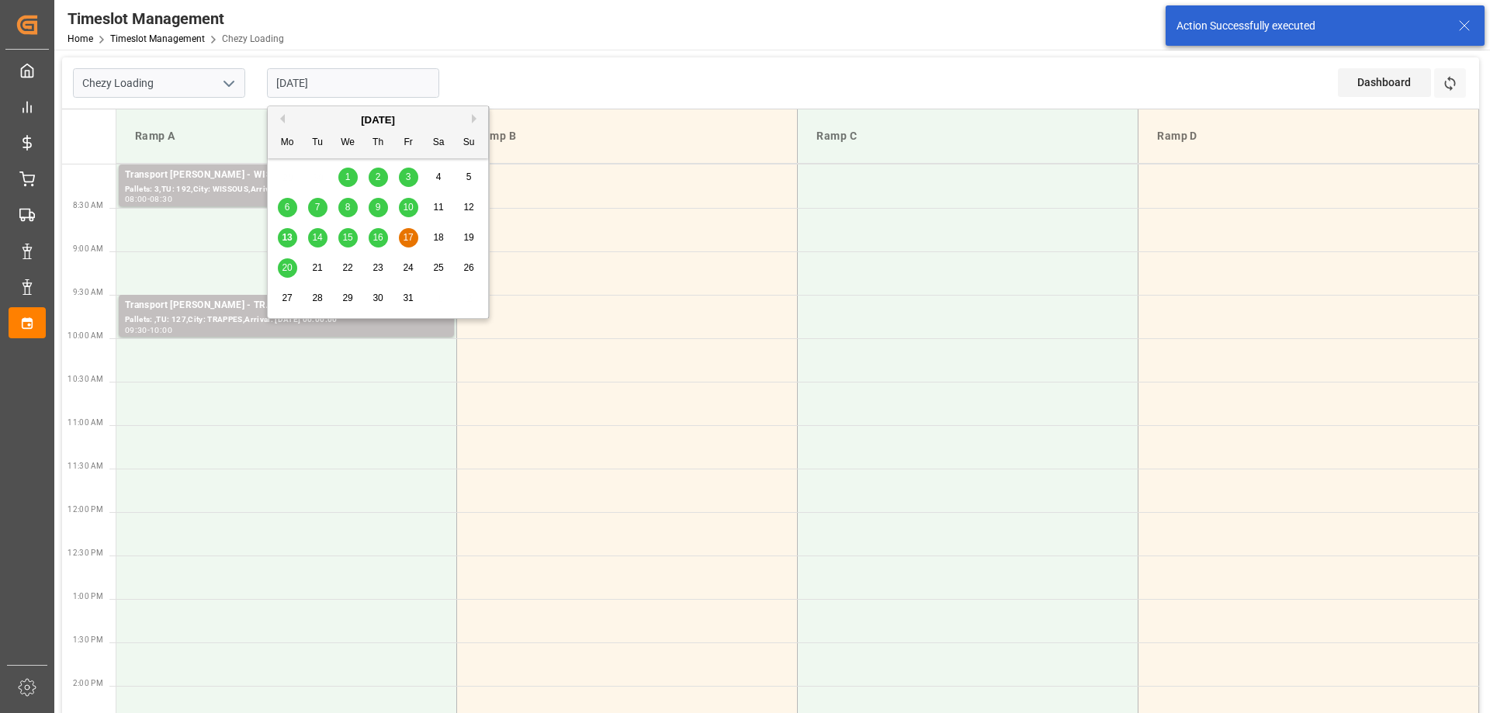
click at [379, 237] on span "16" at bounding box center [377, 237] width 10 height 11
type input "[DATE]"
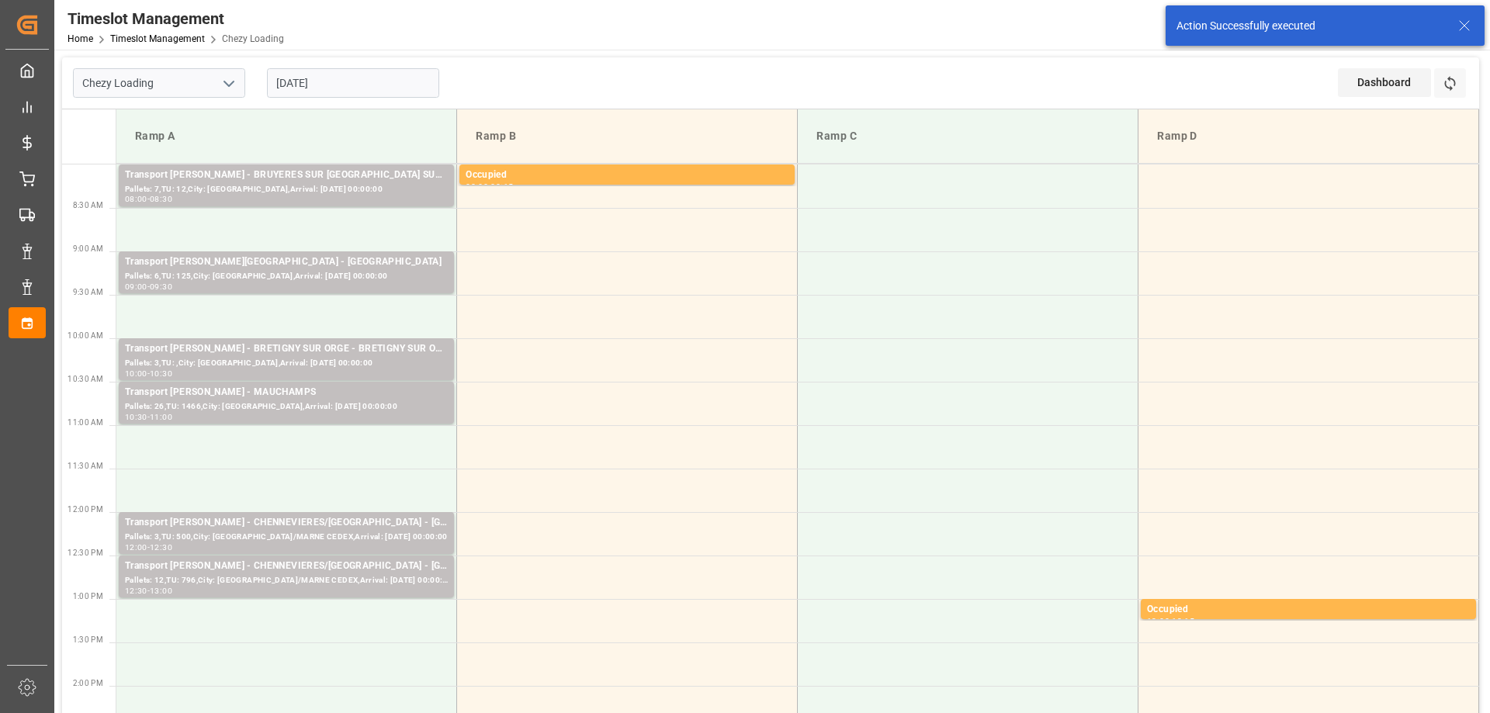
scroll to position [233, 0]
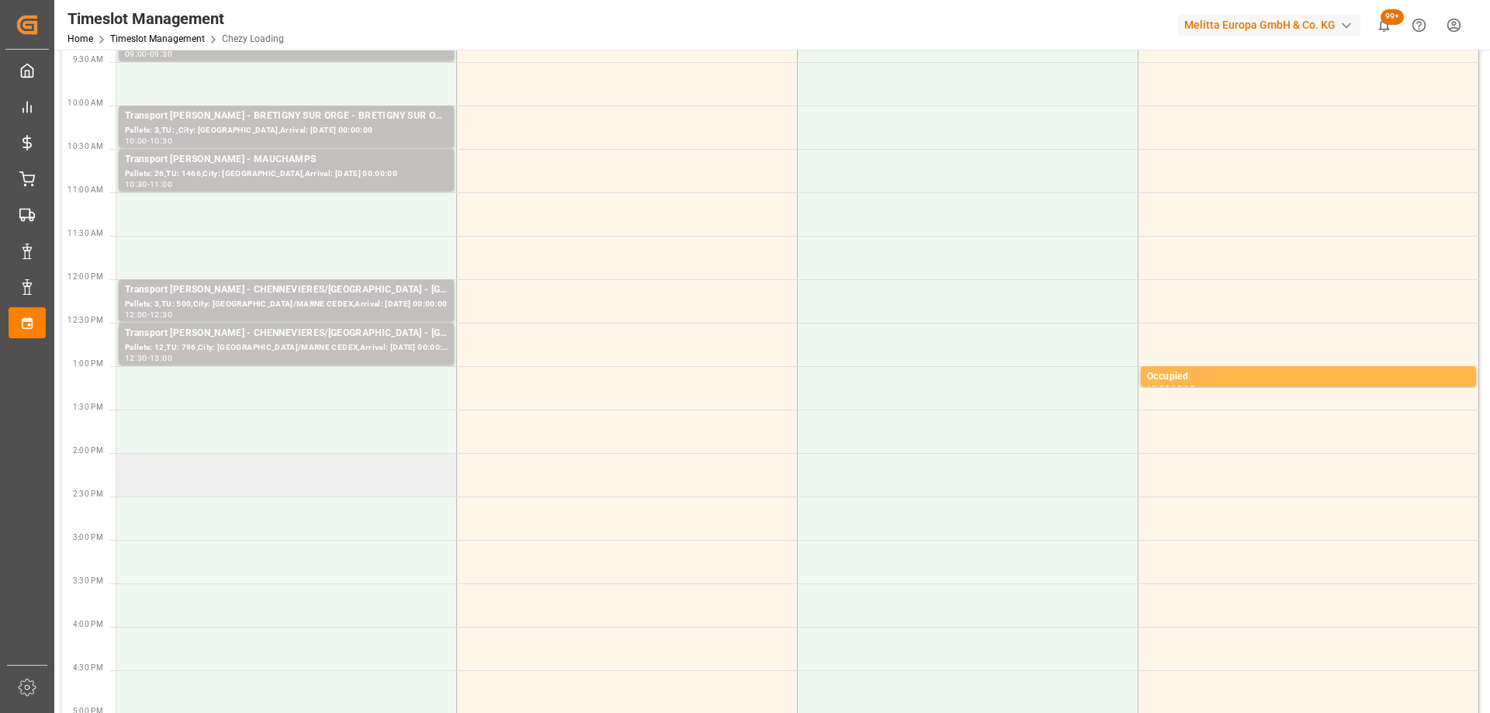
click at [318, 488] on td at bounding box center [286, 474] width 341 height 43
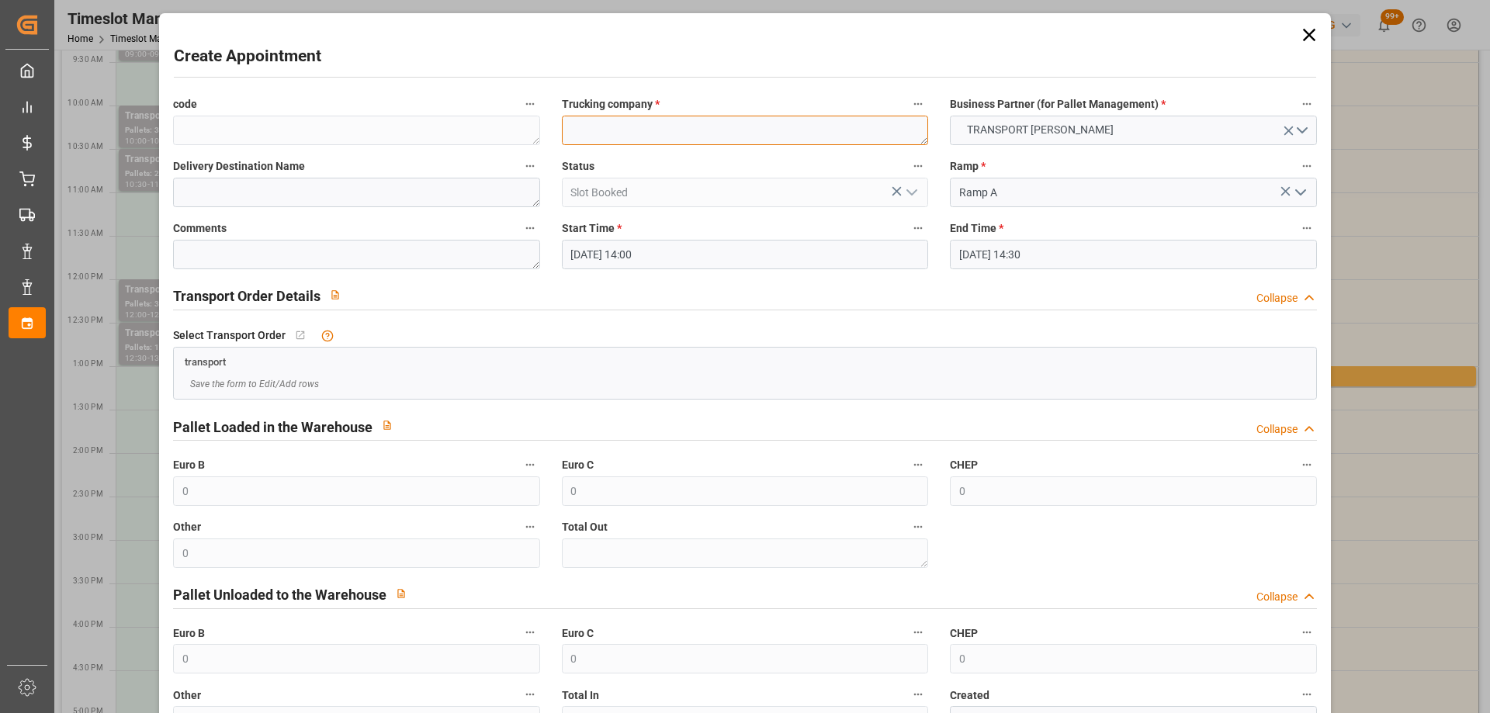
paste textarea "TILLOY LES MOFFLAINES"
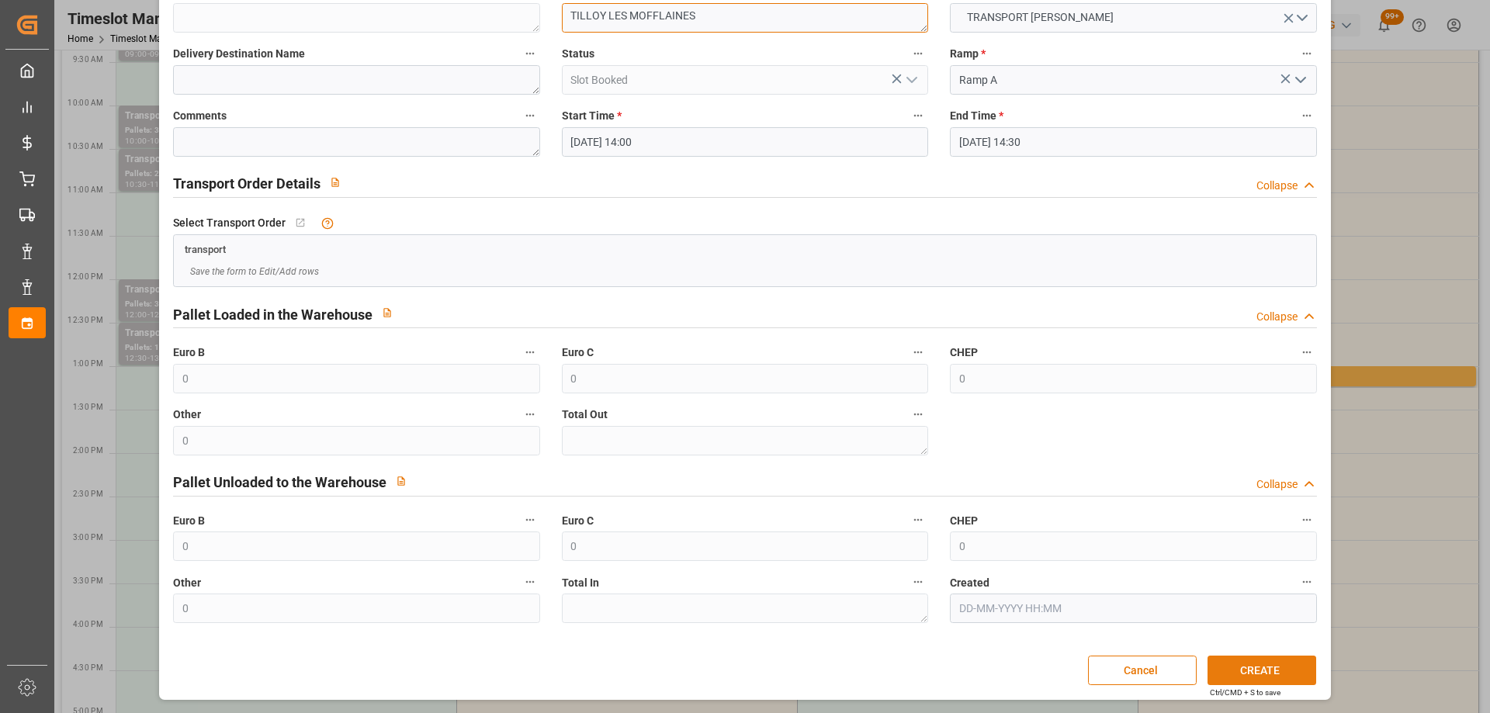
type textarea "TILLOY LES MOFFLAINES"
click at [1251, 670] on button "CREATE" at bounding box center [1261, 670] width 109 height 29
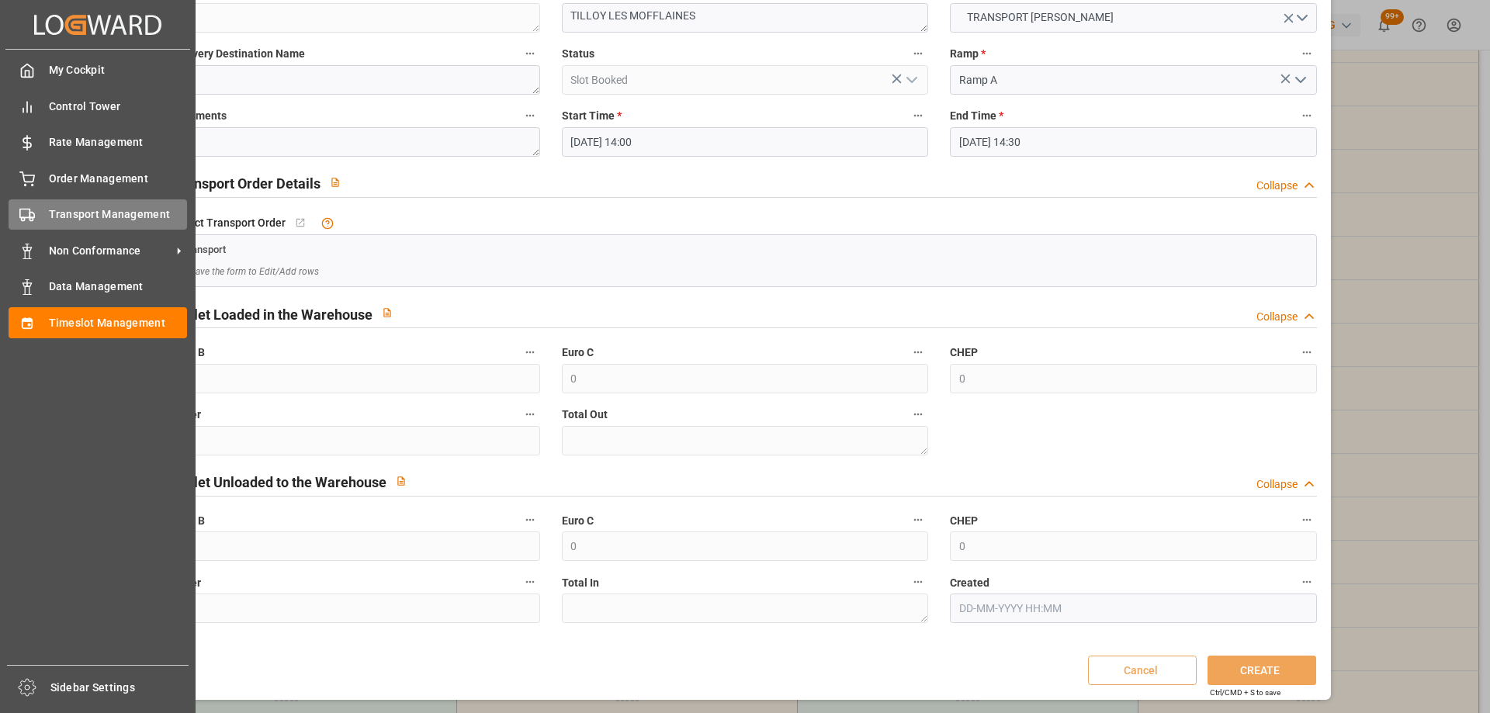
click at [37, 213] on div "Transport Management Transport Management" at bounding box center [98, 214] width 178 height 30
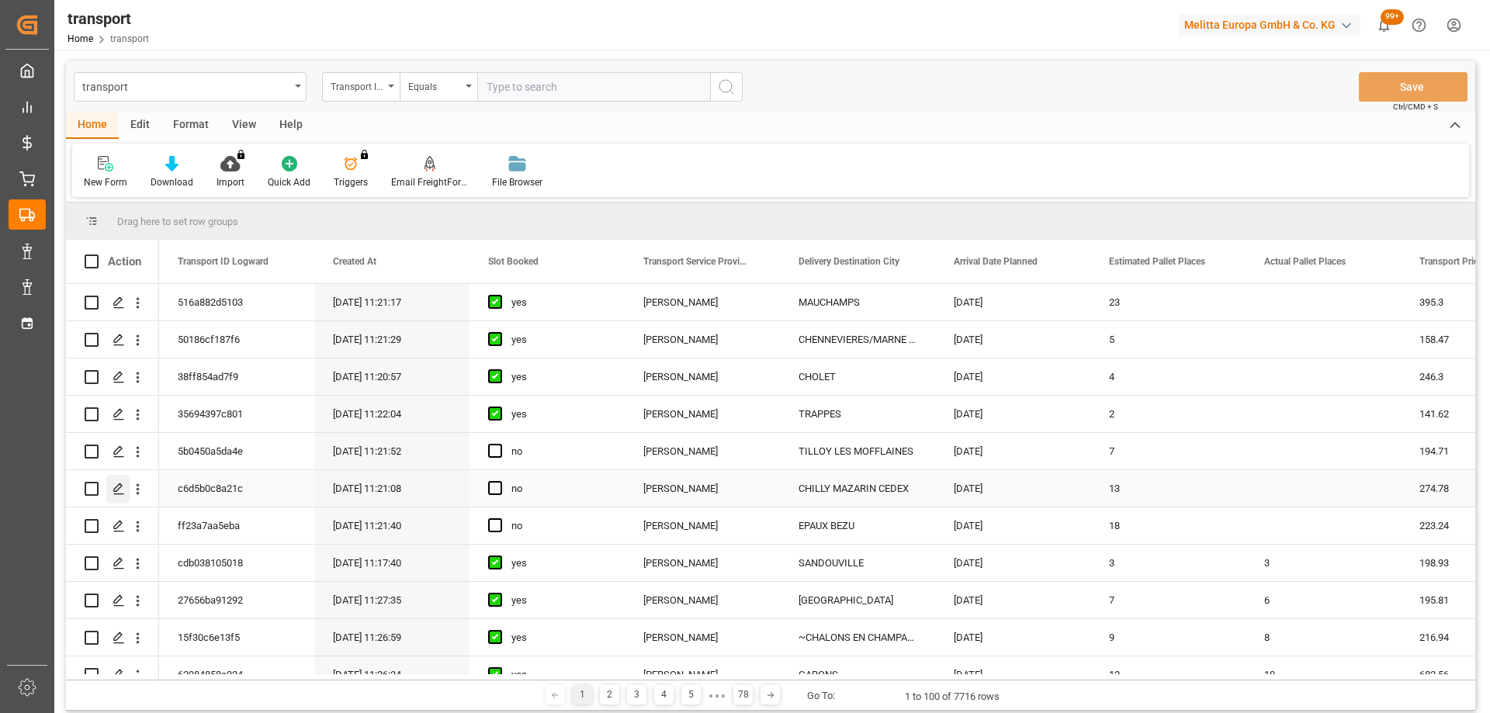
click at [120, 485] on polygon "Press SPACE to select this row." at bounding box center [118, 488] width 8 height 8
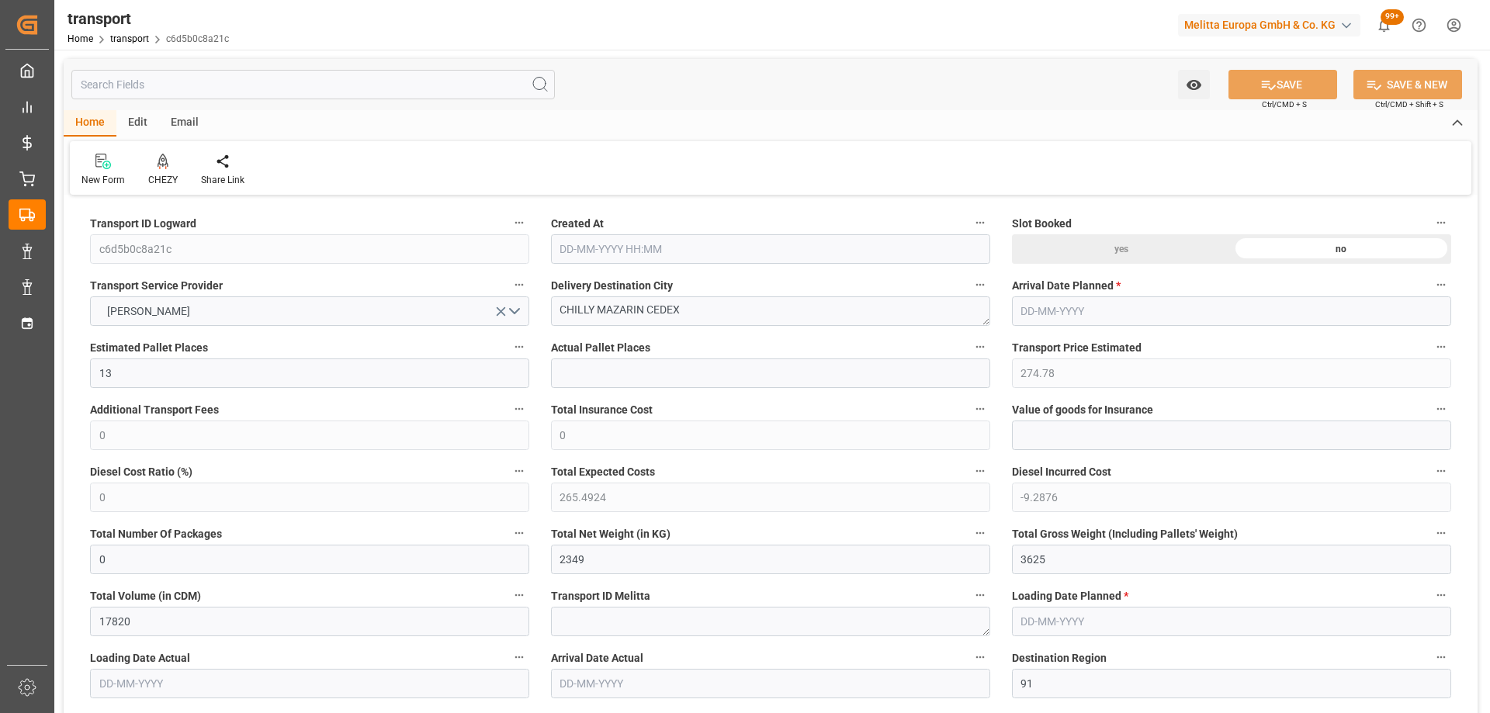
type input "13"
type input "274.78"
type input "0"
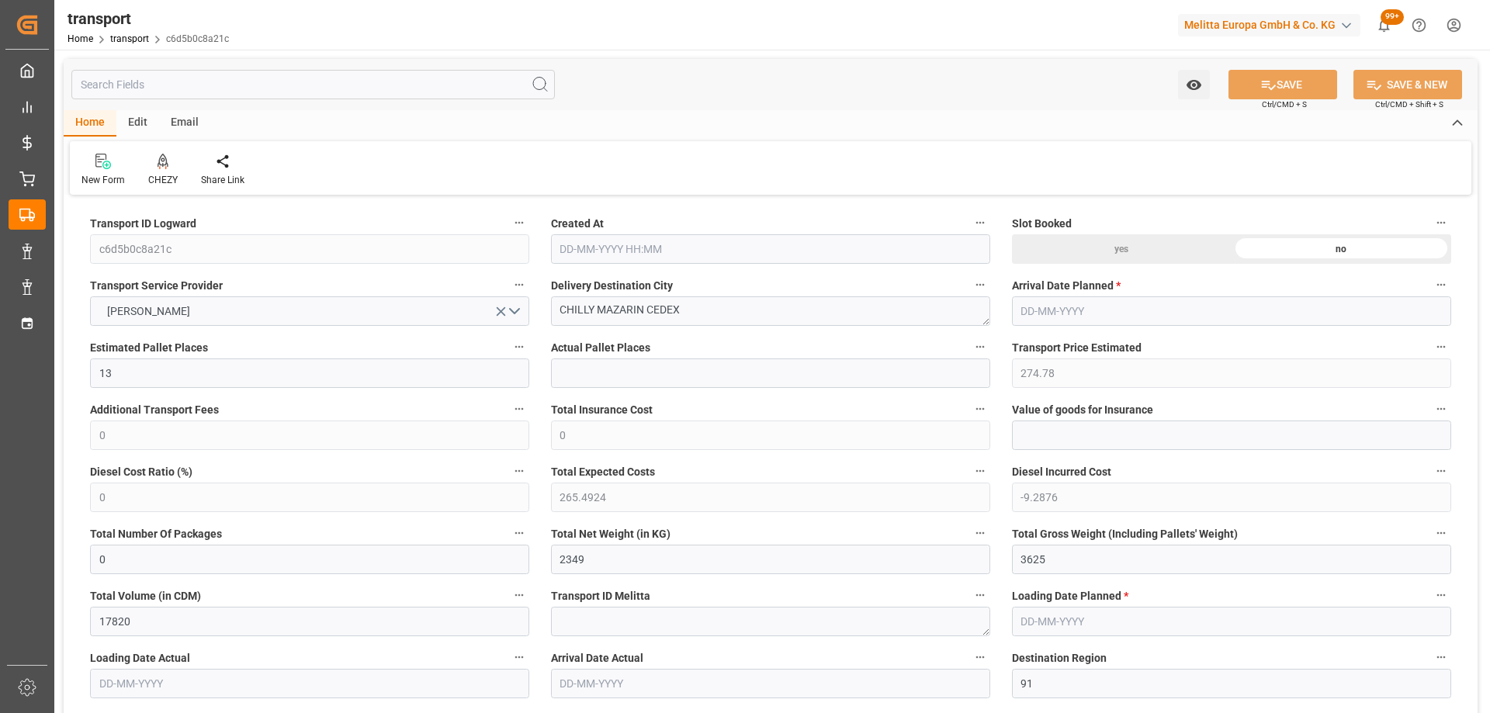
type input "265.4924"
type input "-9.2876"
type input "0"
type input "2349"
type input "3625"
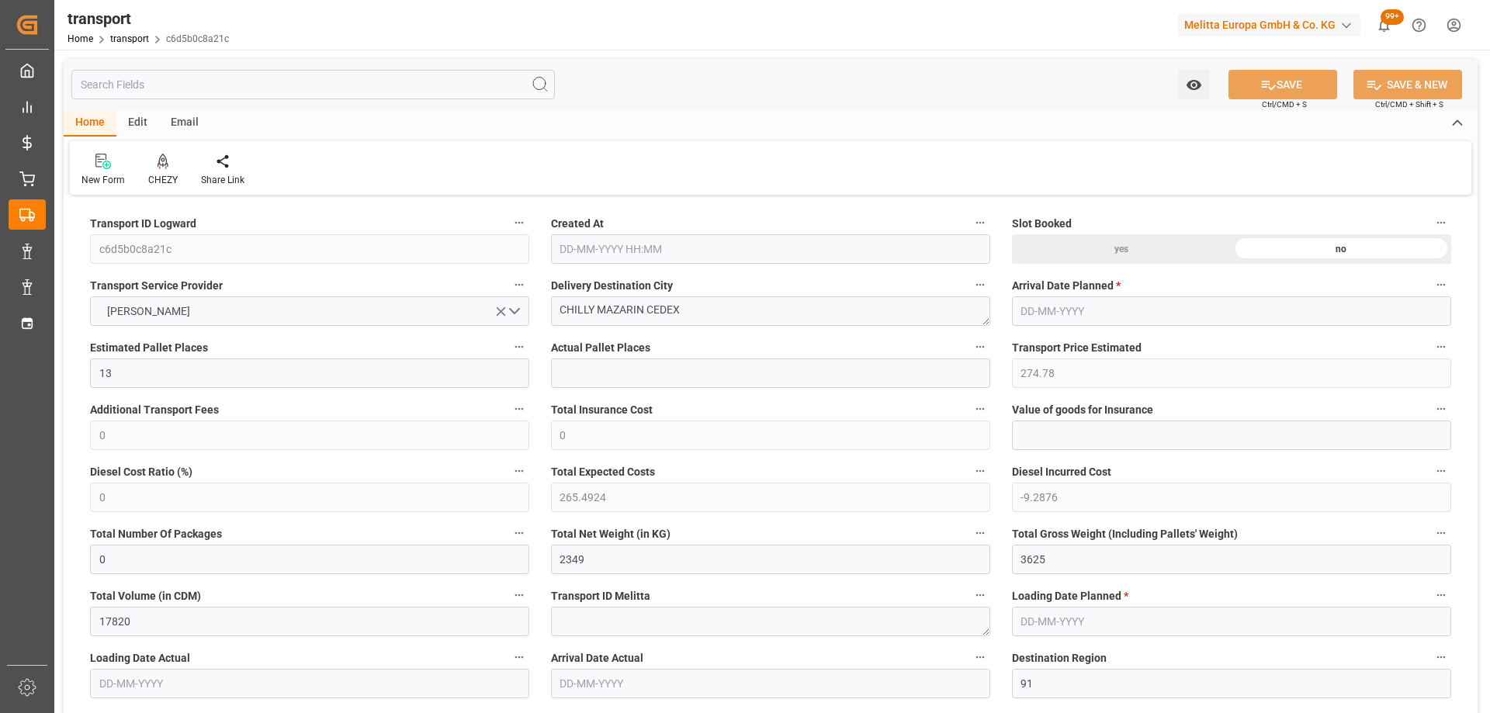
type input "17820"
type input "91"
type input "0"
type input "900"
type input "25"
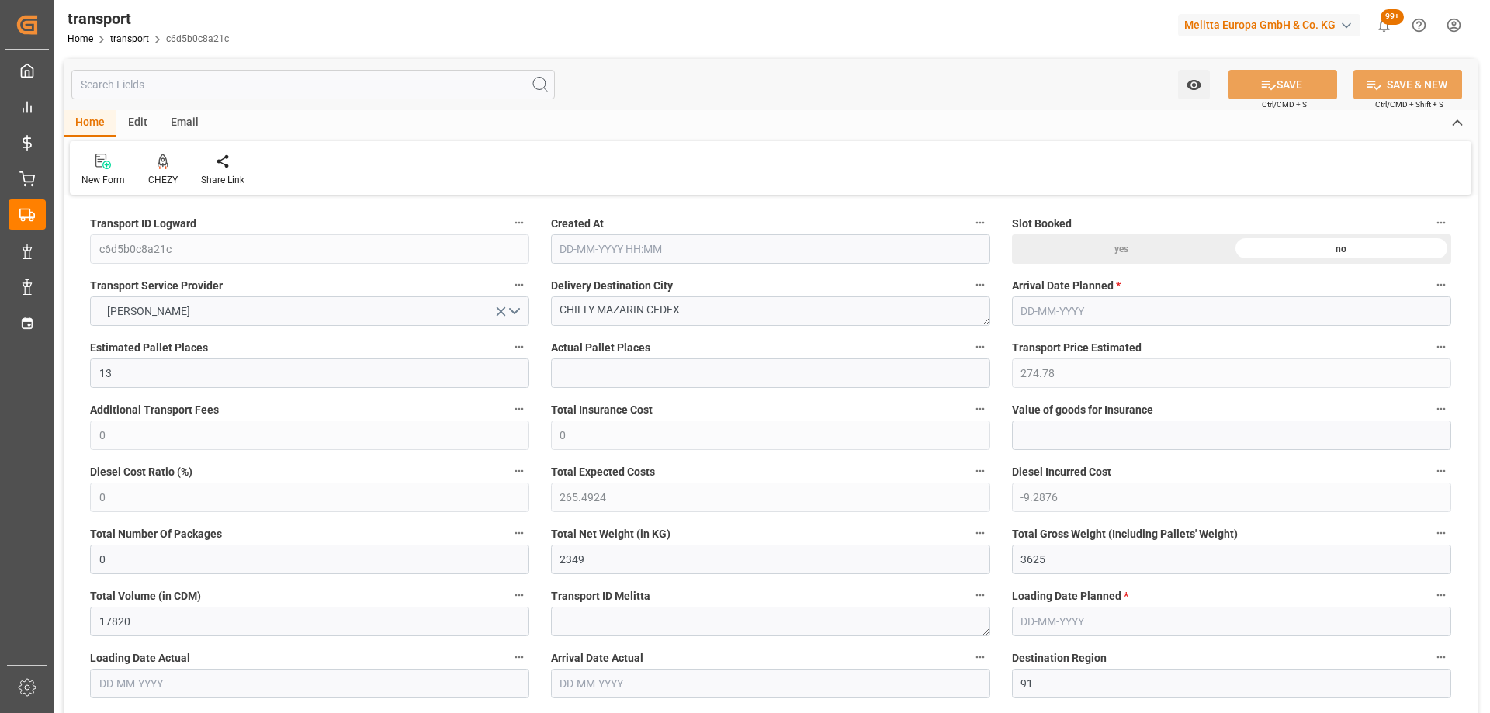
type input "101"
type input "2916"
type input "0"
type input "4710.8598"
type input "0"
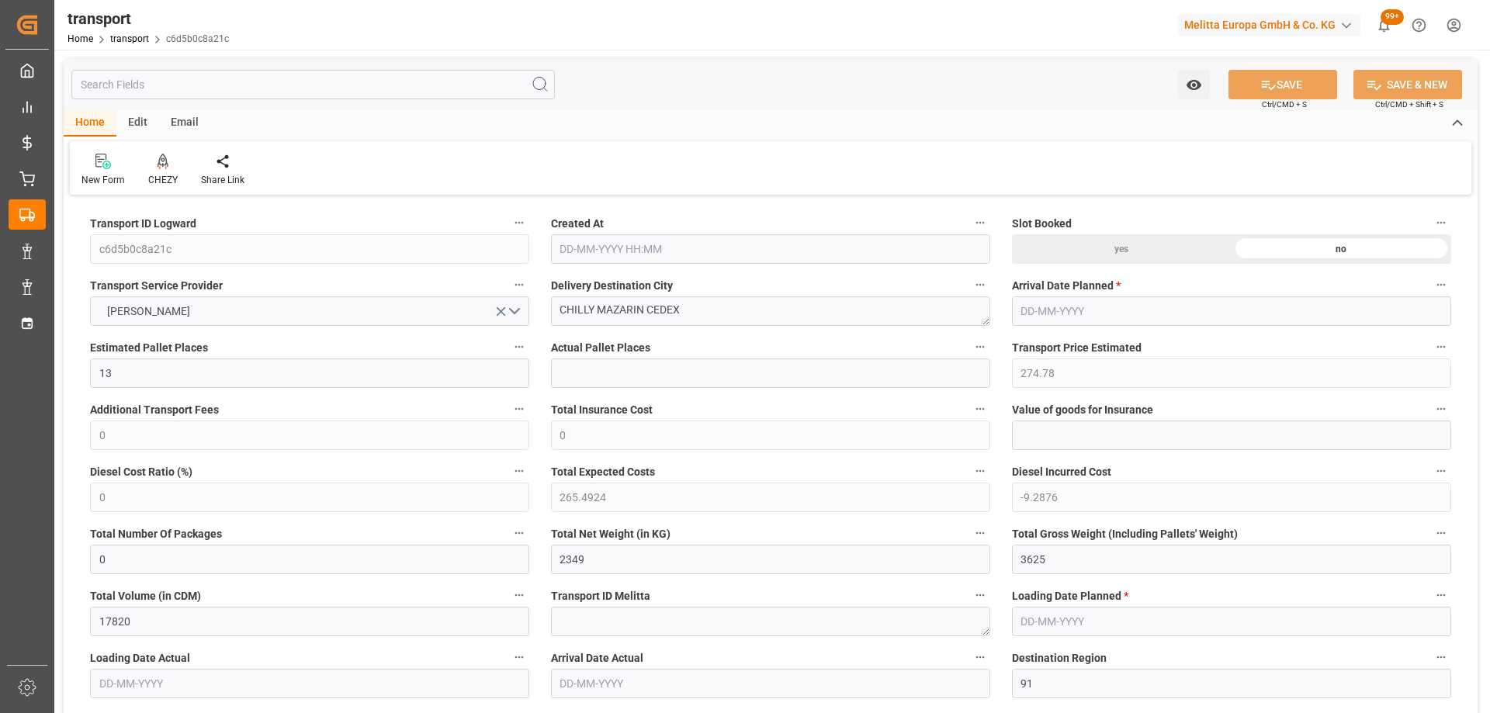
type input "0"
type input "21"
type input "35"
type input "13-10-2025 11:21"
type input "[DATE]"
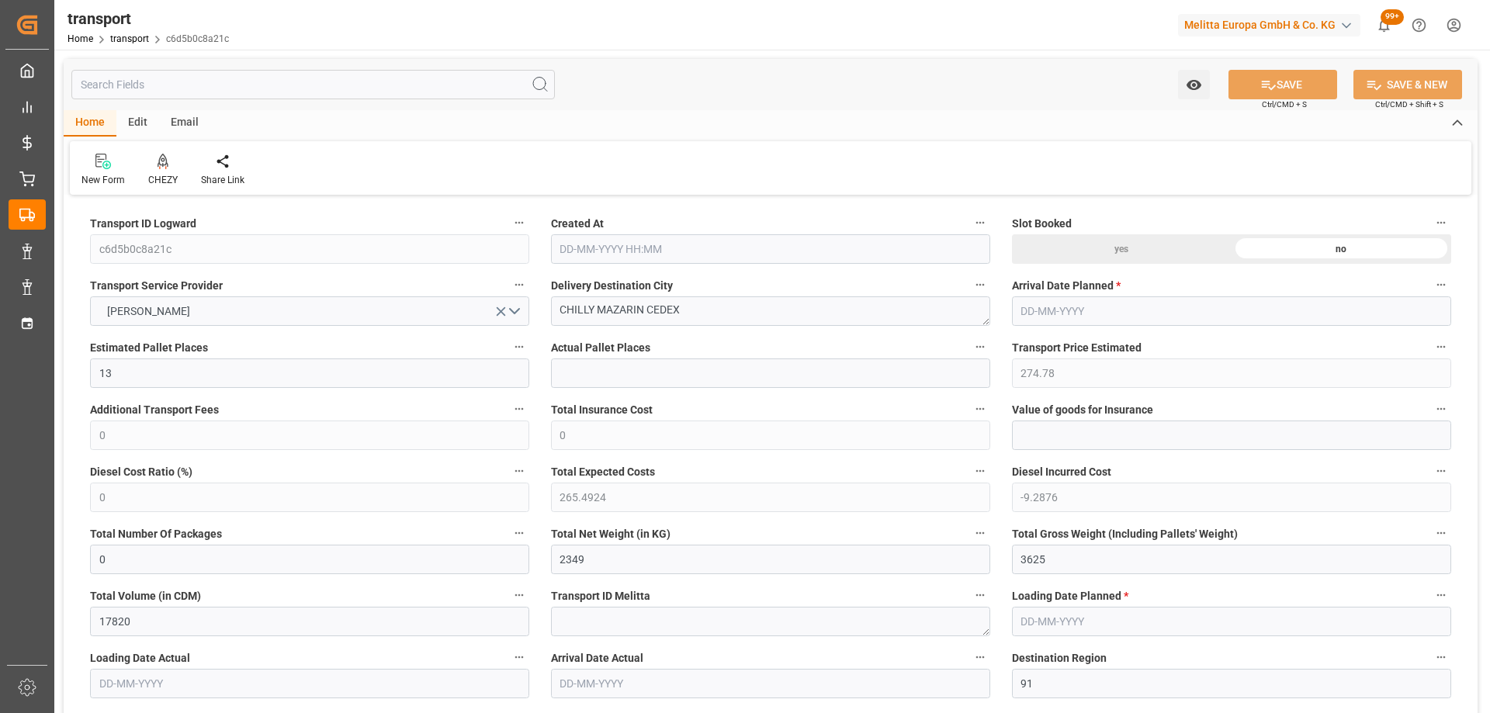
type input "[DATE]"
drag, startPoint x: 647, startPoint y: 314, endPoint x: 299, endPoint y: 344, distance: 349.6
click at [161, 171] on div "CHEZY" at bounding box center [163, 170] width 53 height 34
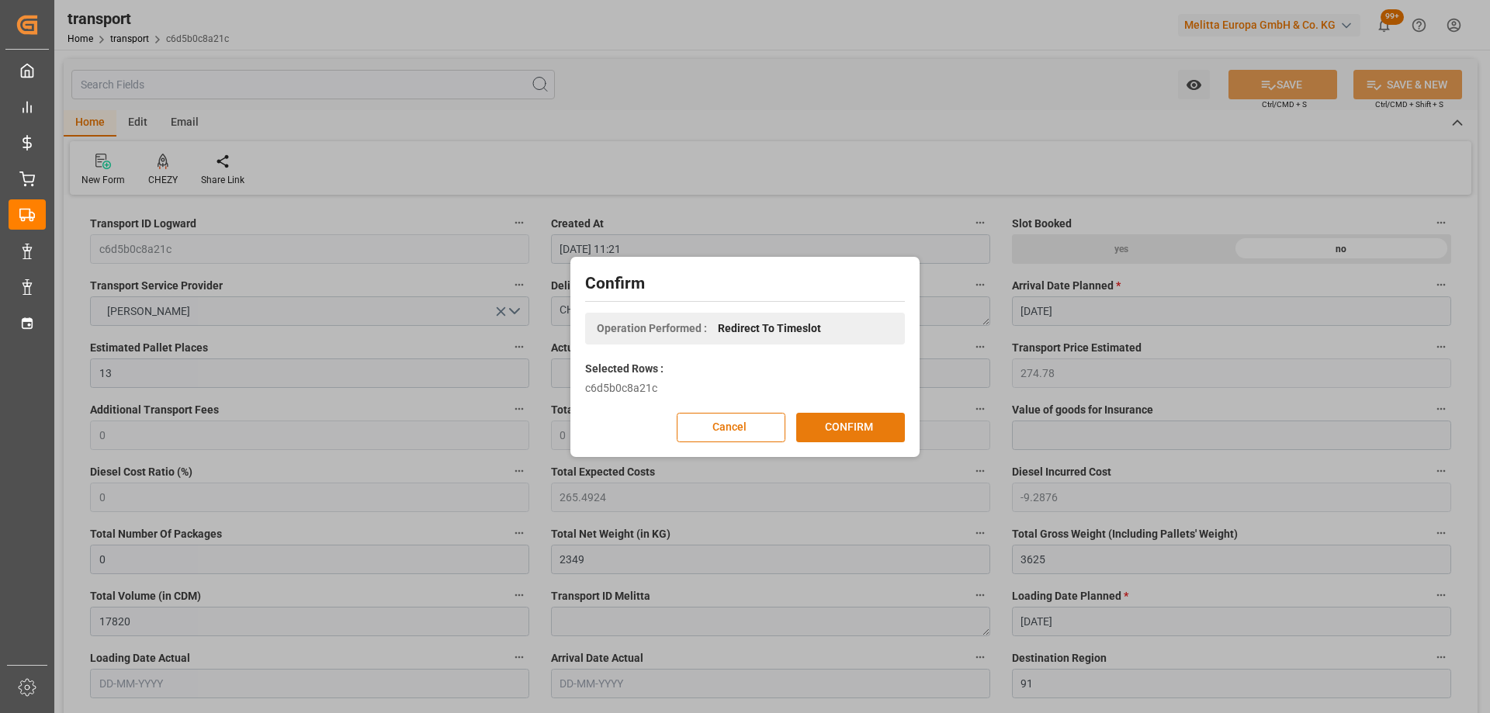
click at [860, 424] on button "CONFIRM" at bounding box center [850, 427] width 109 height 29
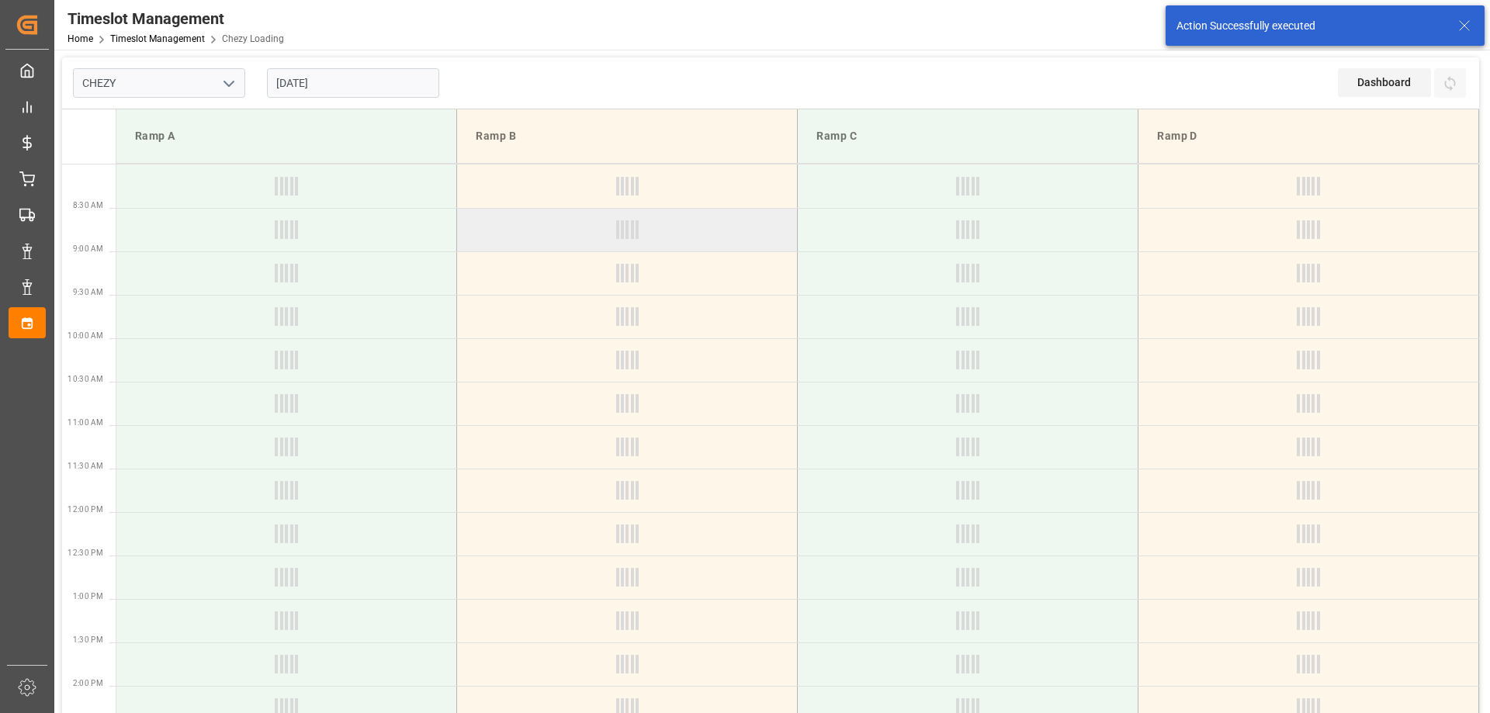
type input "Chezy Loading"
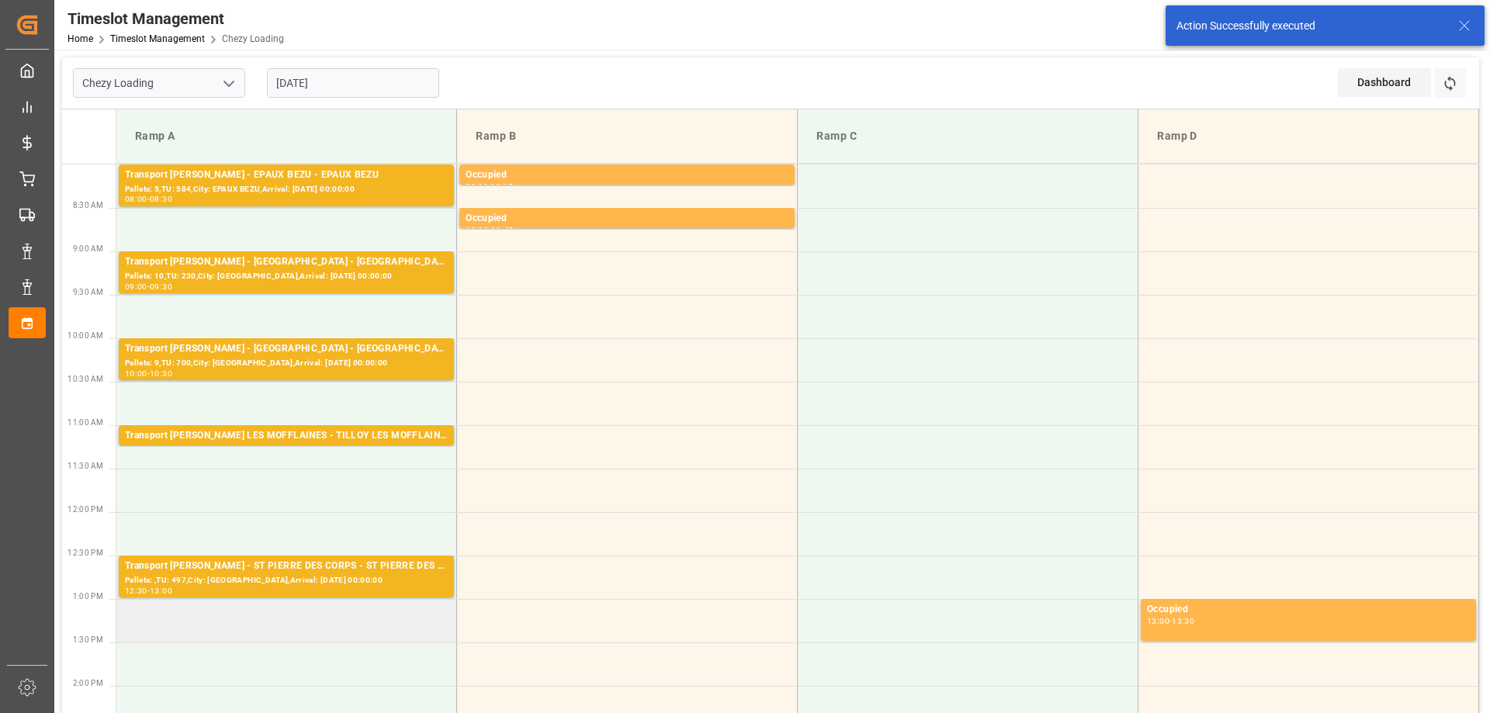
scroll to position [155, 0]
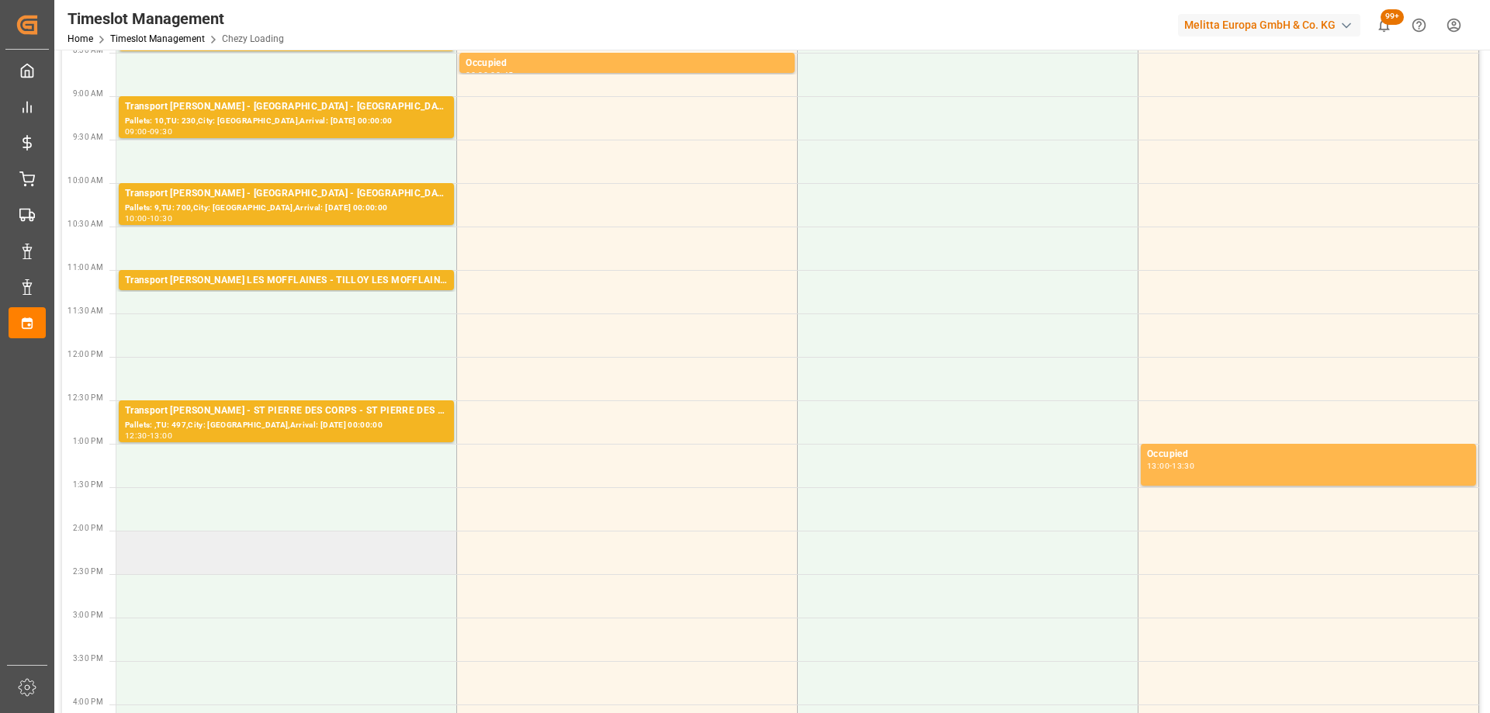
click at [344, 555] on td at bounding box center [286, 552] width 341 height 43
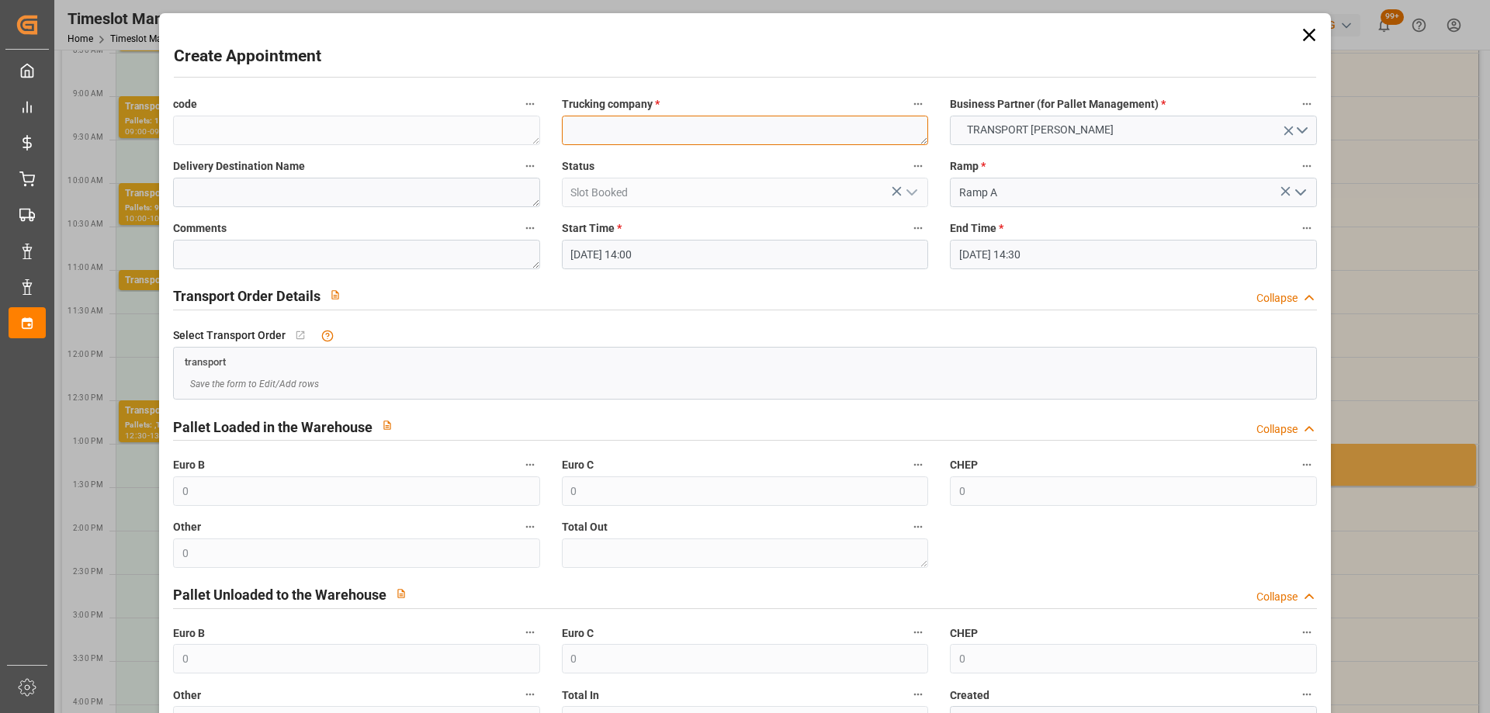
paste textarea "[PERSON_NAME]"
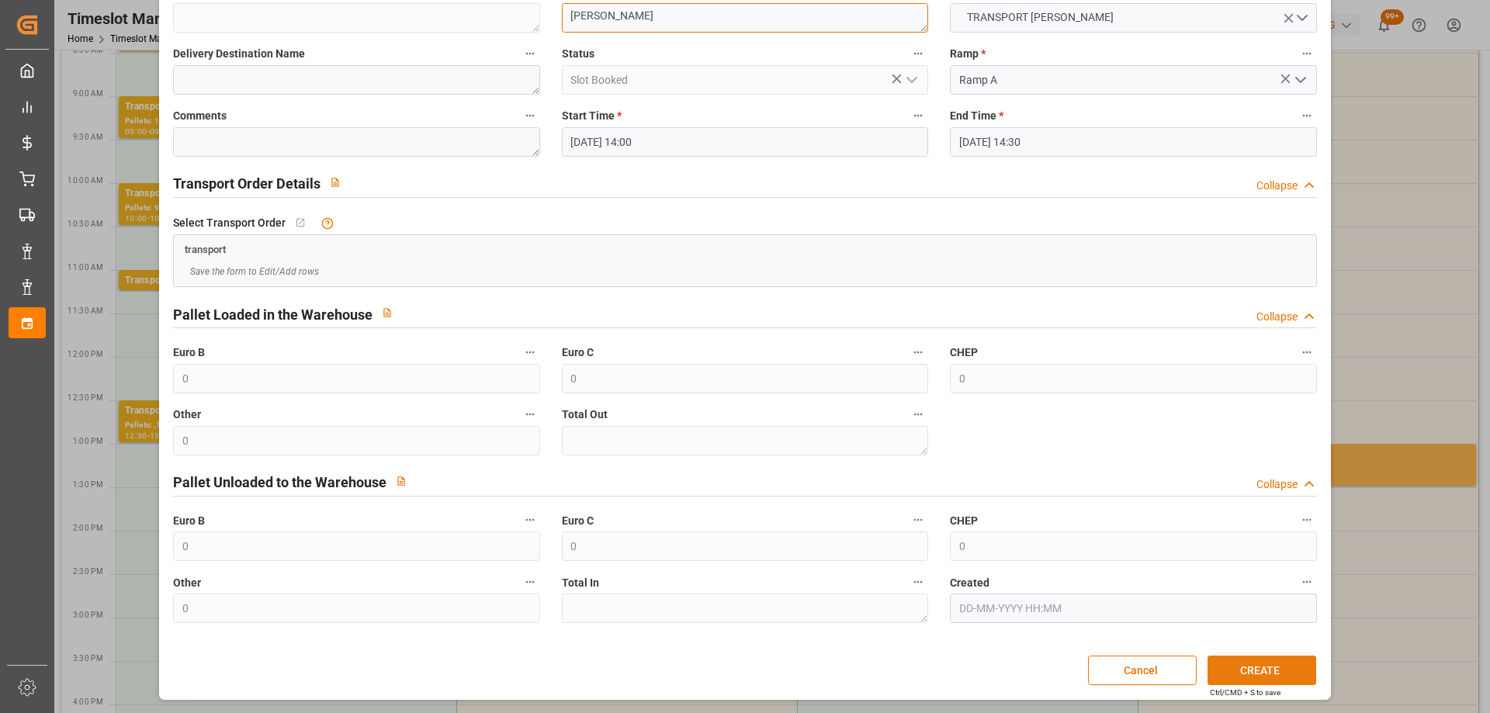
type textarea "[PERSON_NAME]"
click at [1257, 657] on button "CREATE" at bounding box center [1261, 670] width 109 height 29
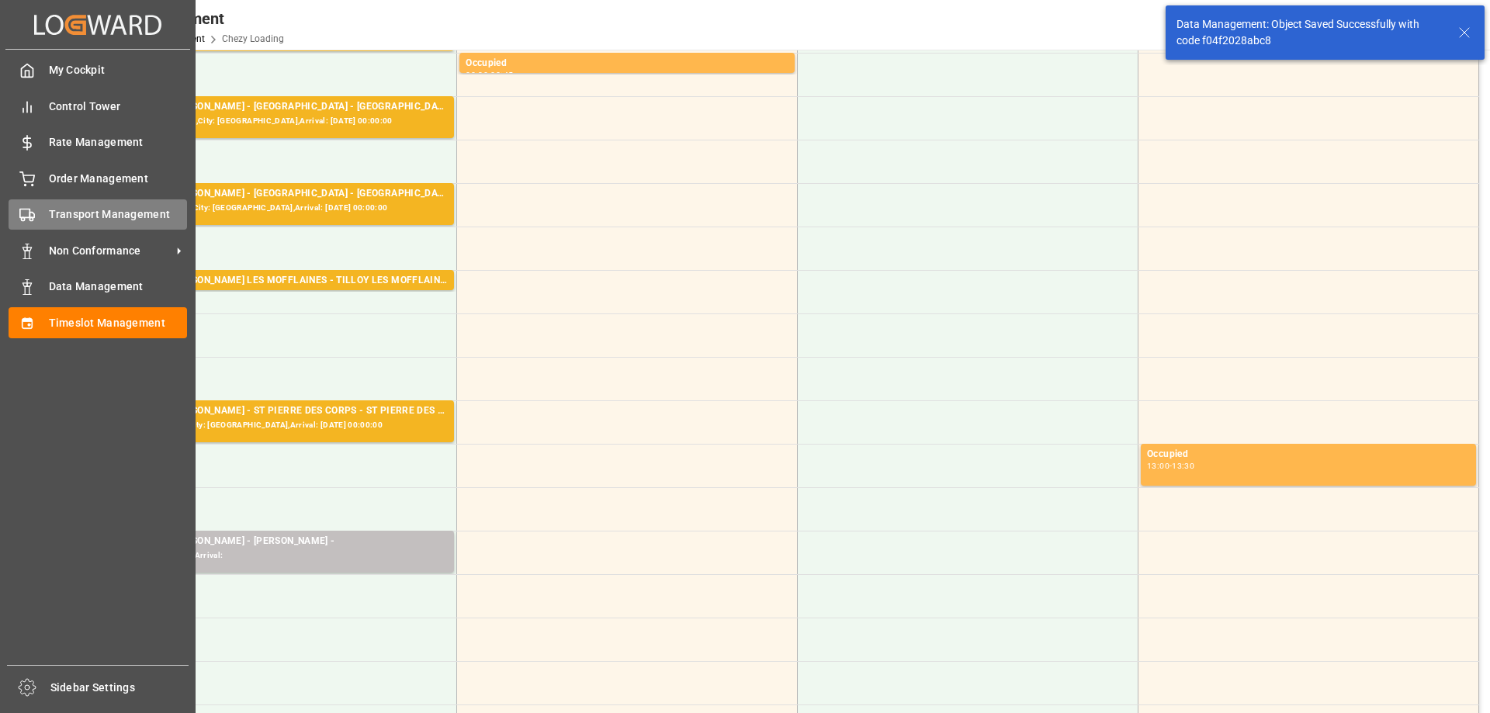
click at [43, 208] on div "Transport Management Transport Management" at bounding box center [98, 214] width 178 height 30
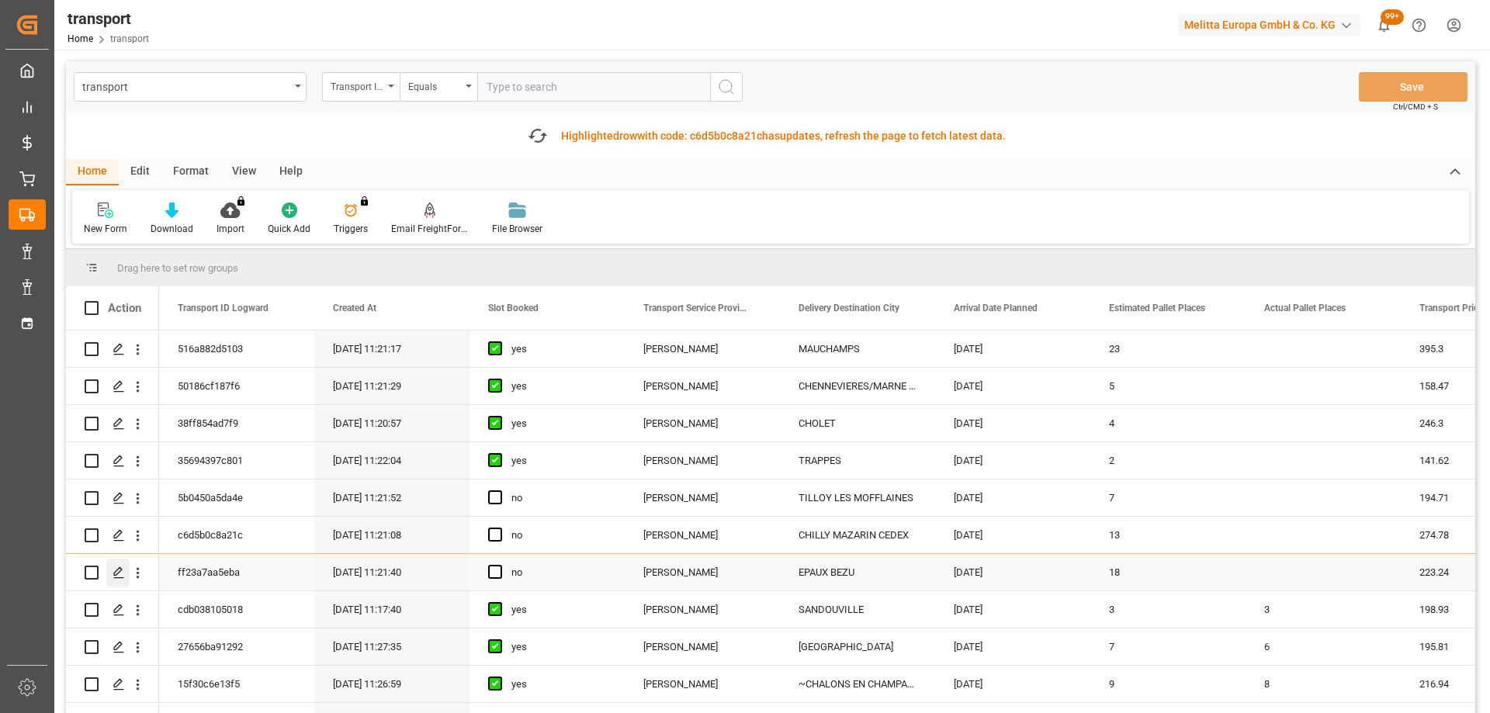
click at [119, 571] on icon "Press SPACE to select this row." at bounding box center [118, 572] width 12 height 12
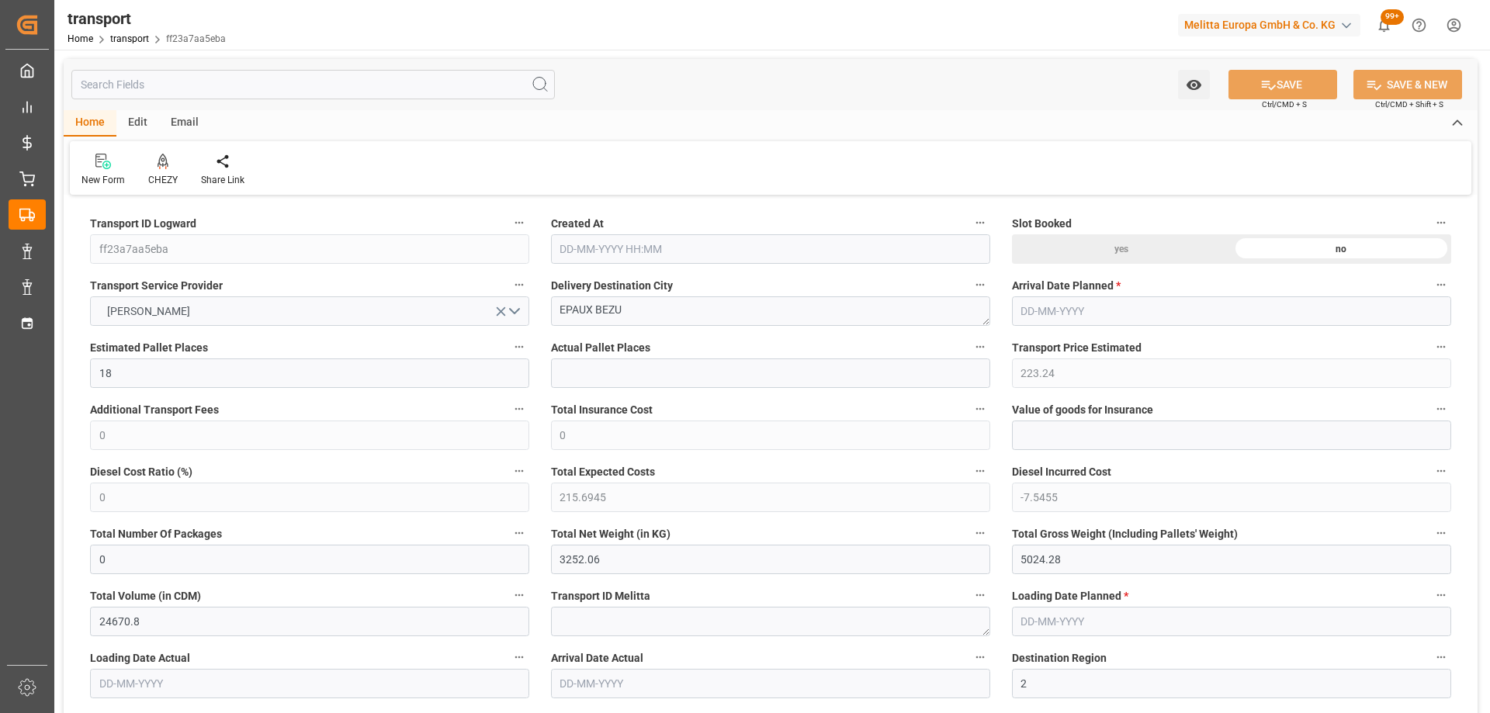
type input "[DATE] 11:21"
type input "[DATE]"
drag, startPoint x: 649, startPoint y: 306, endPoint x: 376, endPoint y: 327, distance: 273.8
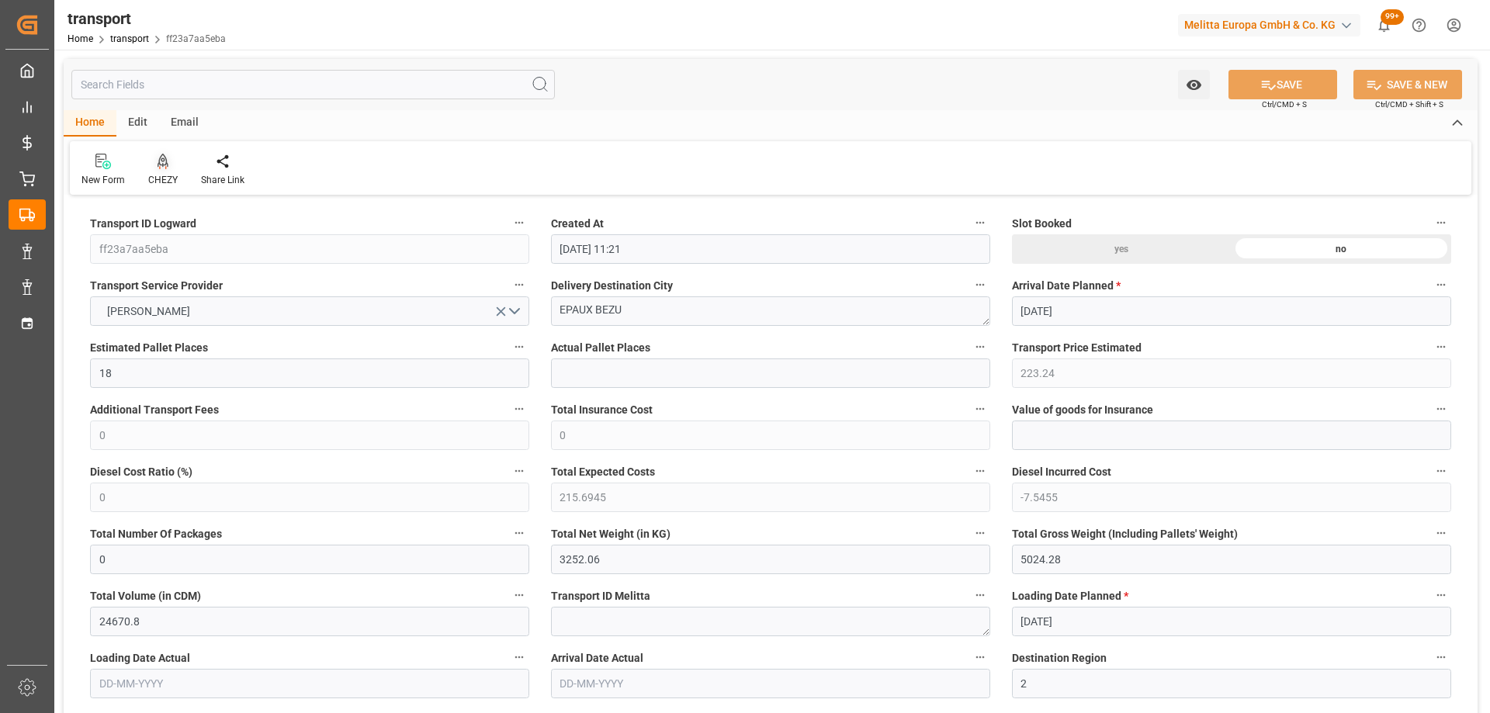
click at [162, 163] on icon at bounding box center [162, 162] width 11 height 16
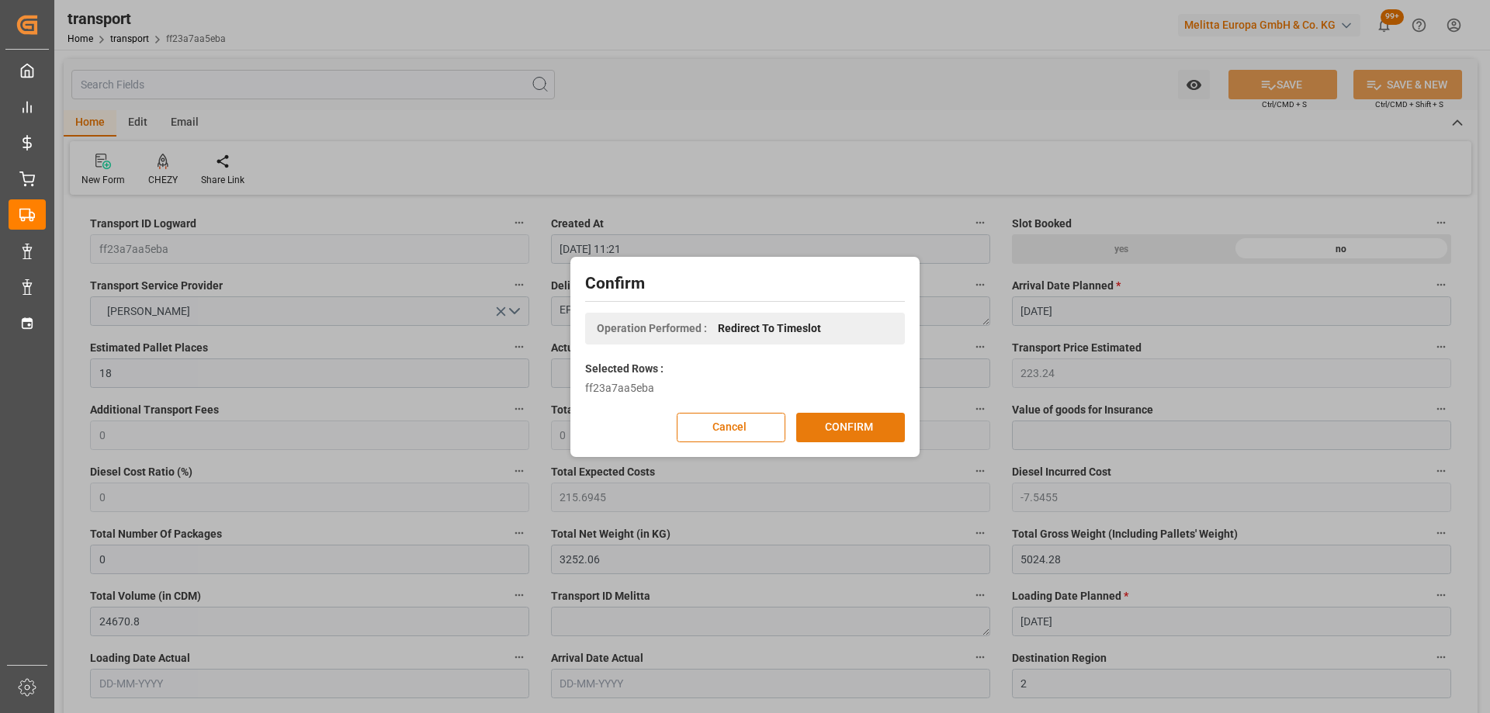
click at [870, 430] on button "CONFIRM" at bounding box center [850, 427] width 109 height 29
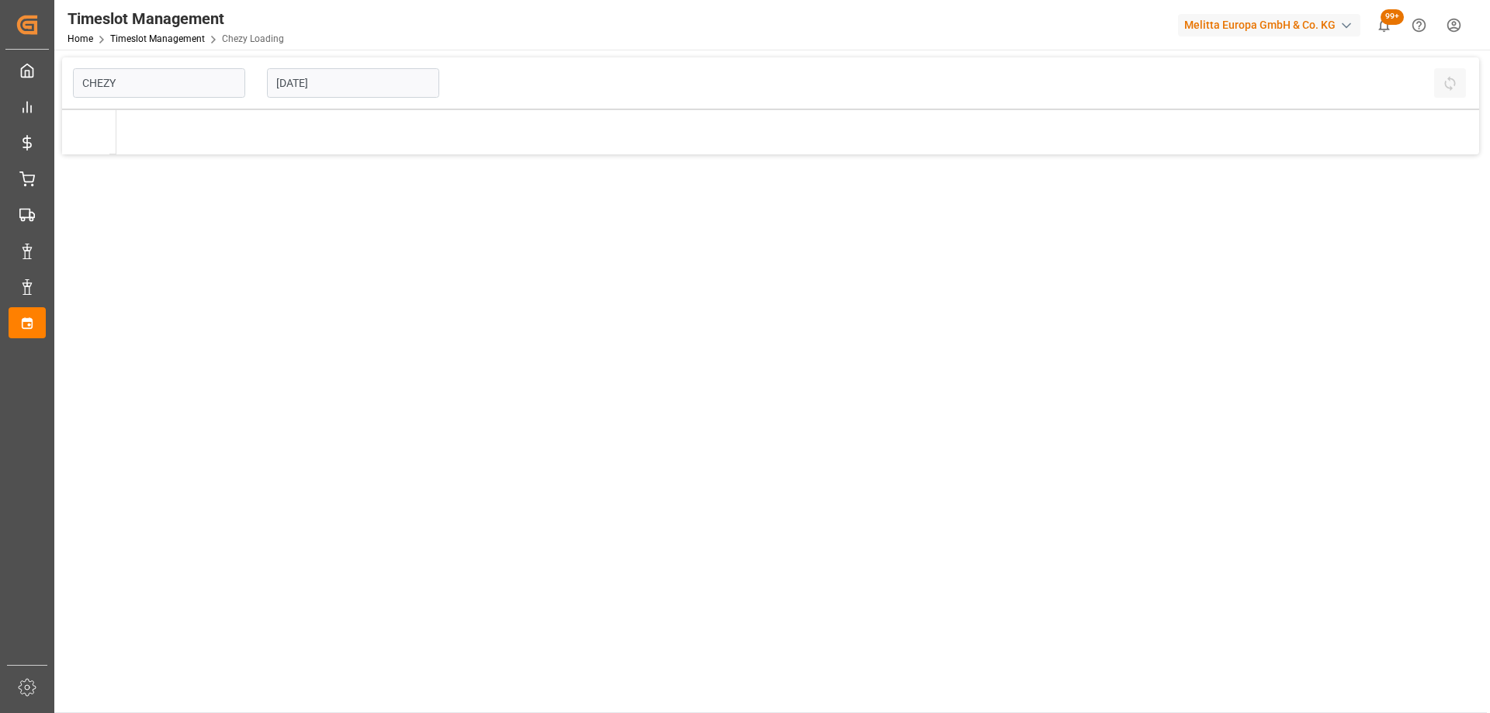
type input "Chezy Loading"
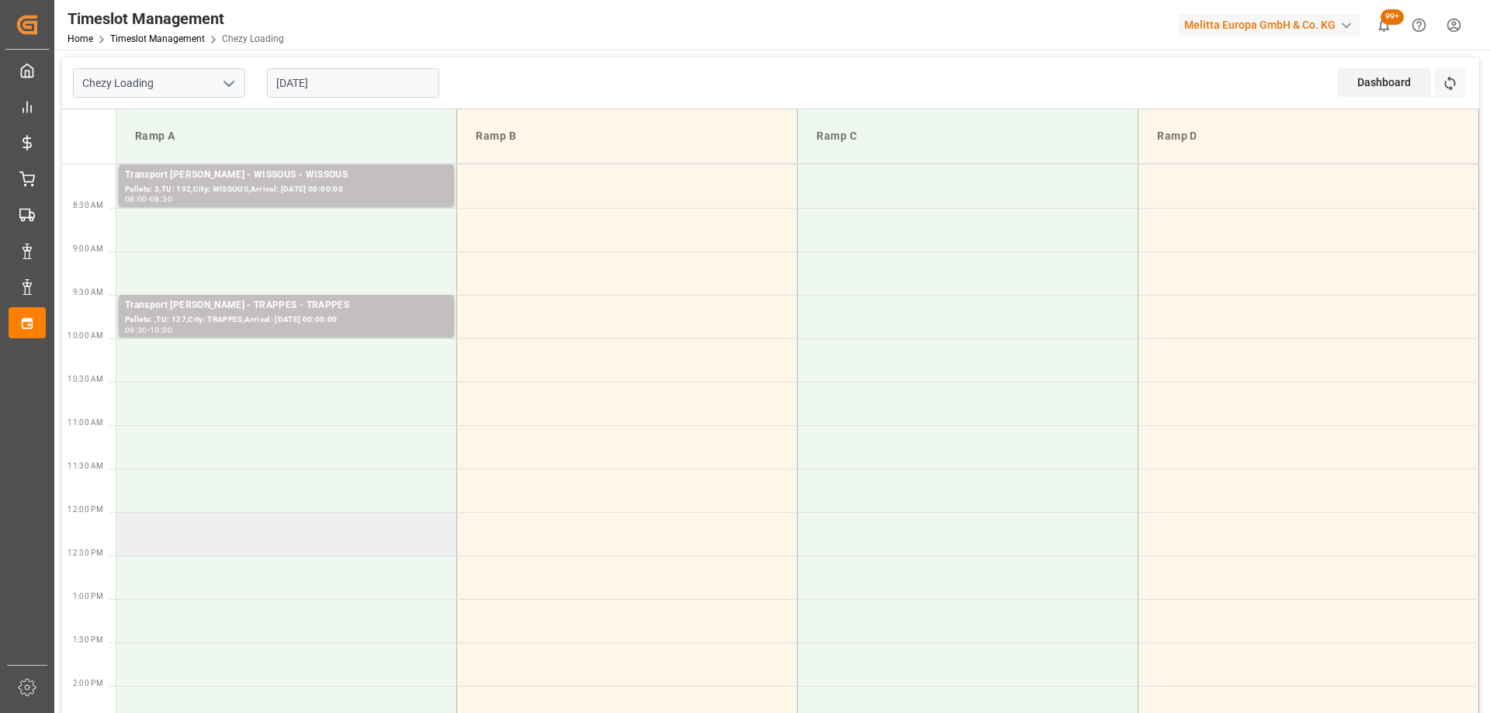
click at [356, 541] on td at bounding box center [286, 533] width 341 height 43
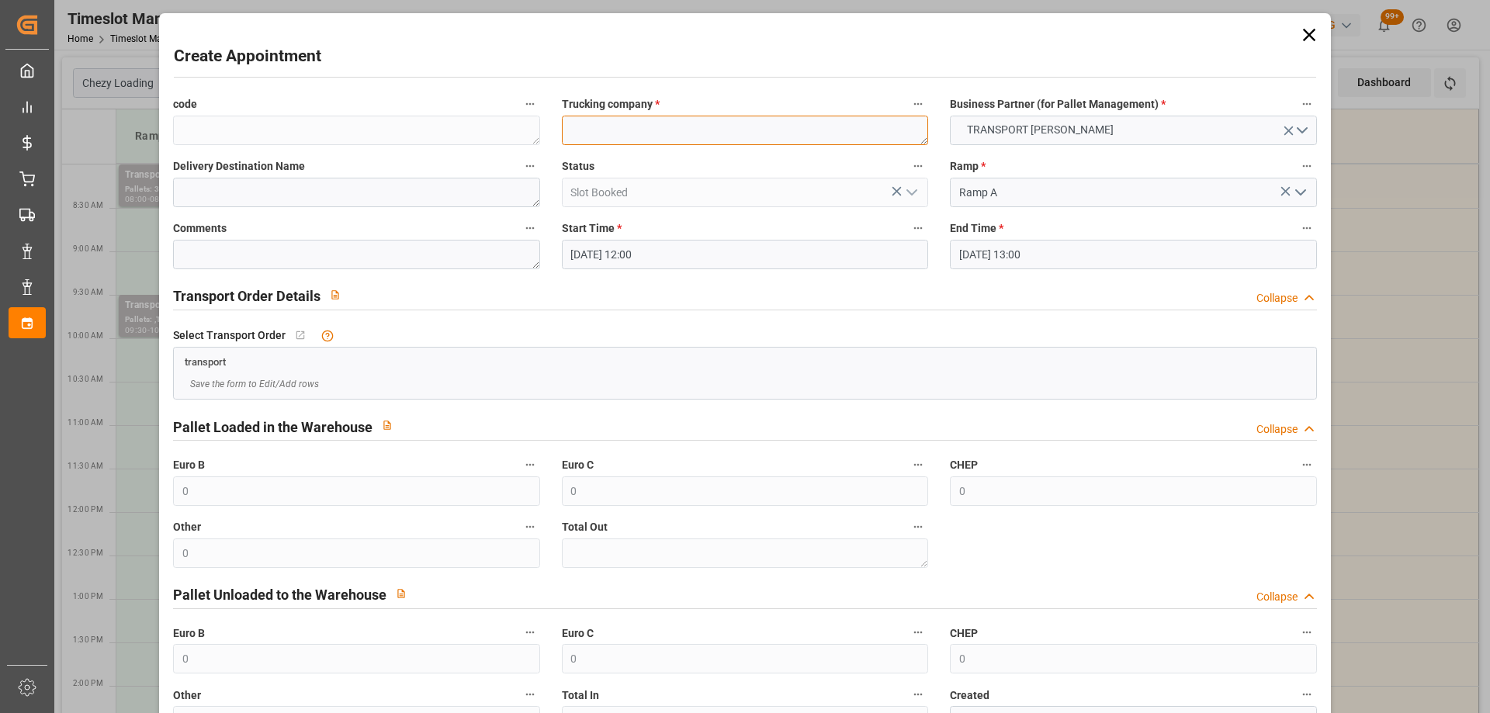
paste textarea "EPAUX BEZU"
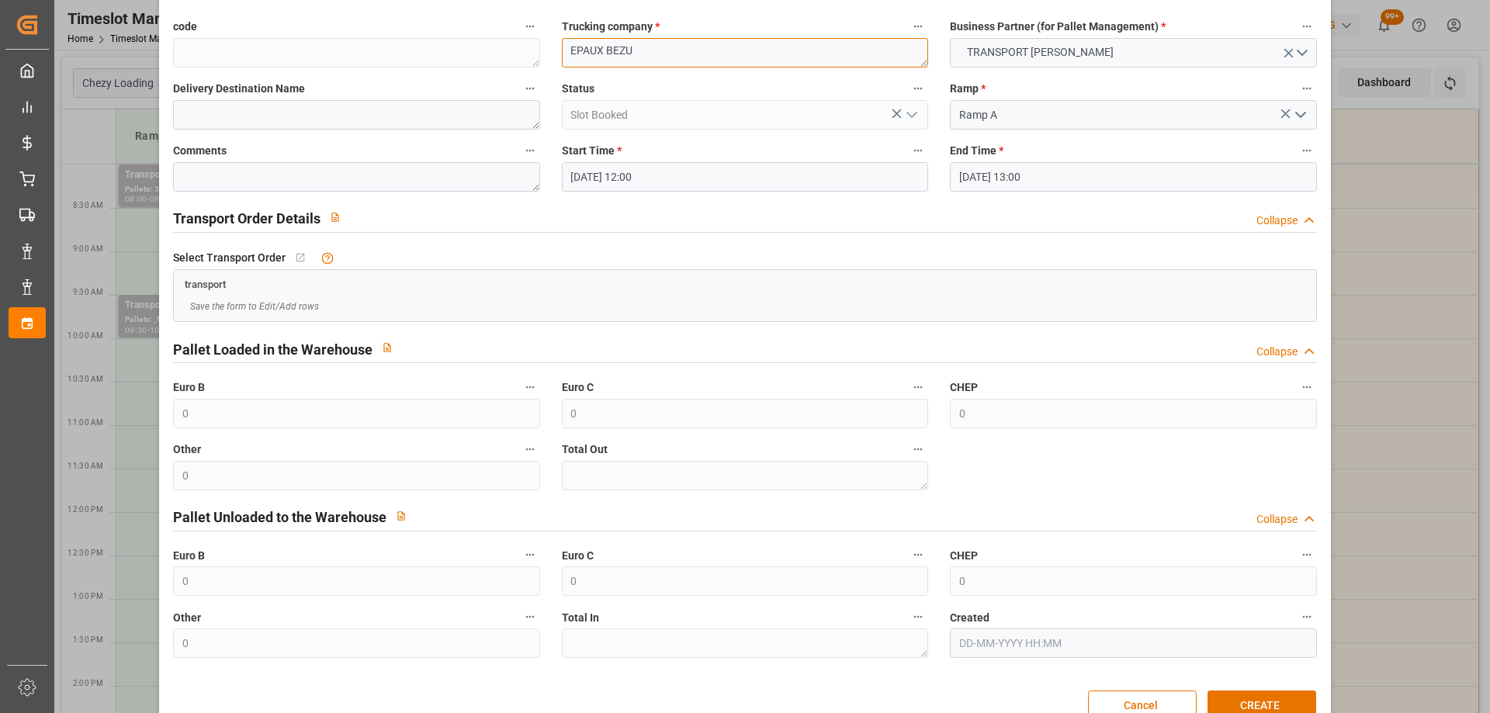
scroll to position [112, 0]
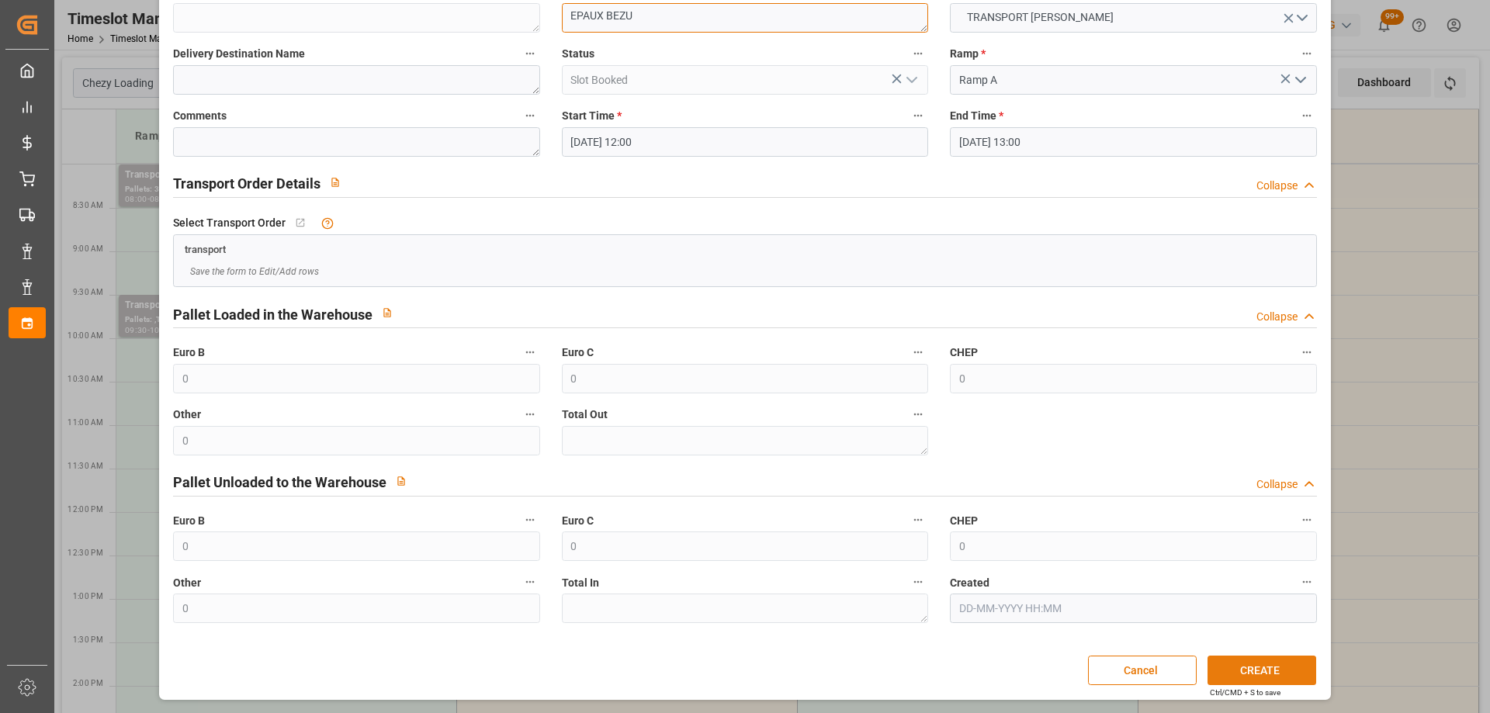
type textarea "EPAUX BEZU"
click at [1285, 673] on button "CREATE" at bounding box center [1261, 670] width 109 height 29
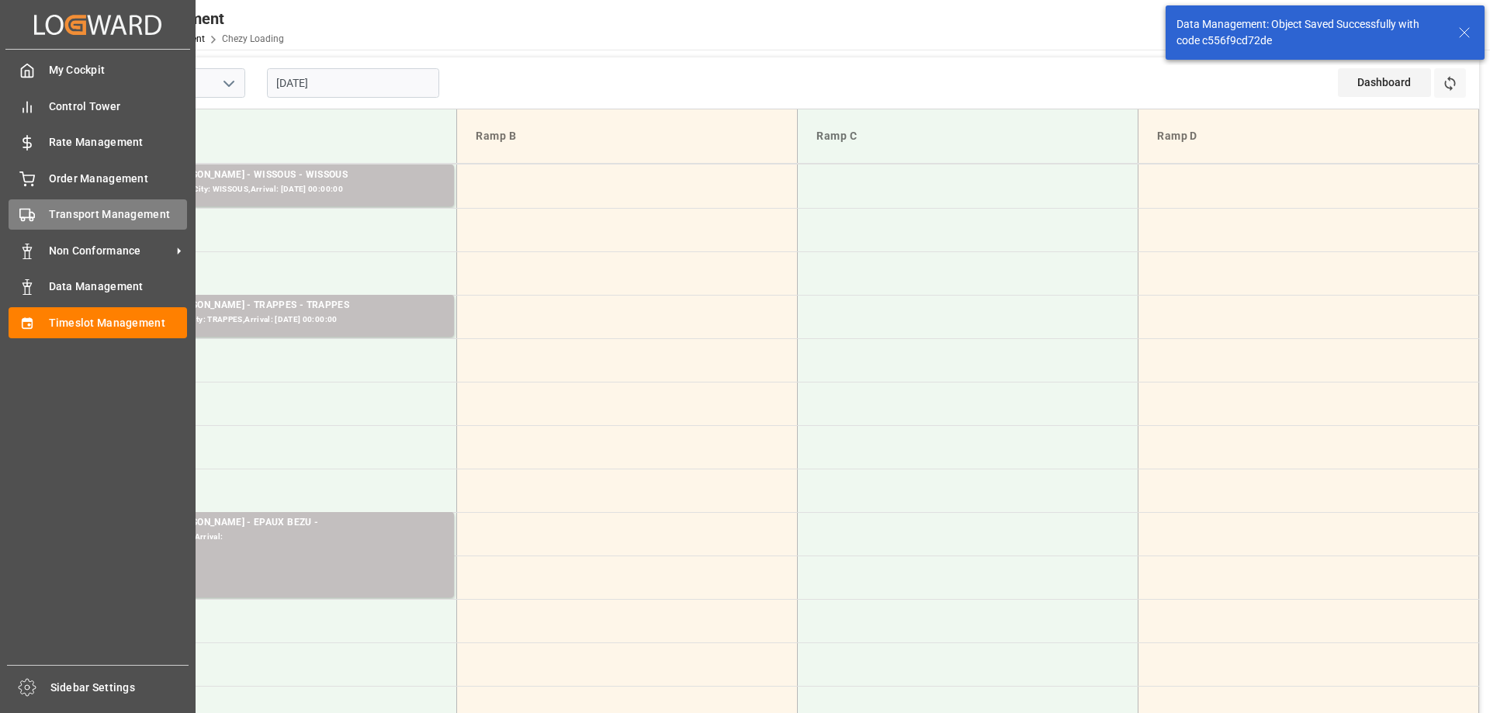
click at [47, 215] on div "Transport Management Transport Management" at bounding box center [98, 214] width 178 height 30
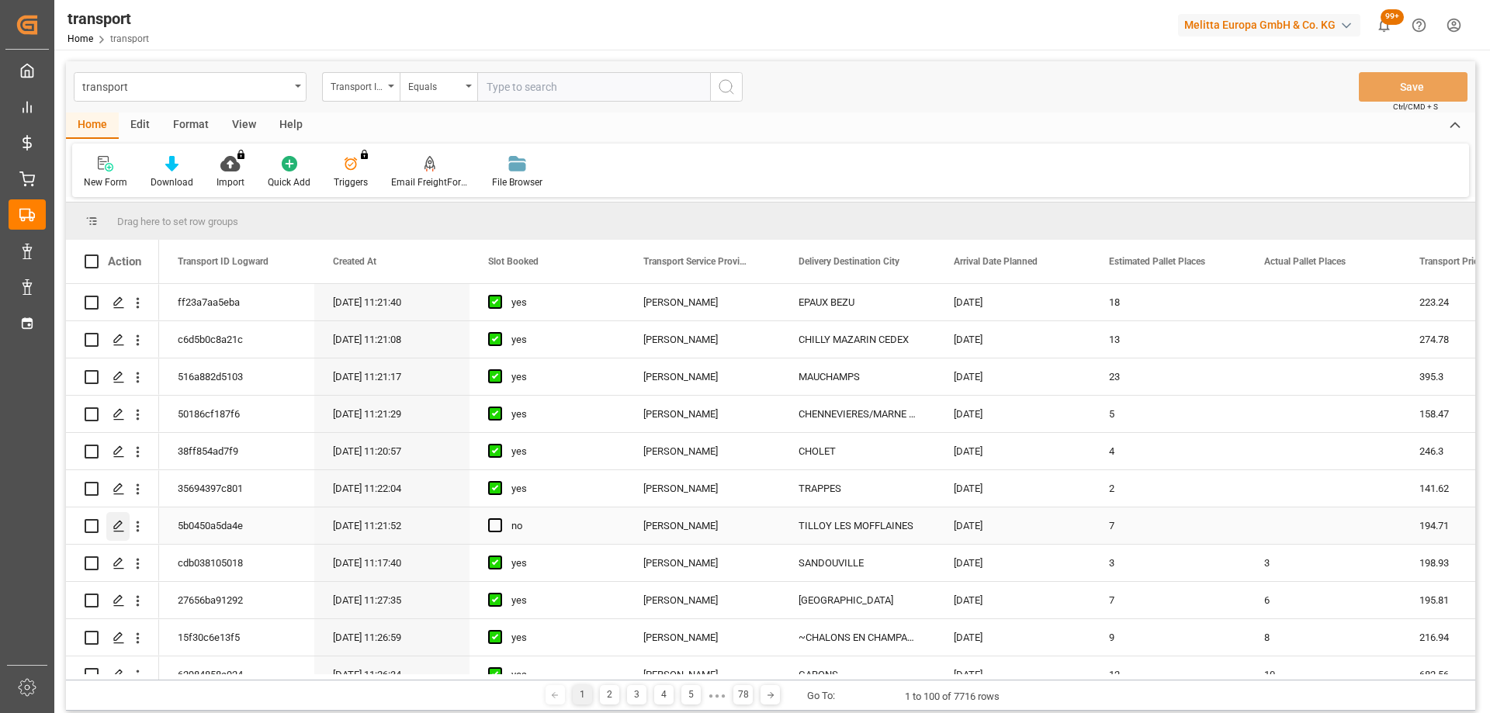
click at [122, 530] on icon "Press SPACE to select this row." at bounding box center [118, 526] width 12 height 12
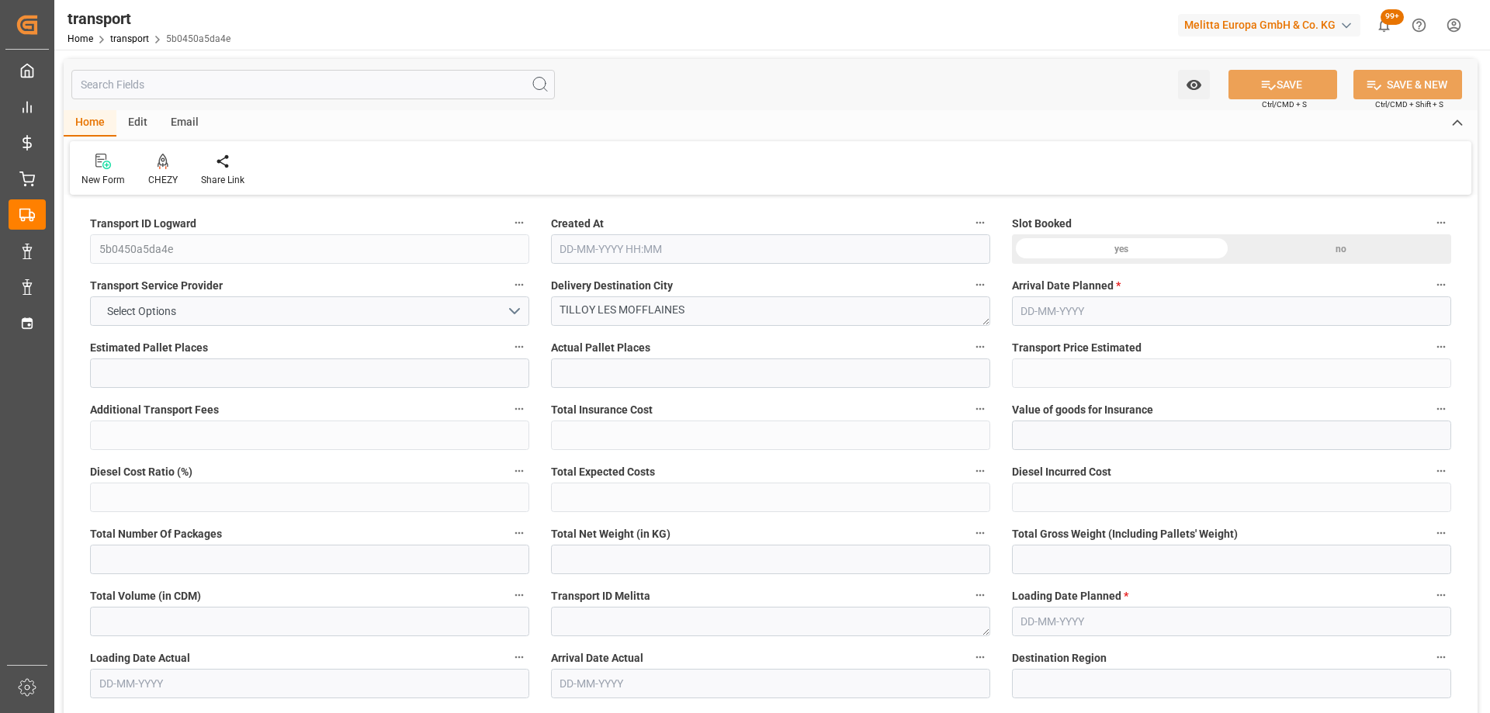
type input "7"
type input "194.71"
type input "0"
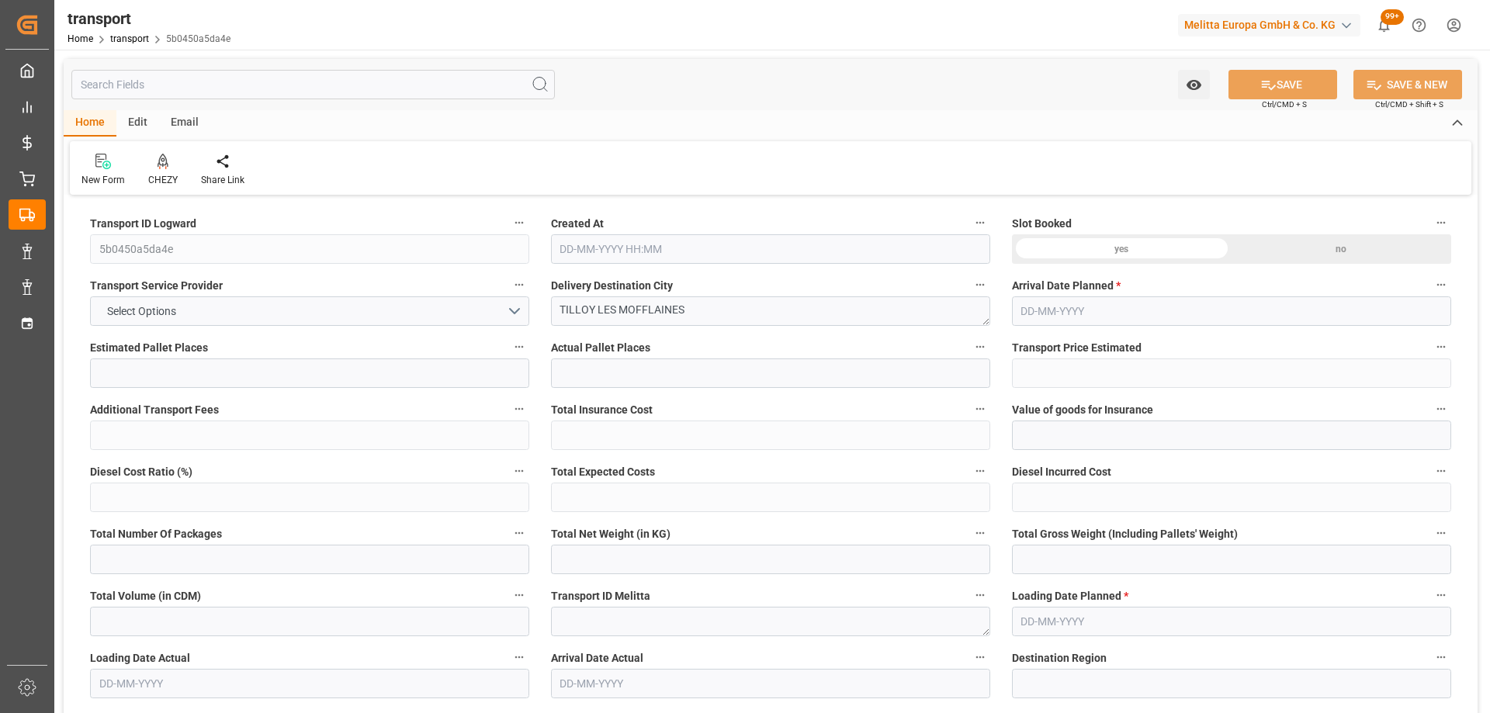
type input "188.1288"
type input "-6.5812"
type input "0"
type input "854.566"
type input "1767.808"
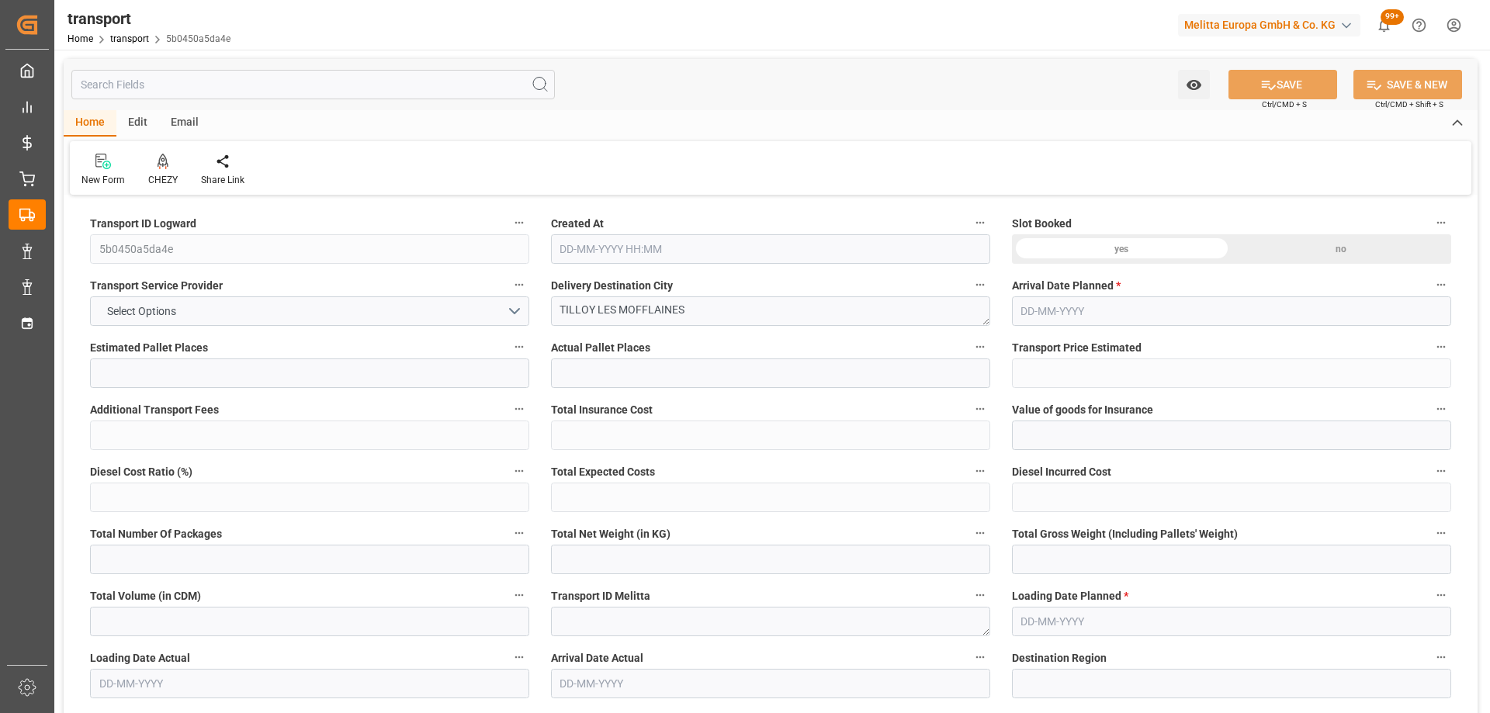
type input "3500.92"
type input "62"
type input "0"
type input "292"
type input "31"
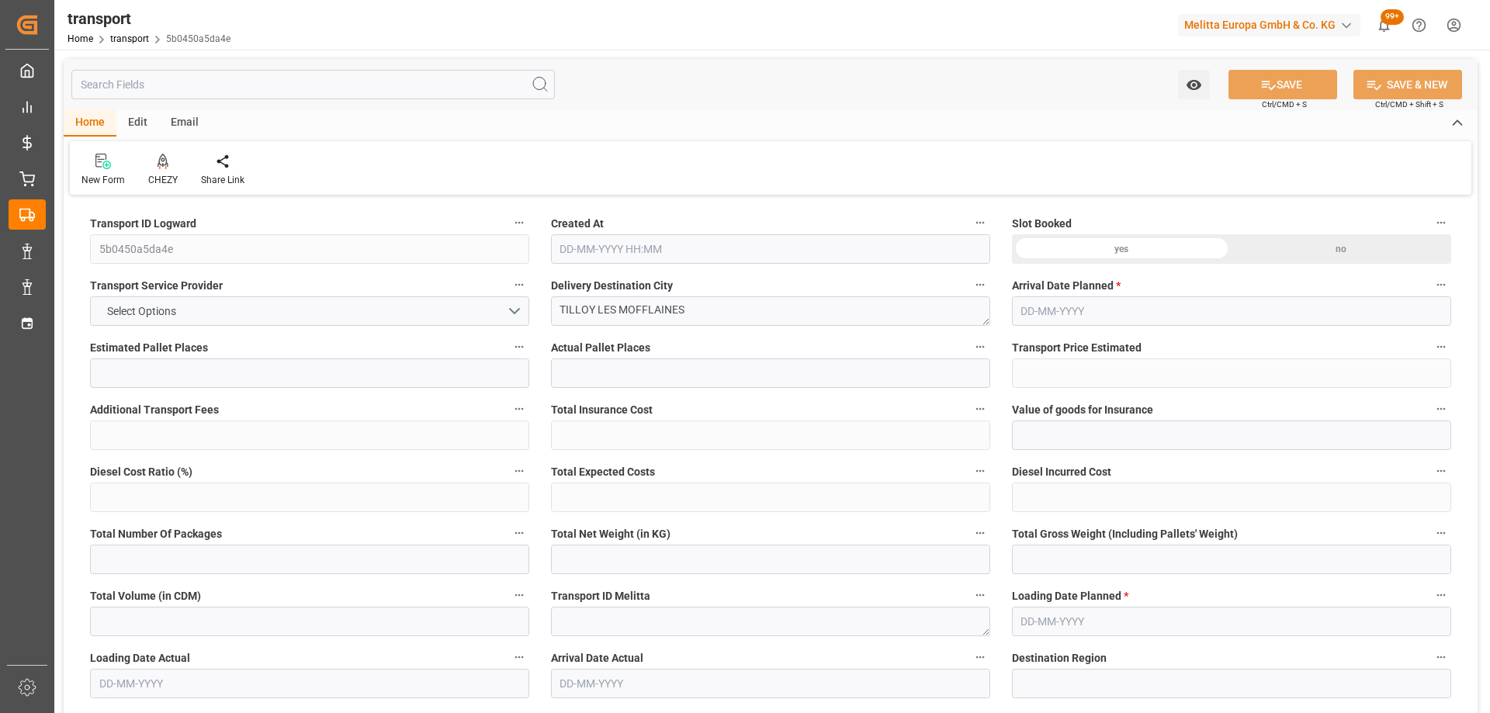
type input "101"
type input "1054.808"
type input "0"
type input "4710.8598"
type input "0"
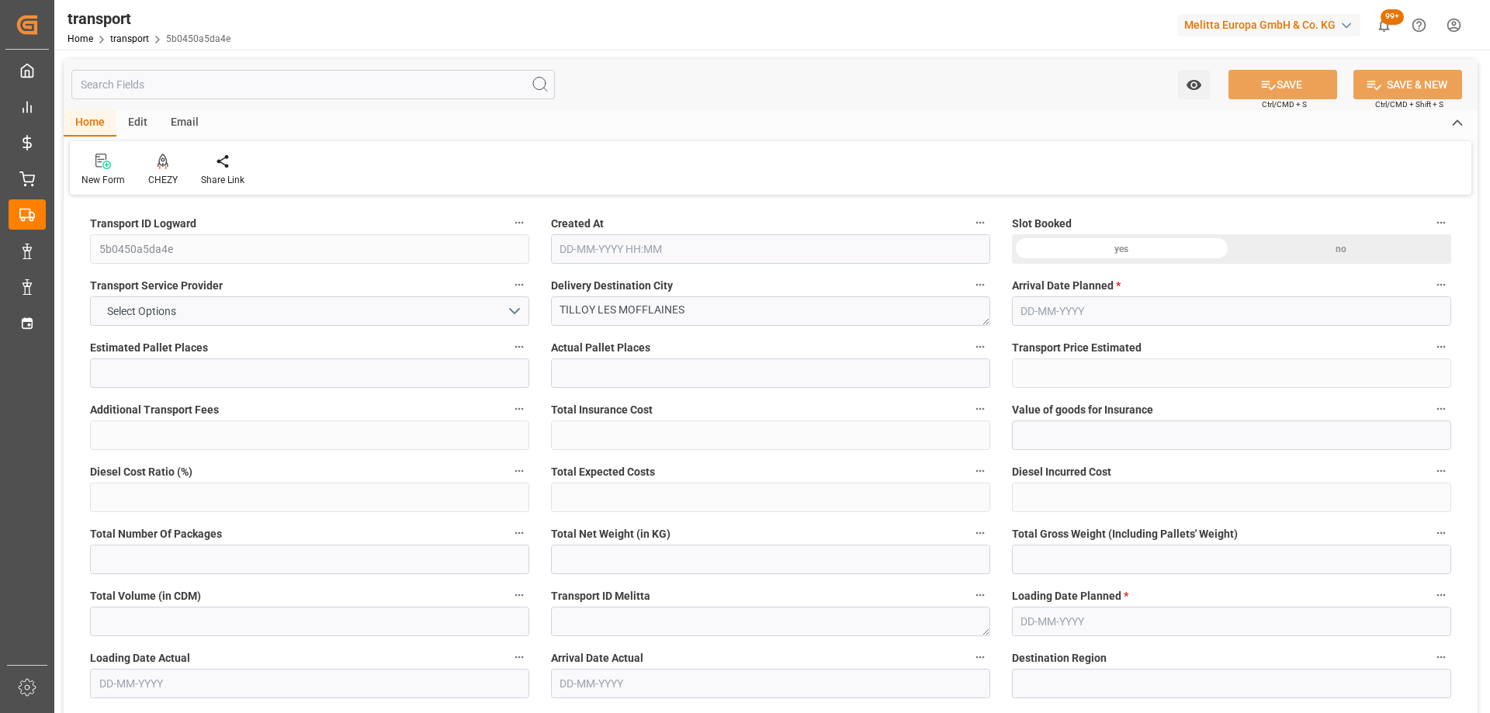
type input "0"
type input "21"
type input "35"
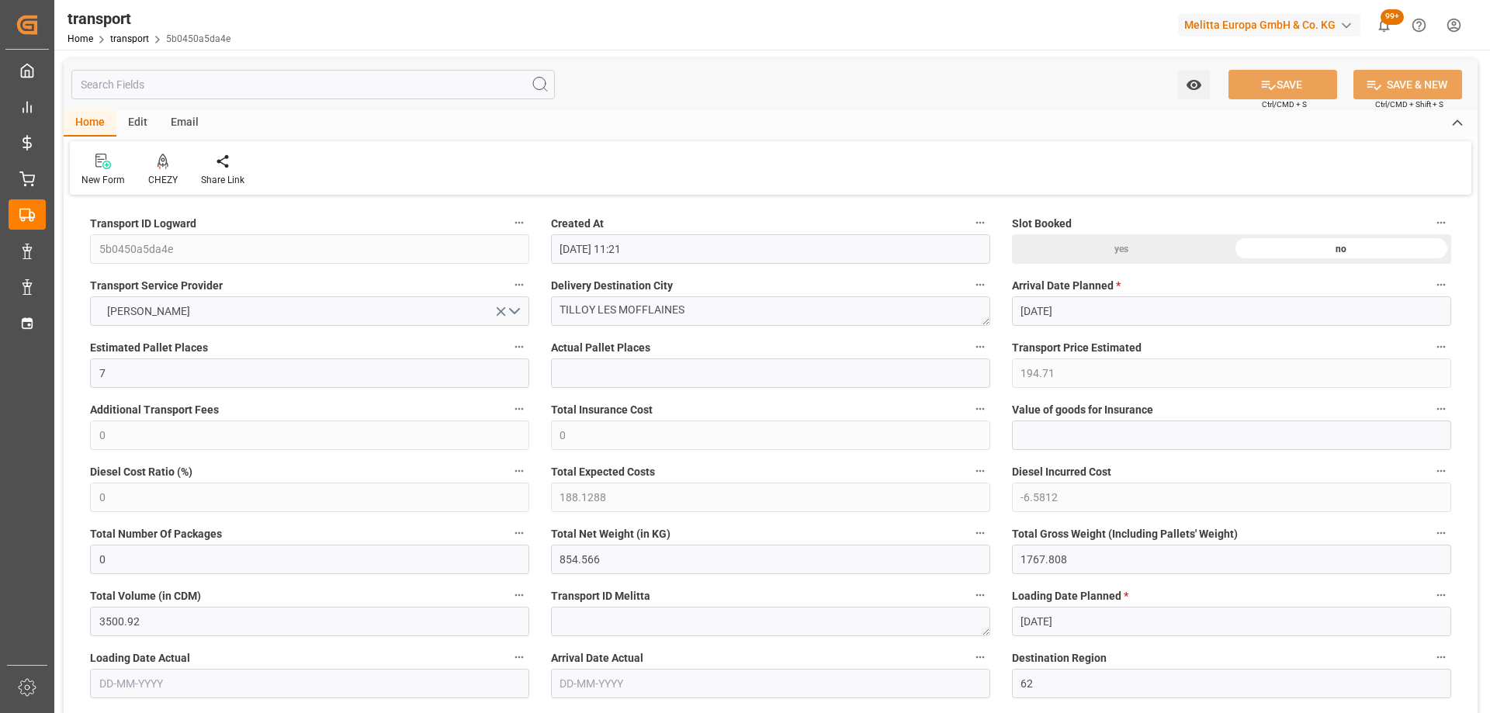
type input "[DATE] 11:21"
type input "[DATE]"
drag, startPoint x: 687, startPoint y: 318, endPoint x: 455, endPoint y: 321, distance: 232.0
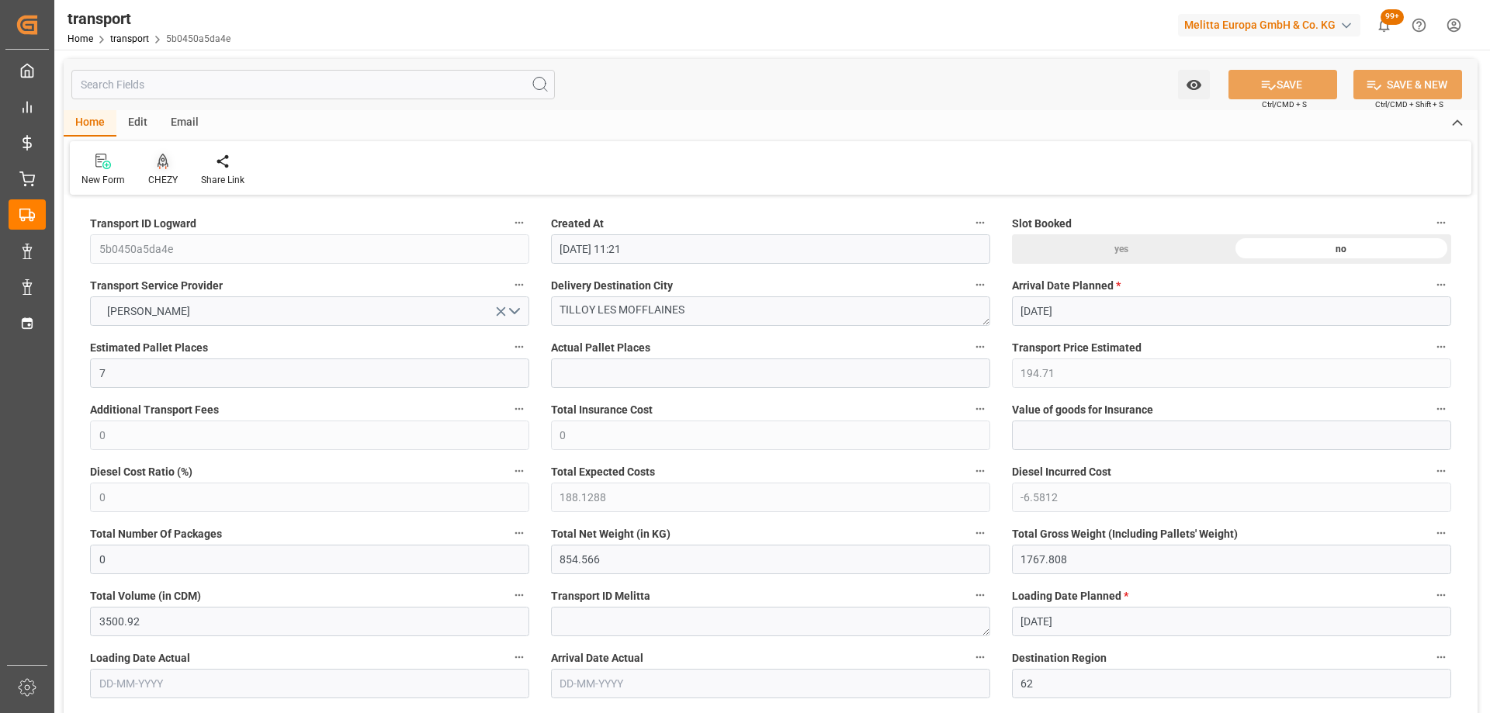
click at [165, 155] on icon at bounding box center [162, 162] width 11 height 16
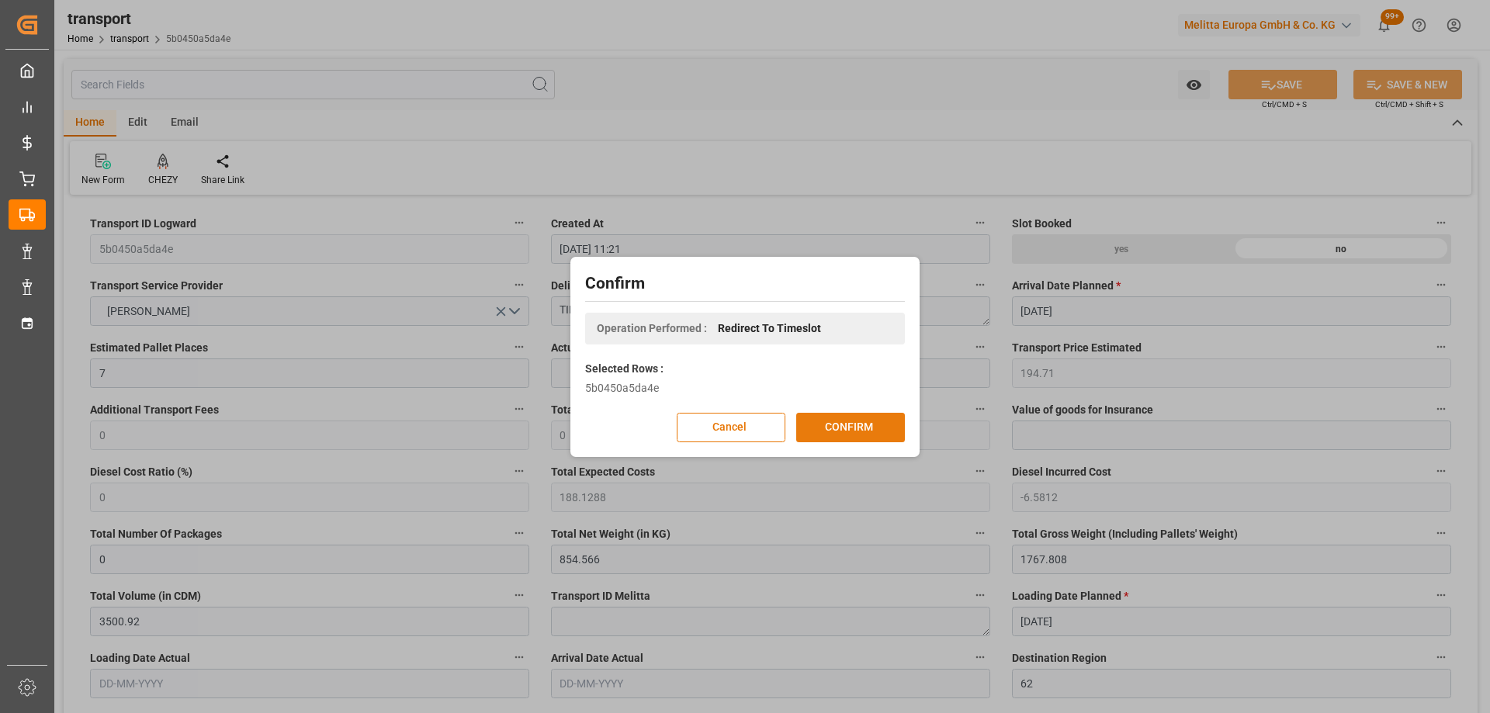
click at [845, 420] on button "CONFIRM" at bounding box center [850, 427] width 109 height 29
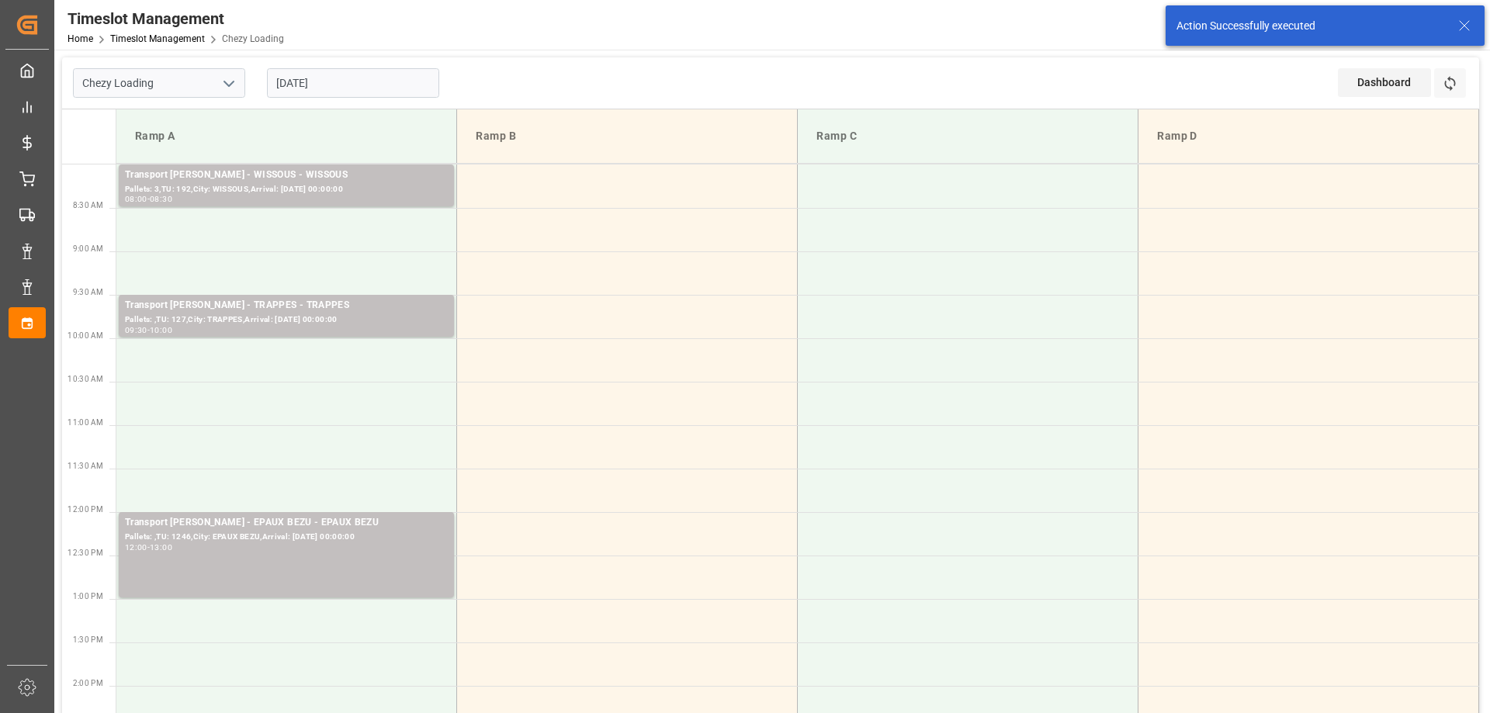
click at [372, 84] on input "[DATE]" at bounding box center [353, 82] width 172 height 29
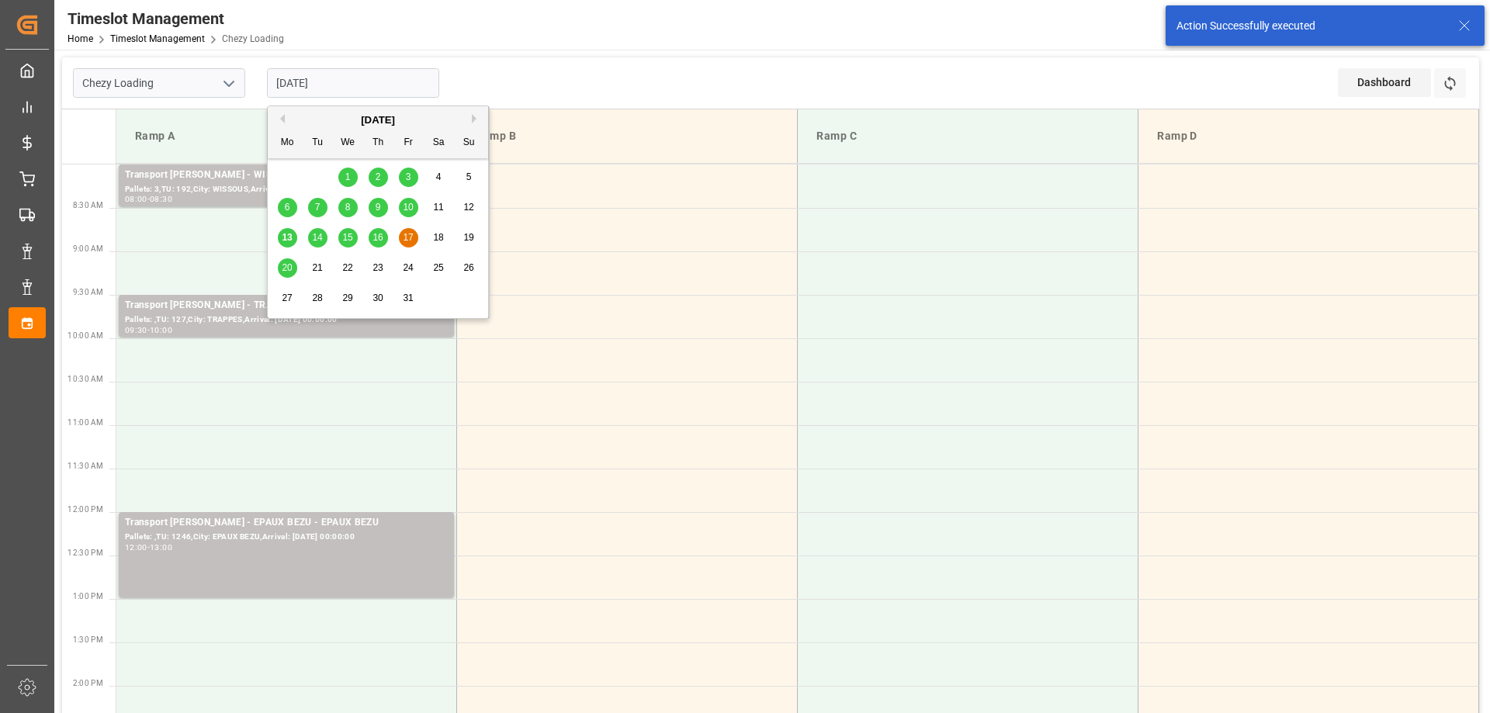
click at [379, 230] on div "16" at bounding box center [378, 238] width 19 height 19
type input "[DATE]"
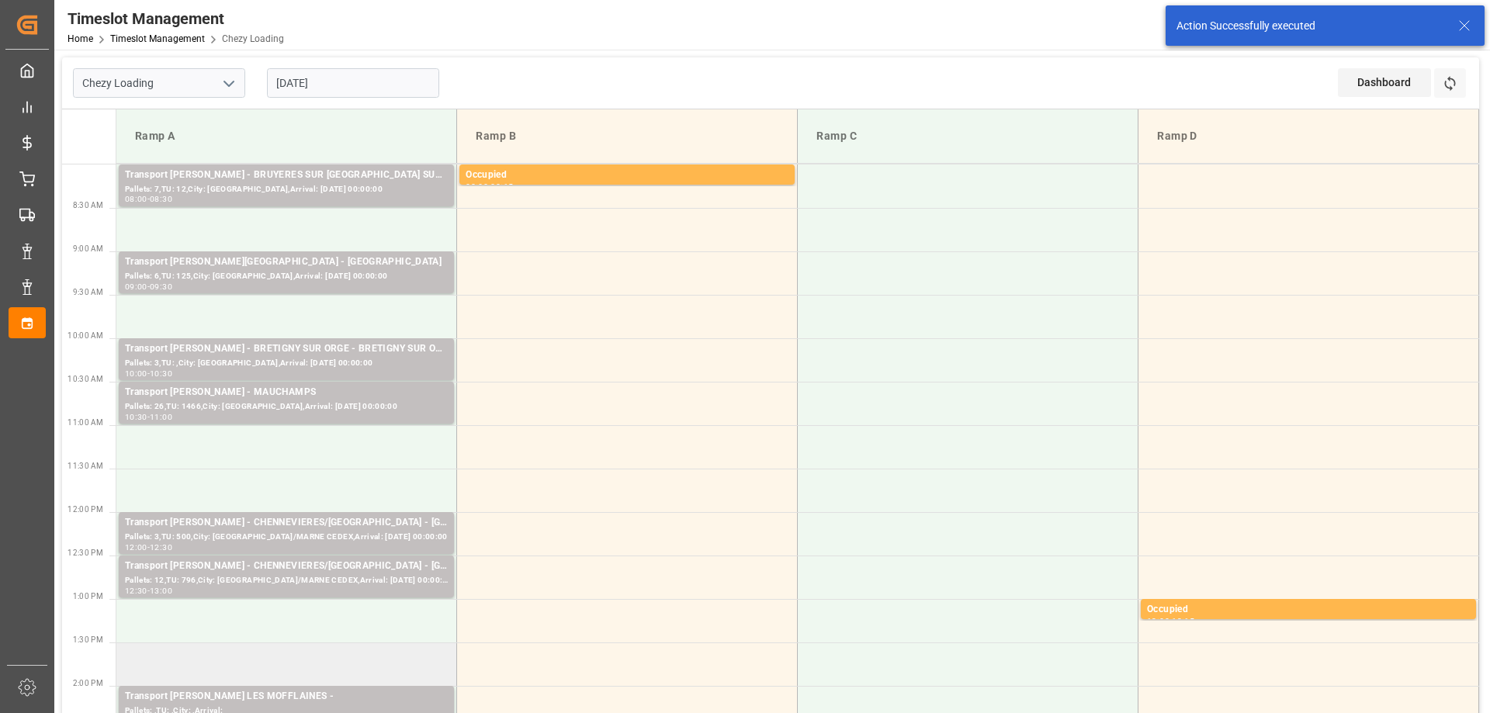
scroll to position [155, 0]
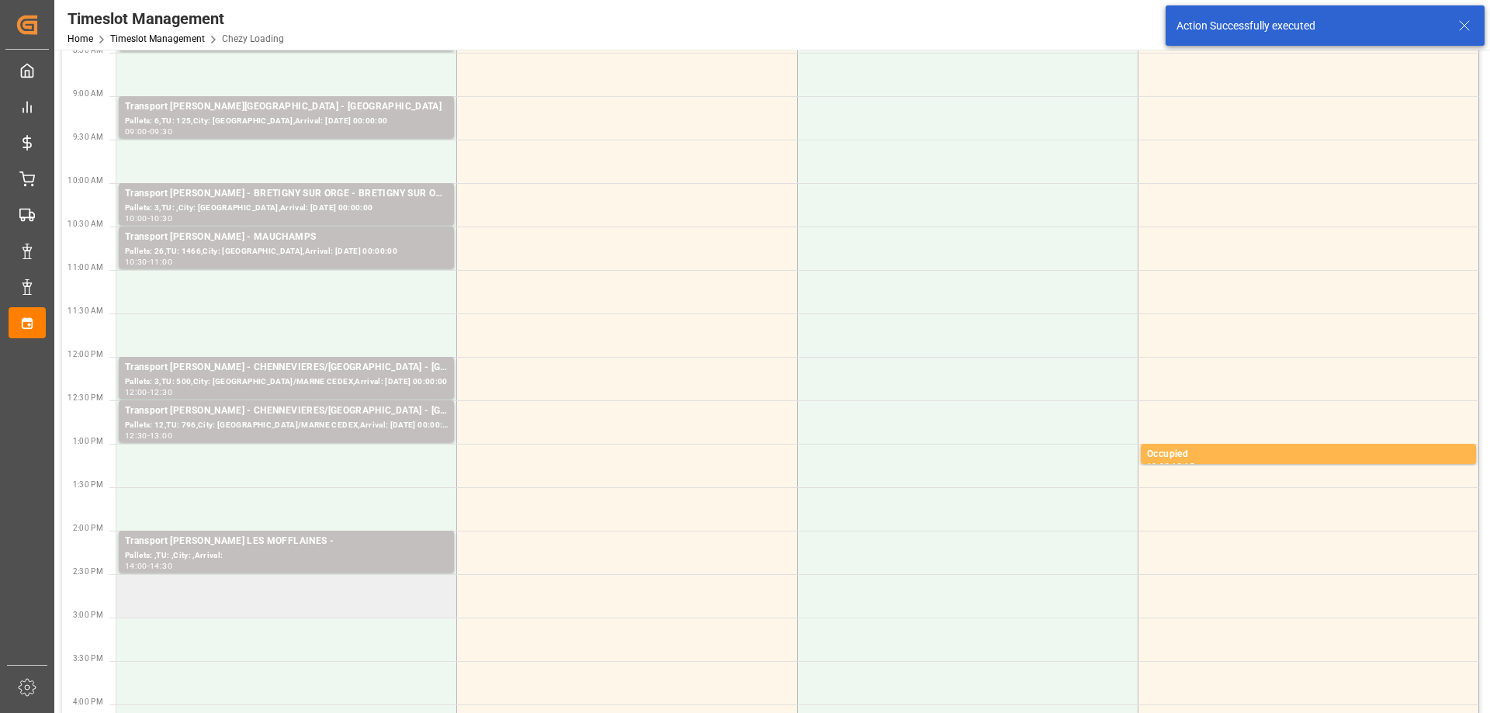
click at [342, 606] on td at bounding box center [286, 595] width 341 height 43
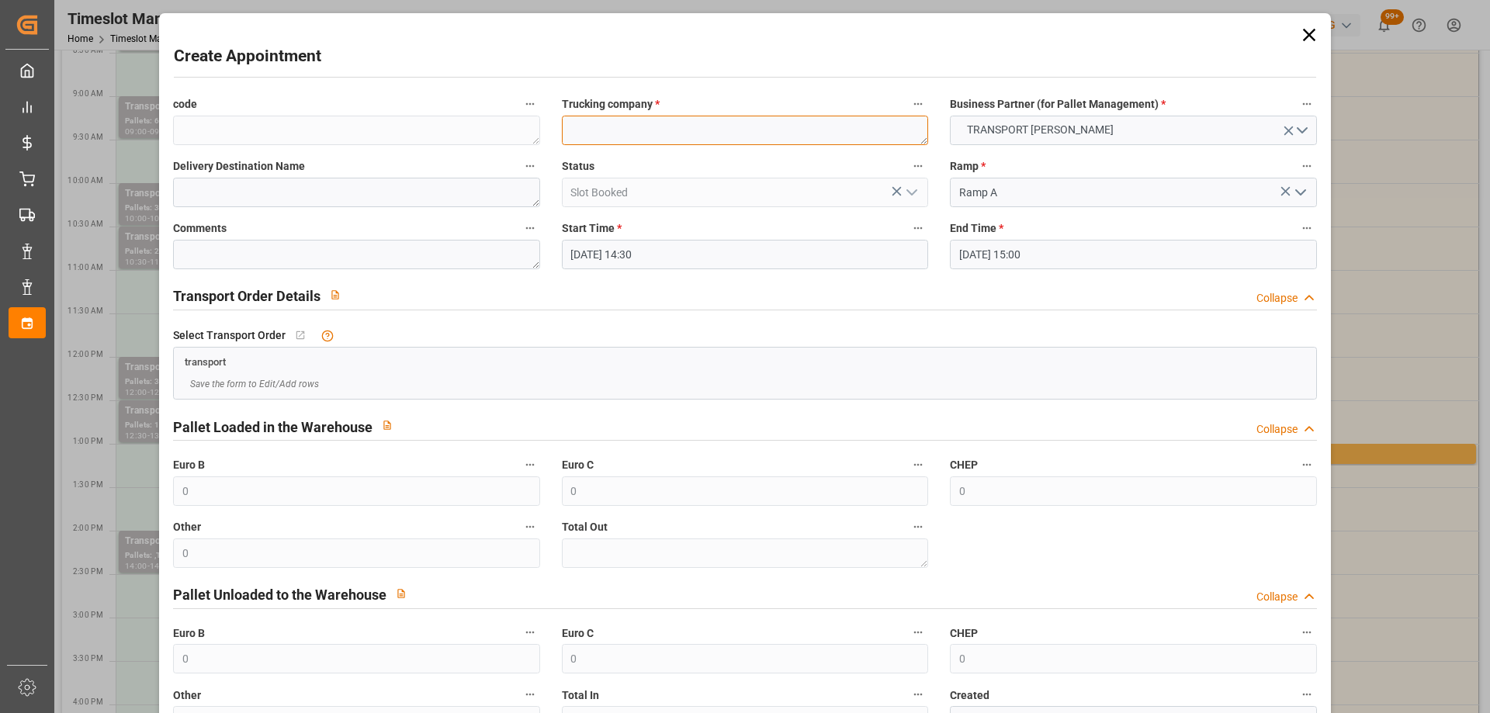
paste textarea "TILLOY LES MOFFLAINES"
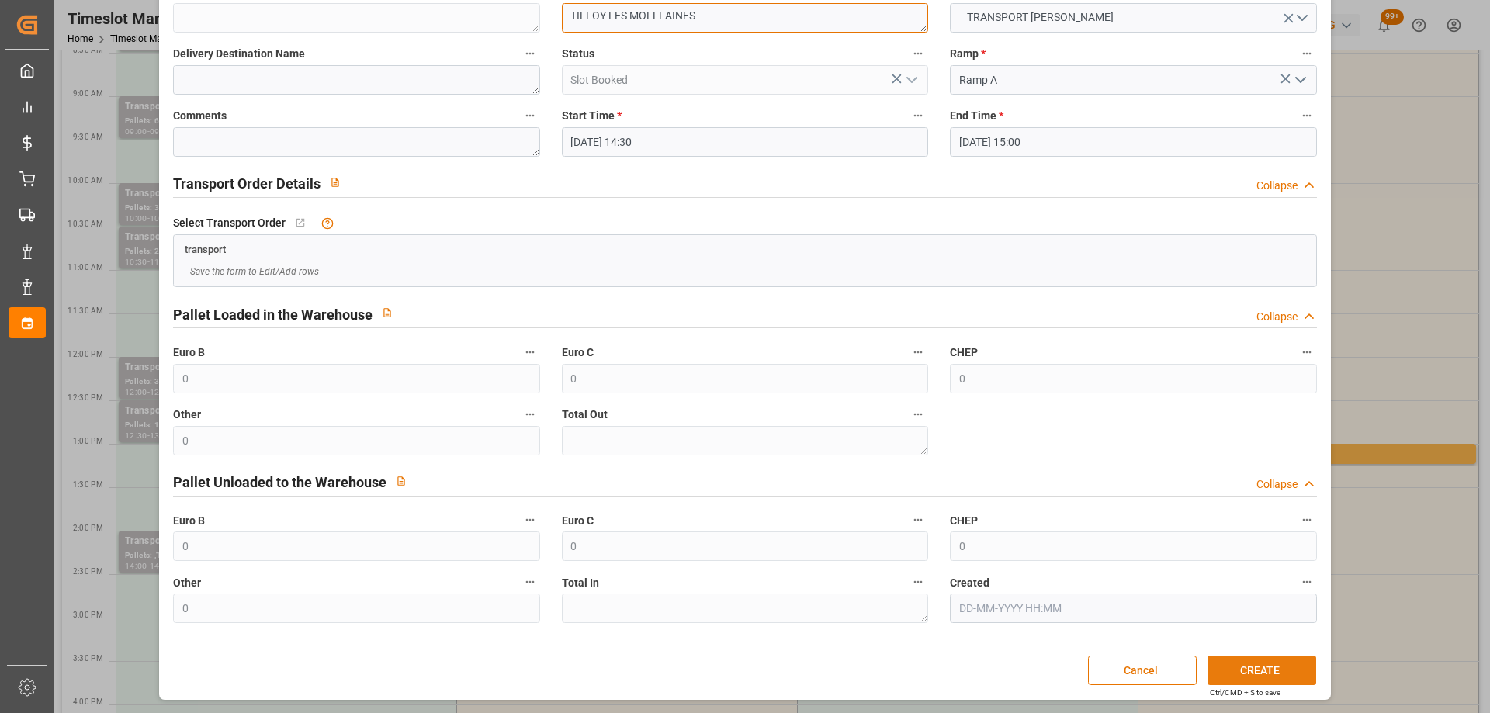
type textarea "TILLOY LES MOFFLAINES"
click at [1247, 661] on button "CREATE" at bounding box center [1261, 670] width 109 height 29
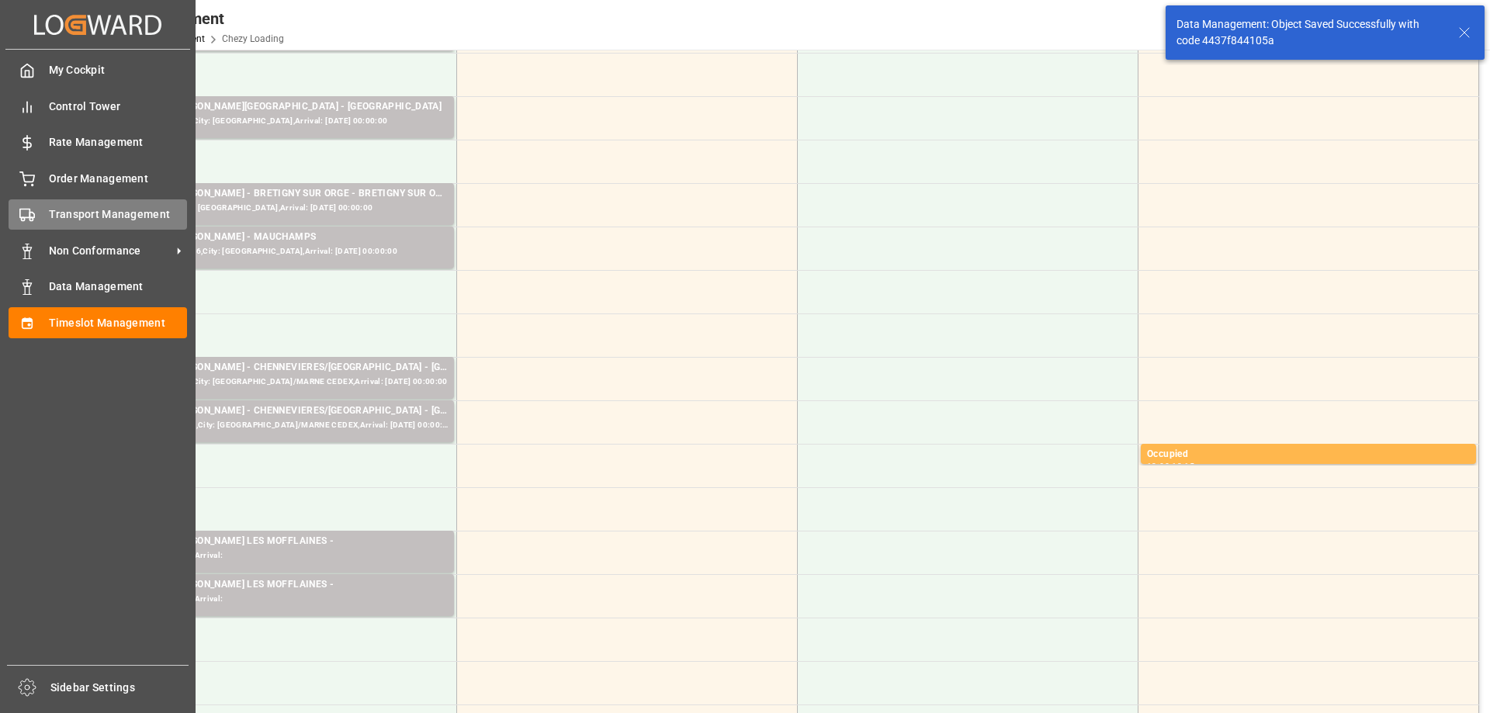
click at [50, 219] on span "Transport Management" at bounding box center [118, 214] width 139 height 16
